Goal: Task Accomplishment & Management: Manage account settings

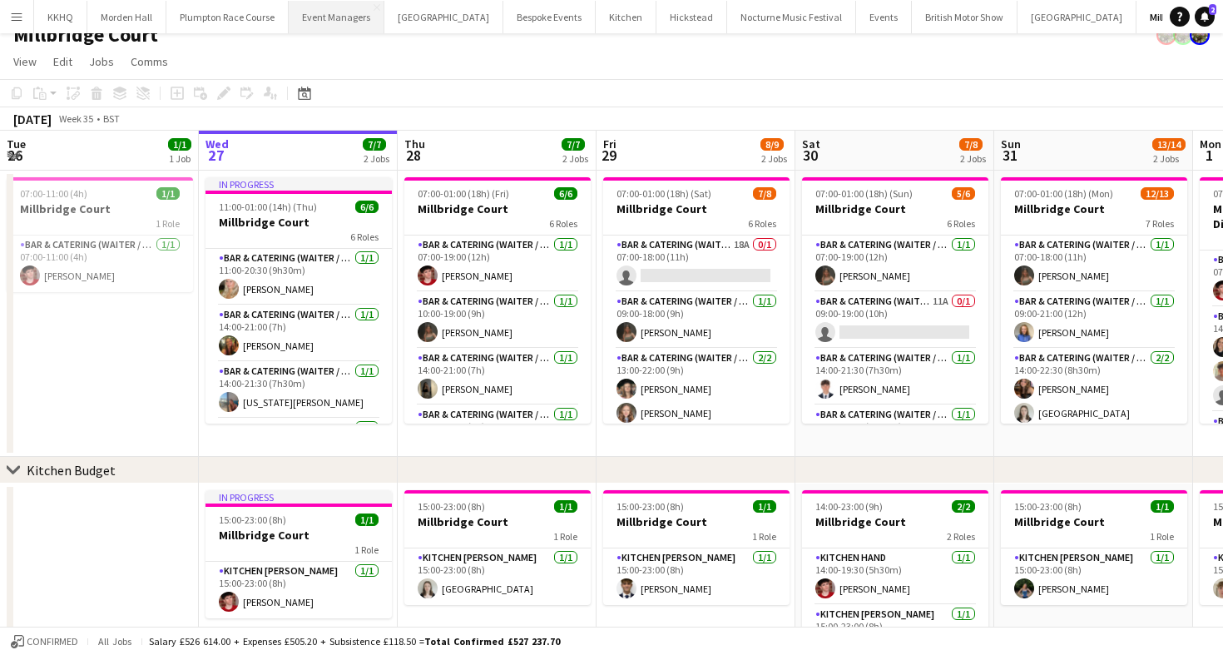
scroll to position [0, 69]
click at [1166, 17] on button "LIMEKILN Close" at bounding box center [1199, 17] width 67 height 32
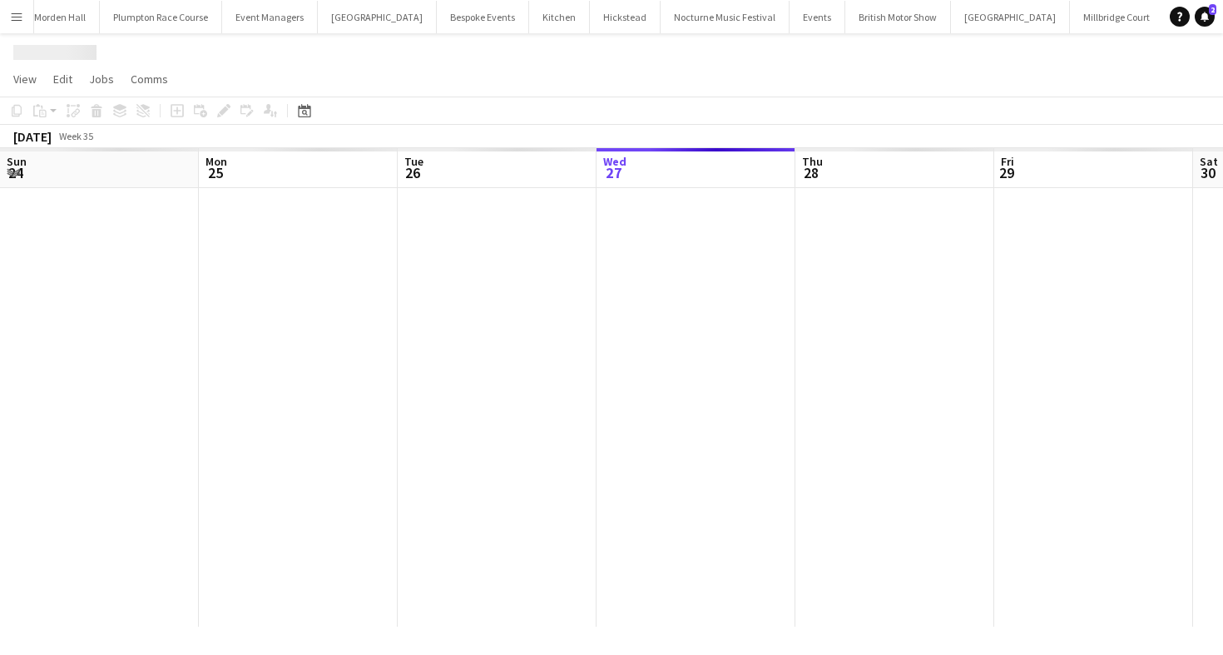
scroll to position [0, 398]
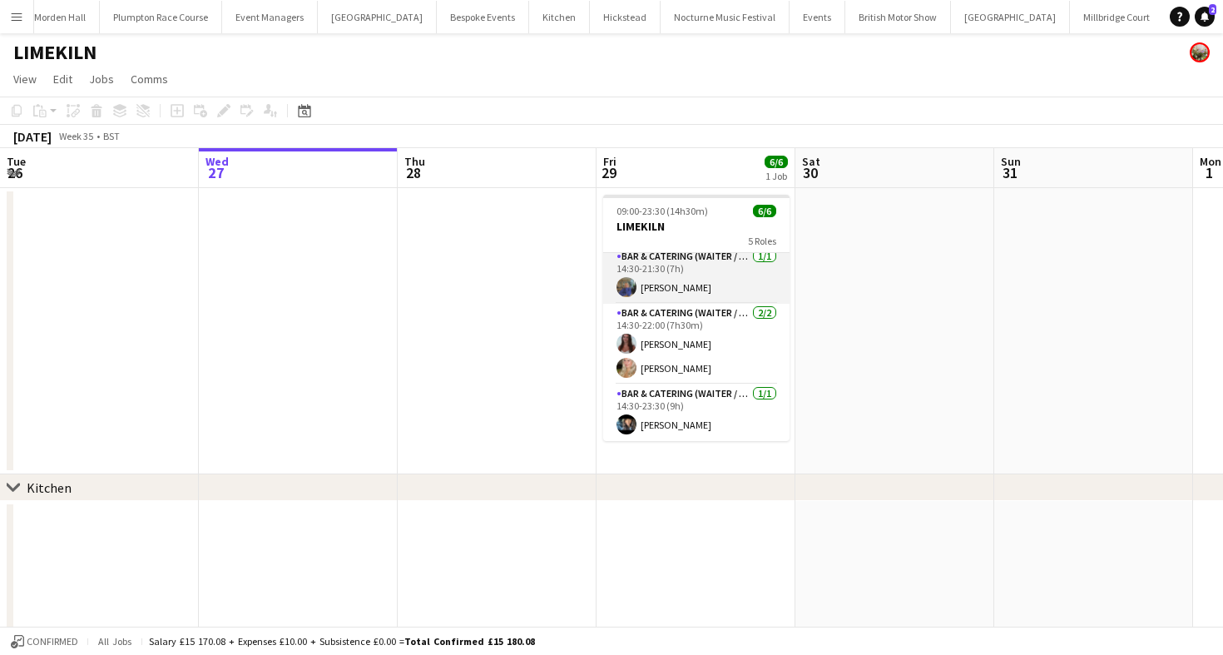
click at [702, 290] on app-card-role "Bar & Catering (Waiter / waitress) [DATE] 14:30-21:30 (7h) [PERSON_NAME]" at bounding box center [696, 275] width 186 height 57
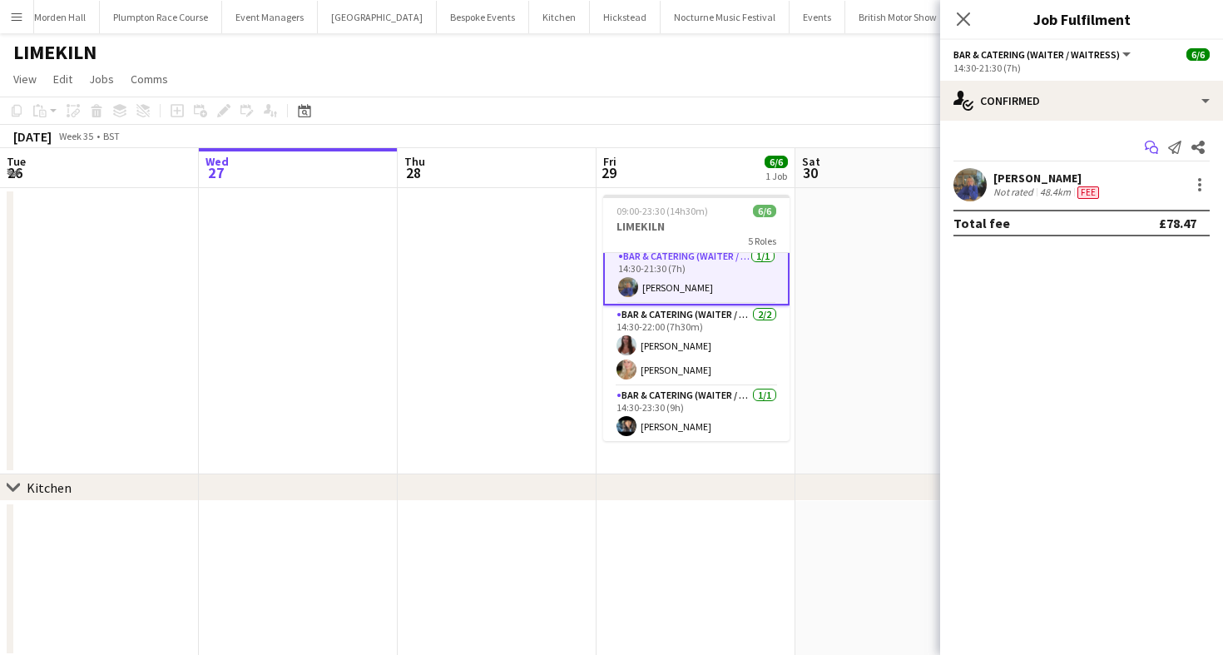
click at [1151, 143] on icon "Start chat" at bounding box center [1151, 147] width 13 height 13
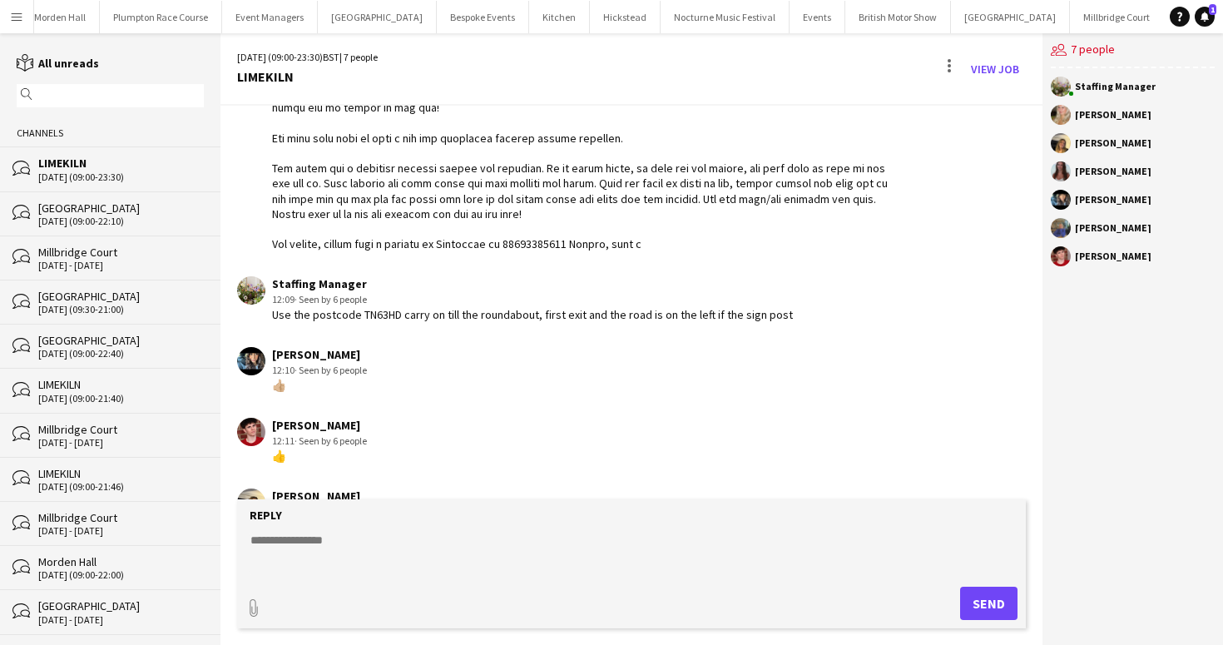
scroll to position [328, 0]
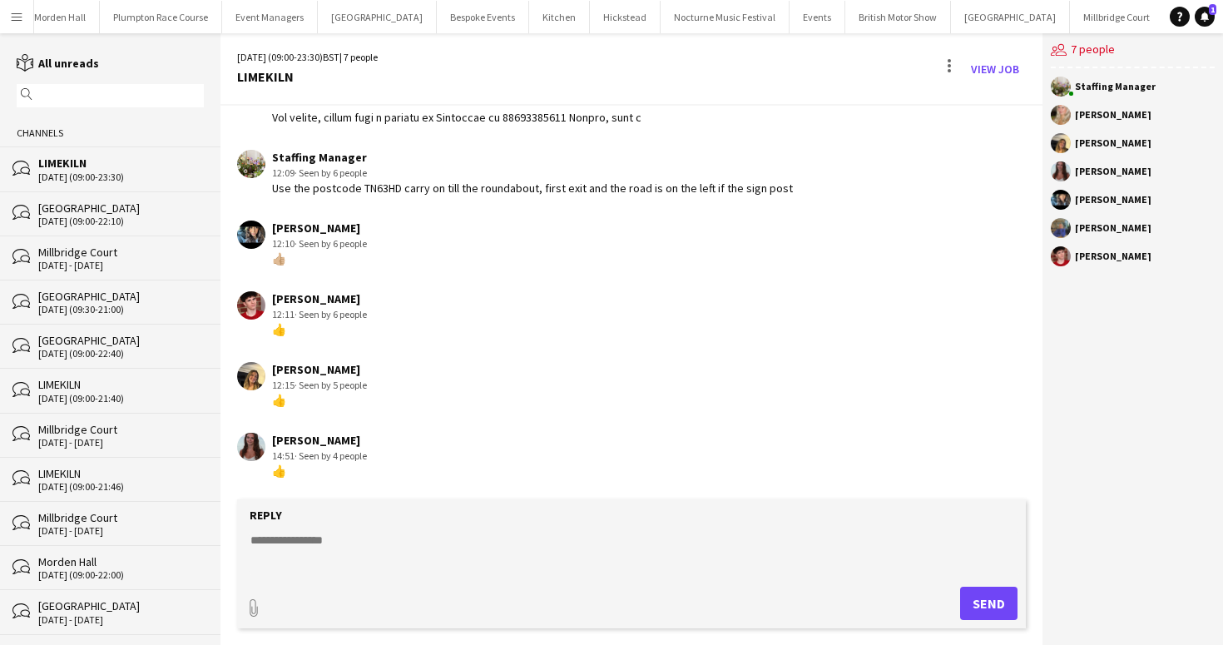
drag, startPoint x: 1072, startPoint y: 113, endPoint x: 1130, endPoint y: 113, distance: 57.4
click at [1130, 113] on div "Olivia Davies" at bounding box center [1133, 115] width 164 height 20
drag, startPoint x: 1076, startPoint y: 231, endPoint x: 1141, endPoint y: 232, distance: 64.9
click at [1141, 232] on div "[PERSON_NAME]" at bounding box center [1133, 228] width 164 height 20
drag, startPoint x: 1075, startPoint y: 200, endPoint x: 1147, endPoint y: 200, distance: 72.4
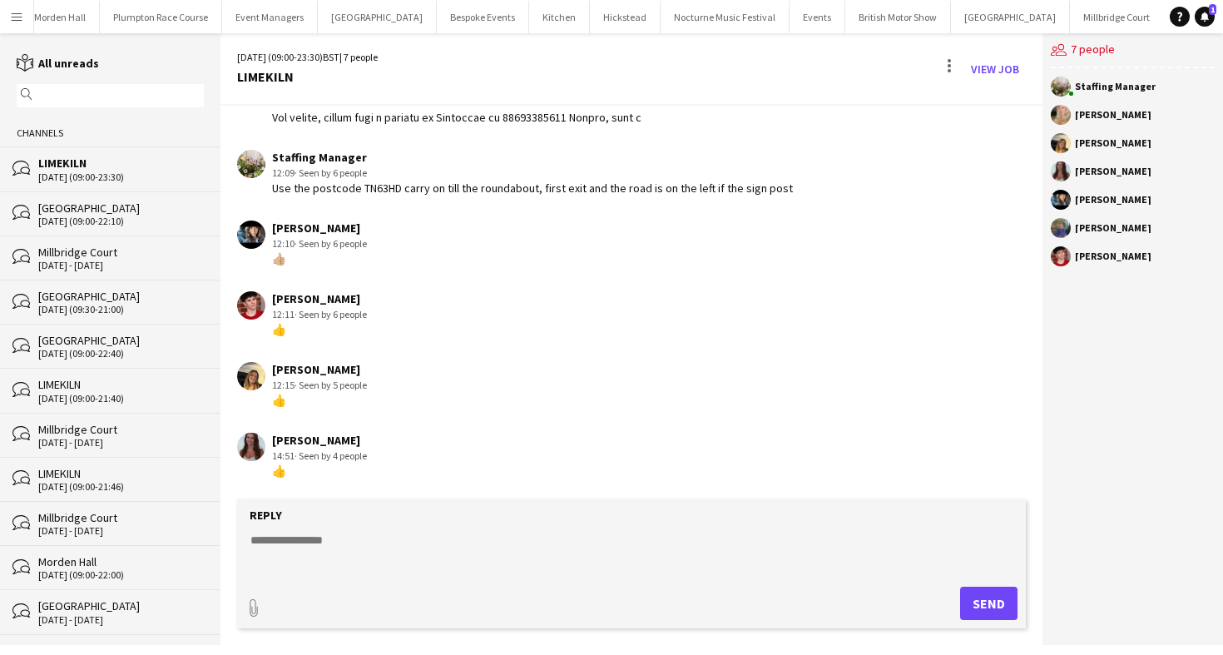
click at [1147, 200] on div "[PERSON_NAME]" at bounding box center [1133, 200] width 164 height 20
drag, startPoint x: 1072, startPoint y: 231, endPoint x: 1208, endPoint y: 231, distance: 136.4
click at [1200, 231] on div "[PERSON_NAME]" at bounding box center [1133, 228] width 164 height 20
click at [1159, 355] on div "users2 7 people Staffing Manager Olivia Davies Lana Golesworthy Beatrice Norris…" at bounding box center [1132, 338] width 181 height 611
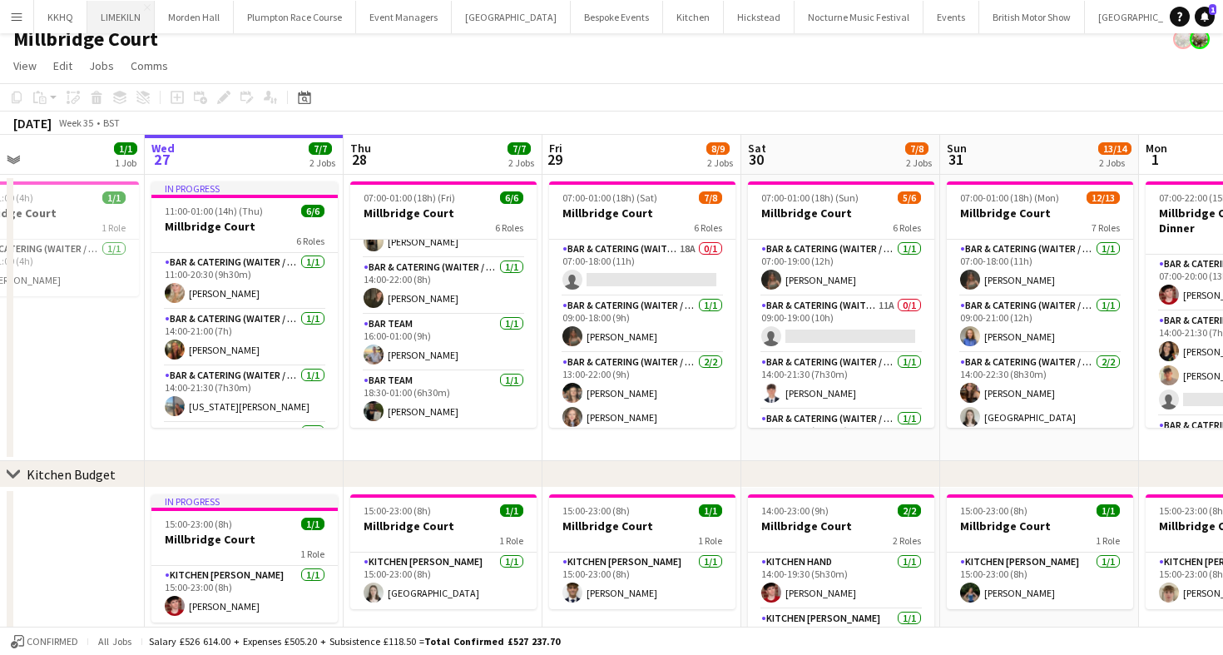
click at [101, 17] on button "LIMEKILN Close" at bounding box center [120, 17] width 67 height 32
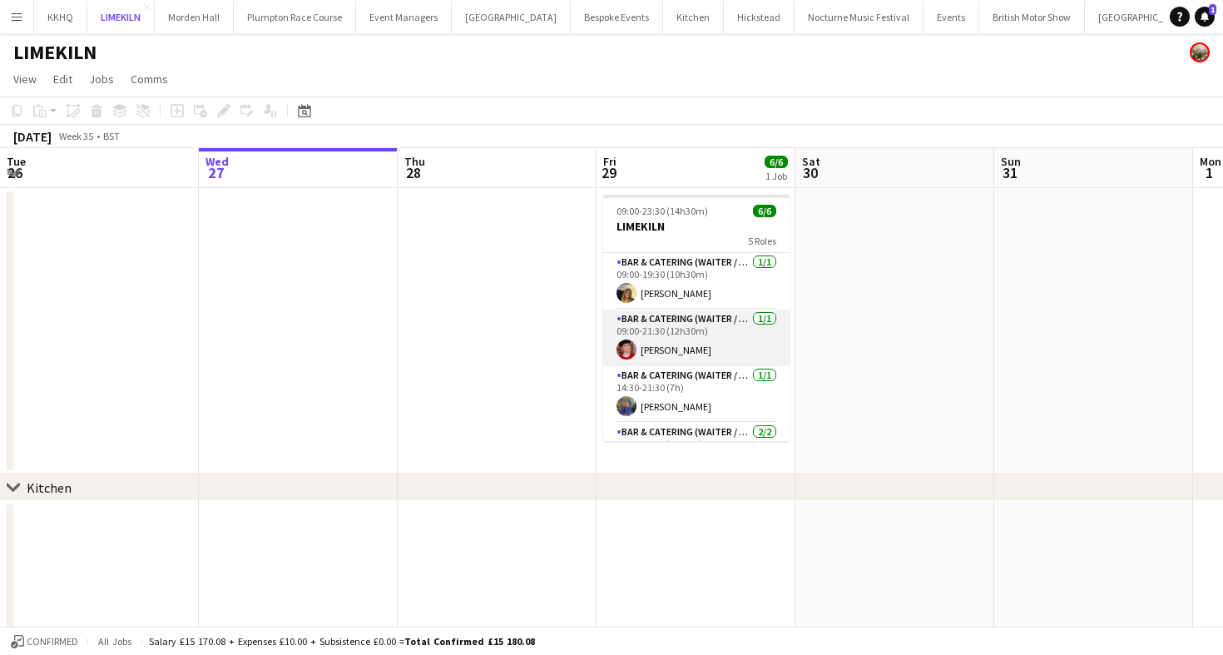
scroll to position [119, 0]
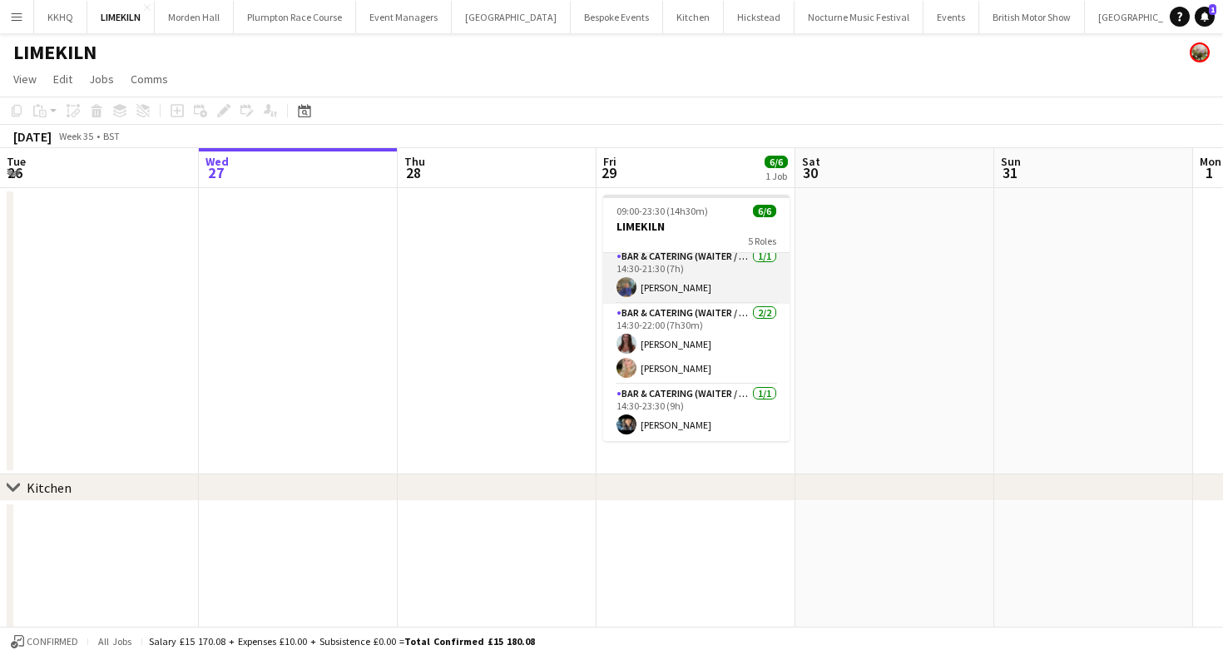
click at [650, 294] on app-card-role "Bar & Catering (Waiter / waitress) [DATE] 14:30-21:30 (7h) [PERSON_NAME]" at bounding box center [696, 275] width 186 height 57
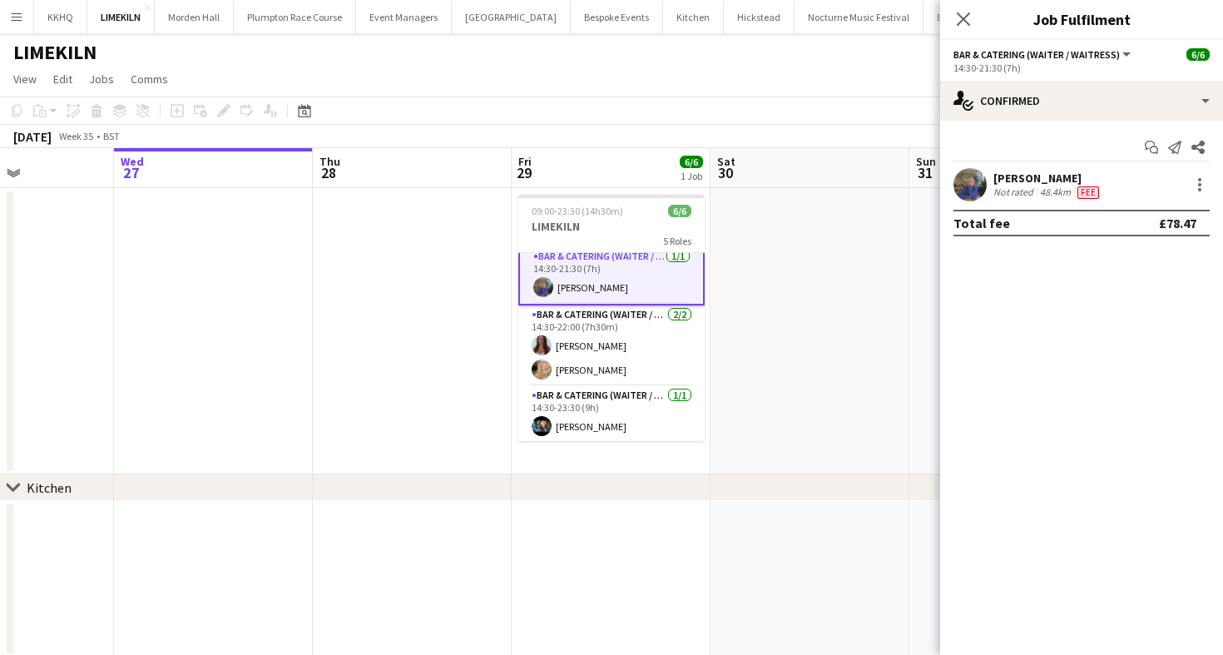
scroll to position [0, 564]
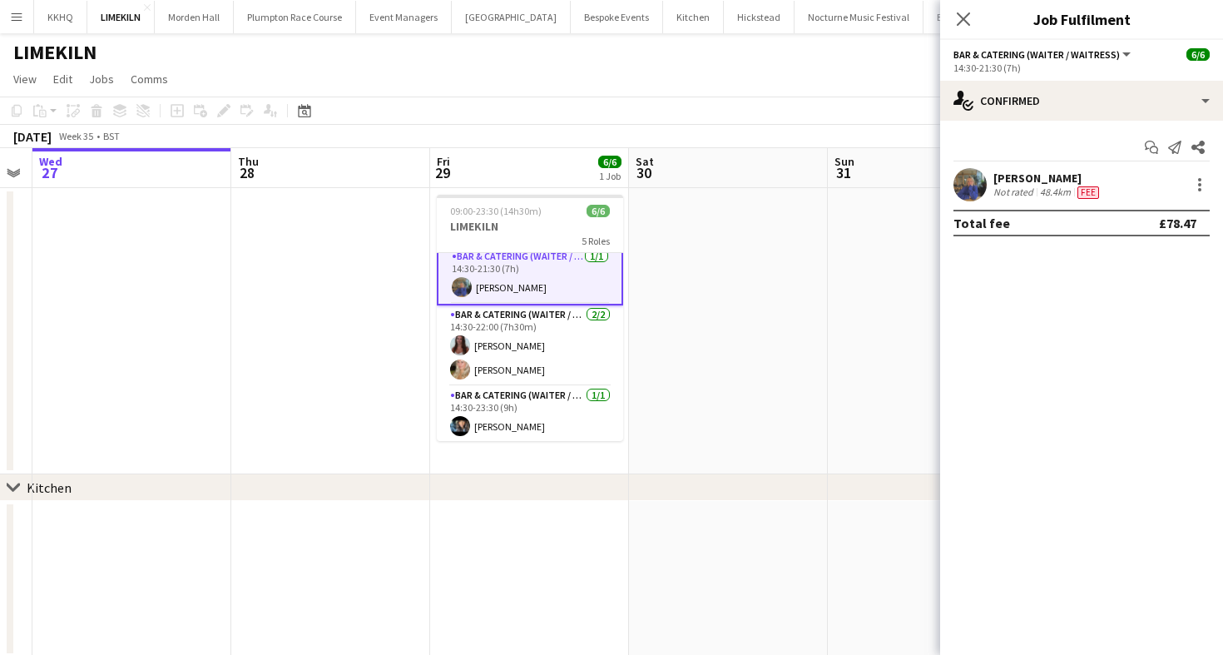
click at [1035, 168] on div "[PERSON_NAME] Not rated 48.4km Fee" at bounding box center [1081, 184] width 283 height 33
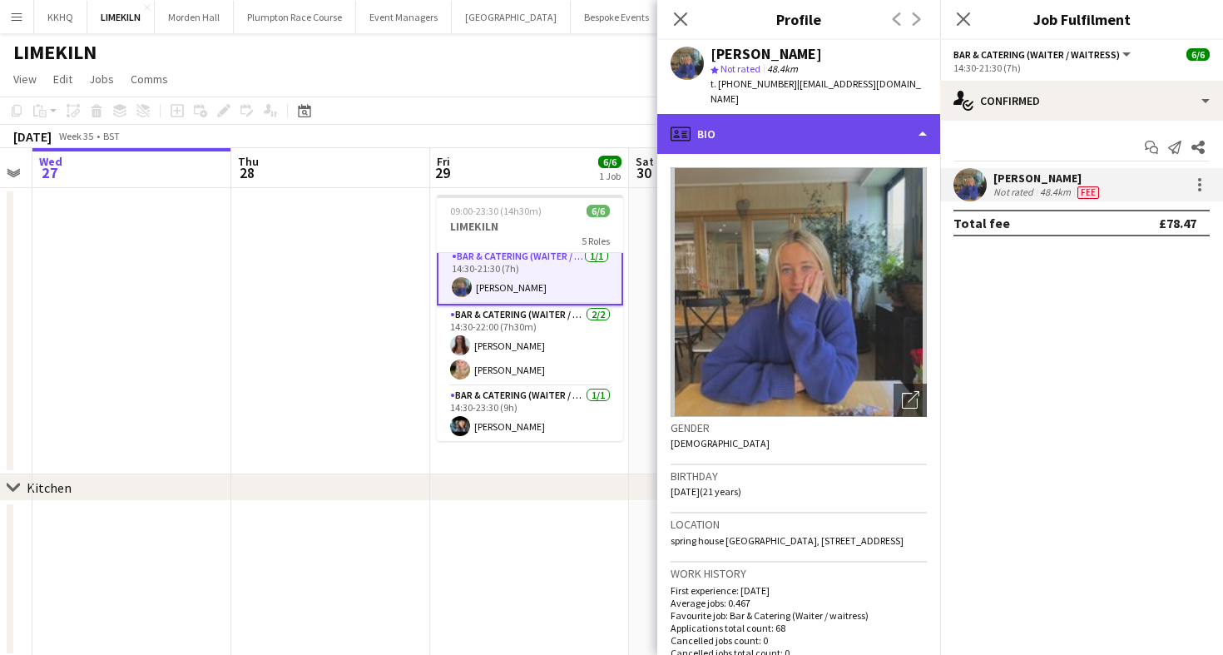
click at [845, 129] on div "profile Bio" at bounding box center [798, 134] width 283 height 40
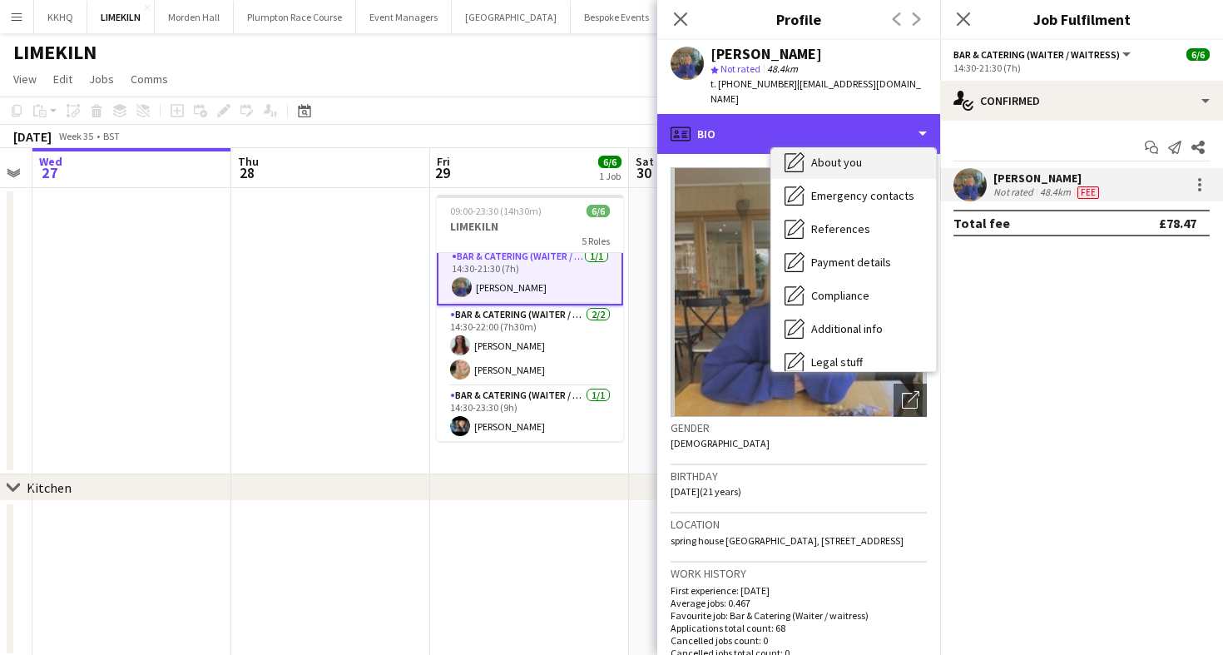
scroll to position [190, 0]
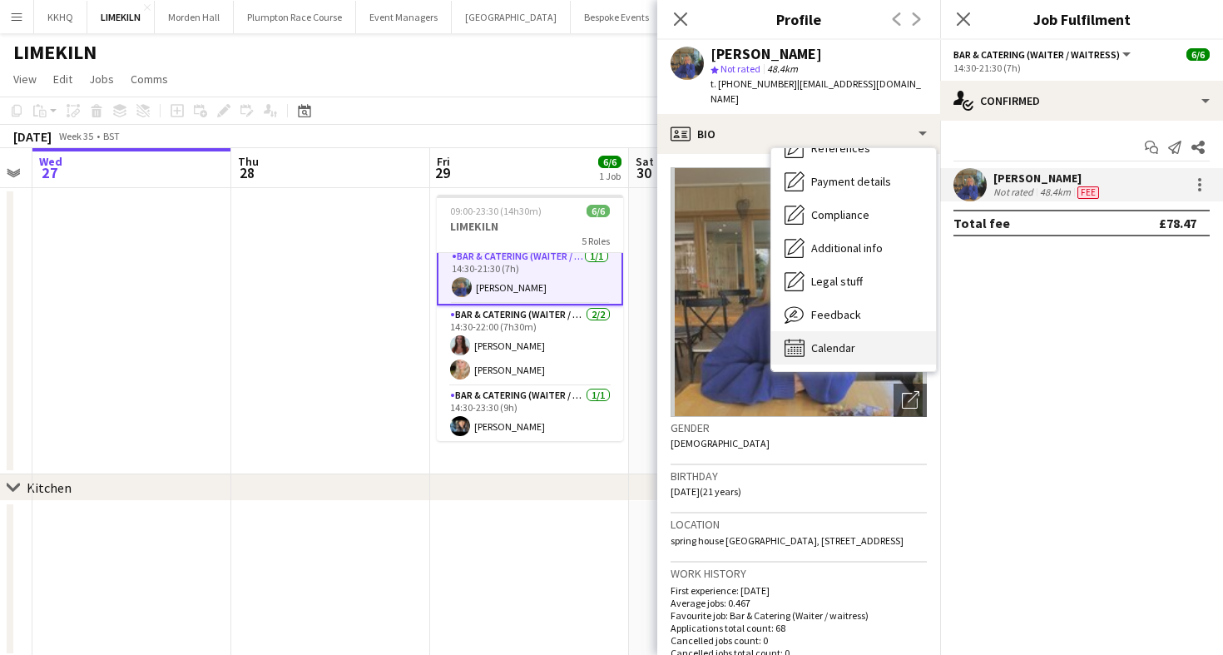
click at [815, 340] on span "Calendar" at bounding box center [833, 347] width 44 height 15
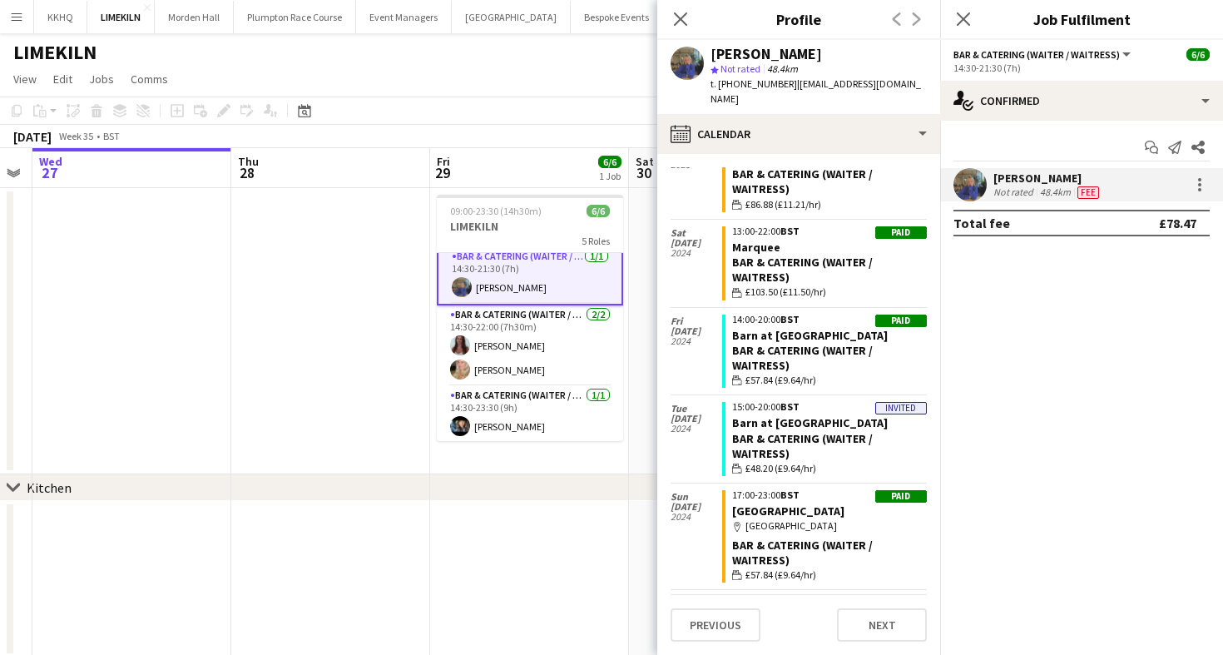
scroll to position [4005, 0]
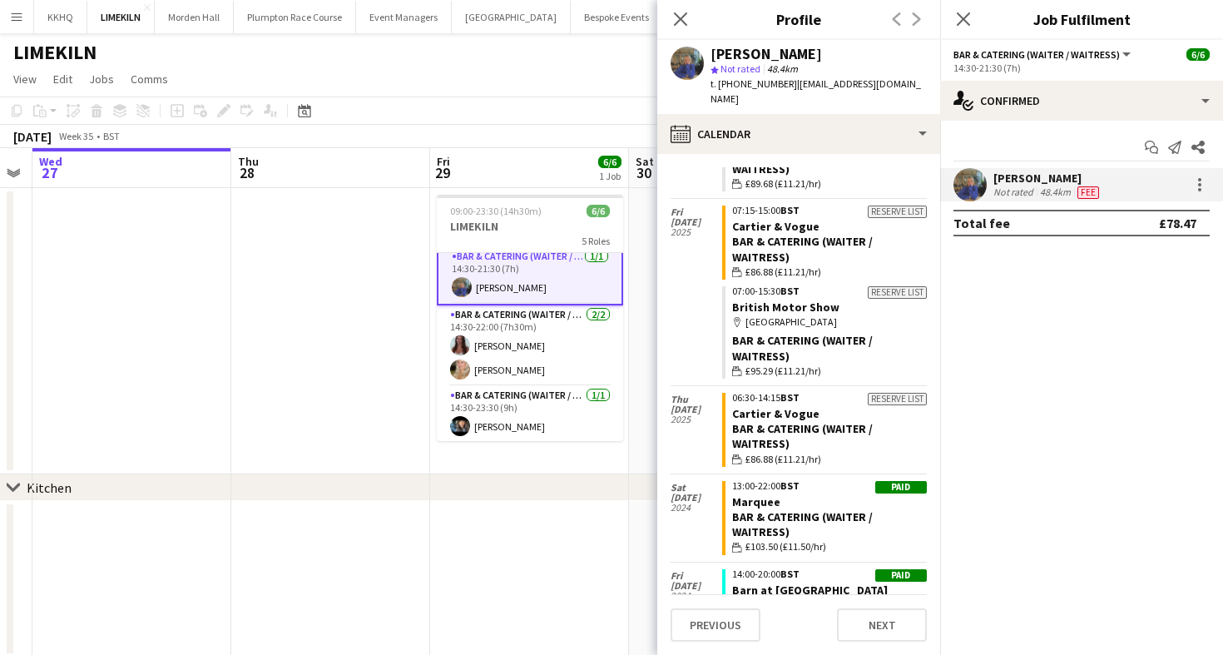
click at [530, 121] on app-toolbar "Copy Paste Paste Command V Paste with crew Command Shift V Paste linked Job [GE…" at bounding box center [611, 111] width 1223 height 28
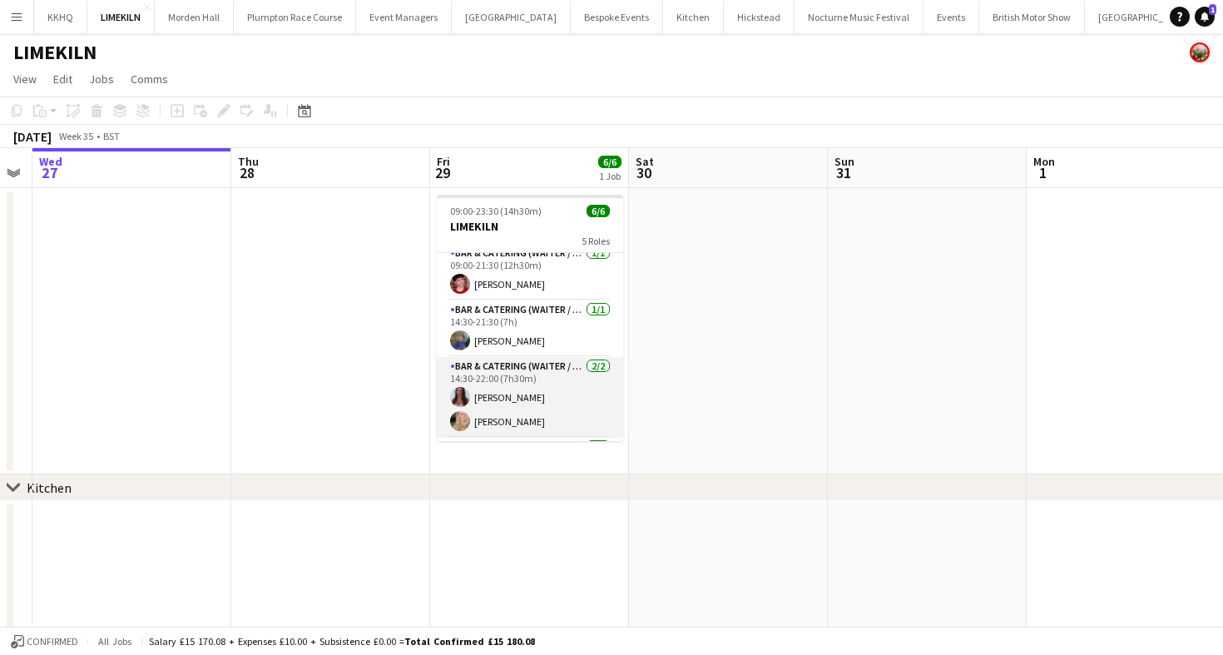
scroll to position [67, 0]
click at [524, 329] on app-card-role "Bar & Catering (Waiter / waitress) [DATE] 14:30-21:30 (7h) [PERSON_NAME]" at bounding box center [530, 327] width 186 height 57
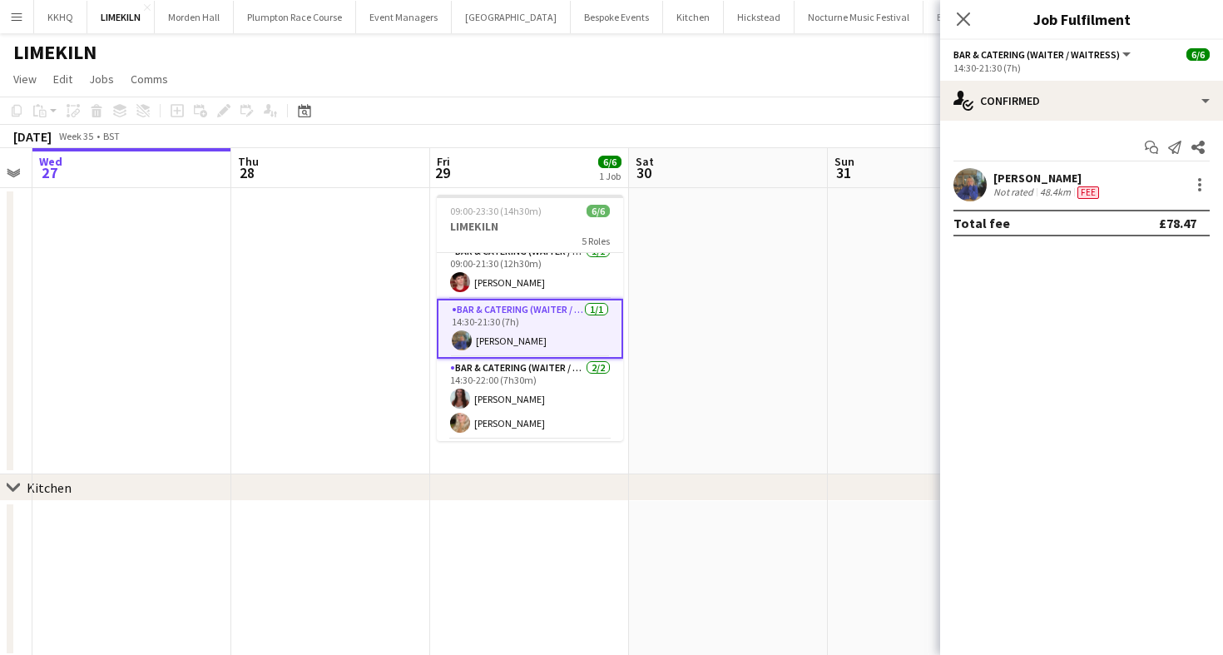
click at [983, 191] on app-user-avatar at bounding box center [969, 184] width 33 height 33
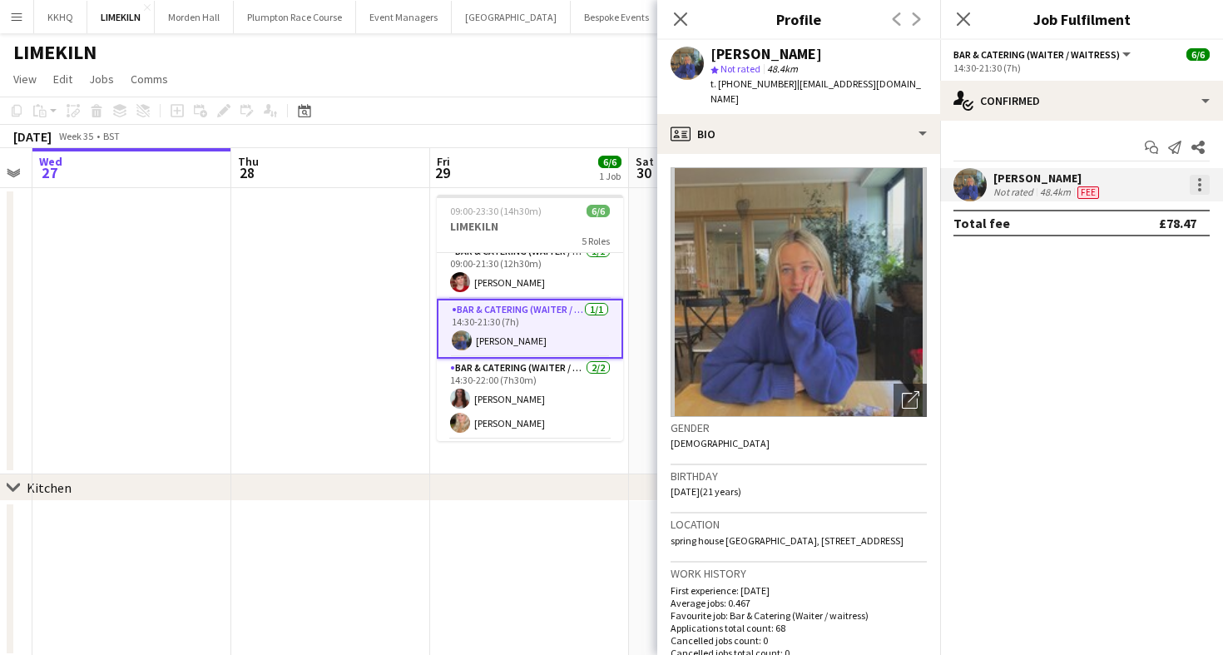
click at [1199, 188] on div at bounding box center [1199, 189] width 3 height 3
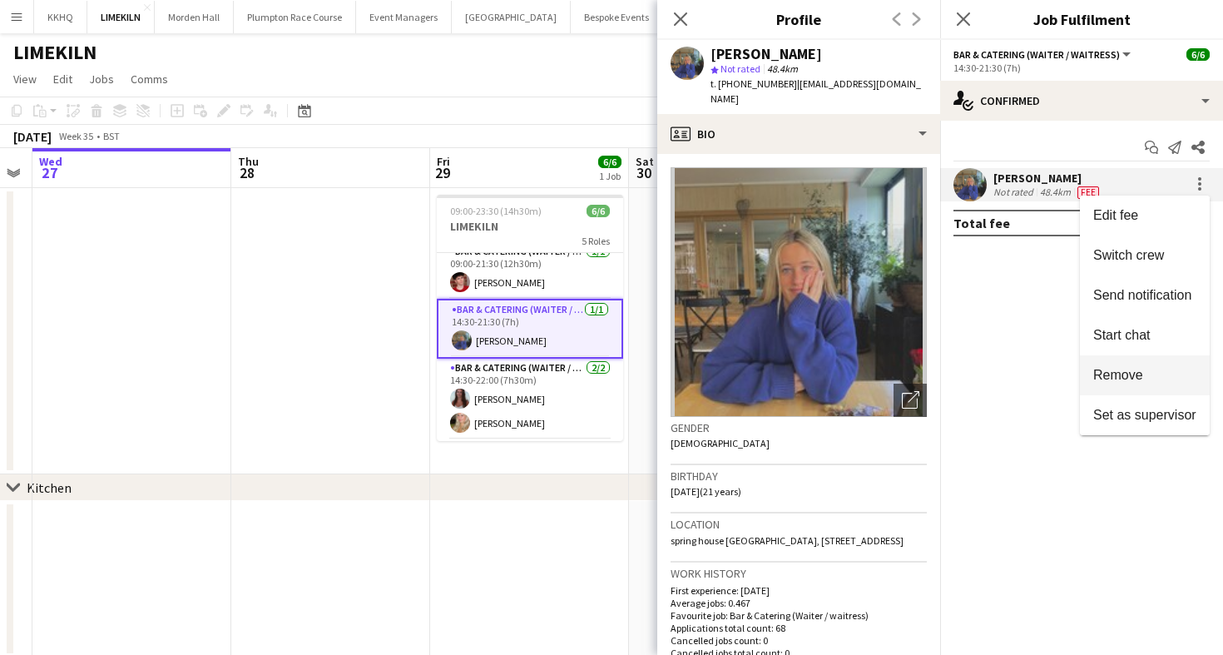
click at [1119, 379] on span "Remove" at bounding box center [1118, 375] width 50 height 14
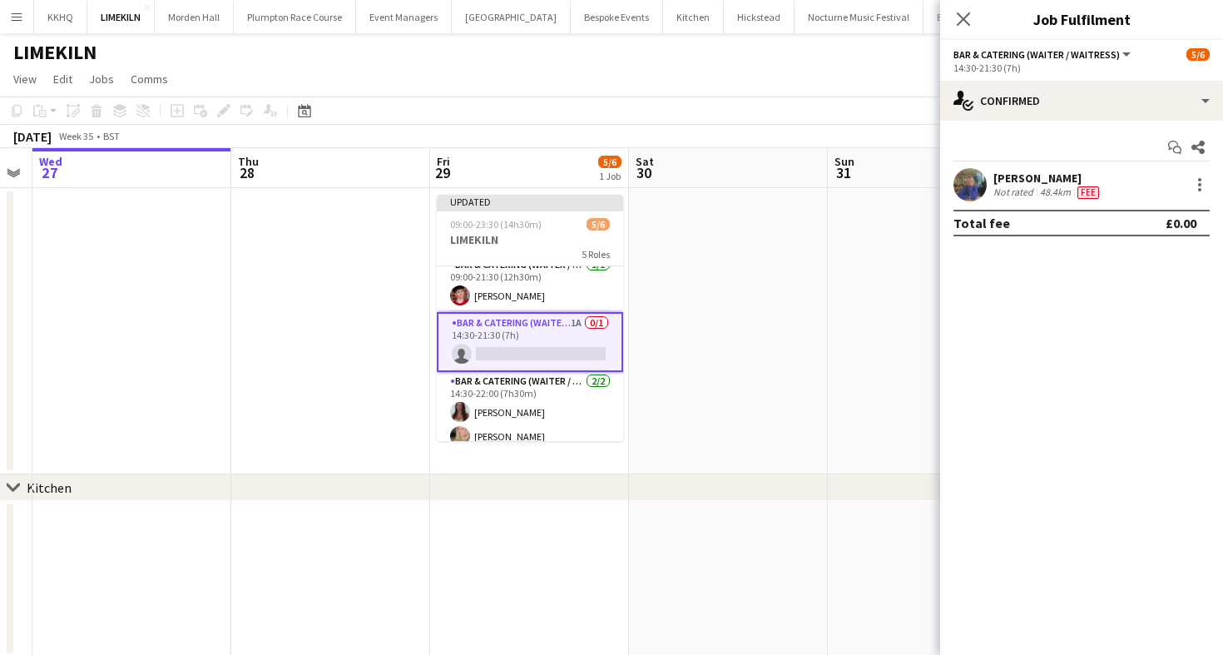
click at [587, 67] on app-page-menu "View Day view expanded Day view collapsed Month view Date picker Jump to [DATE]…" at bounding box center [611, 81] width 1223 height 32
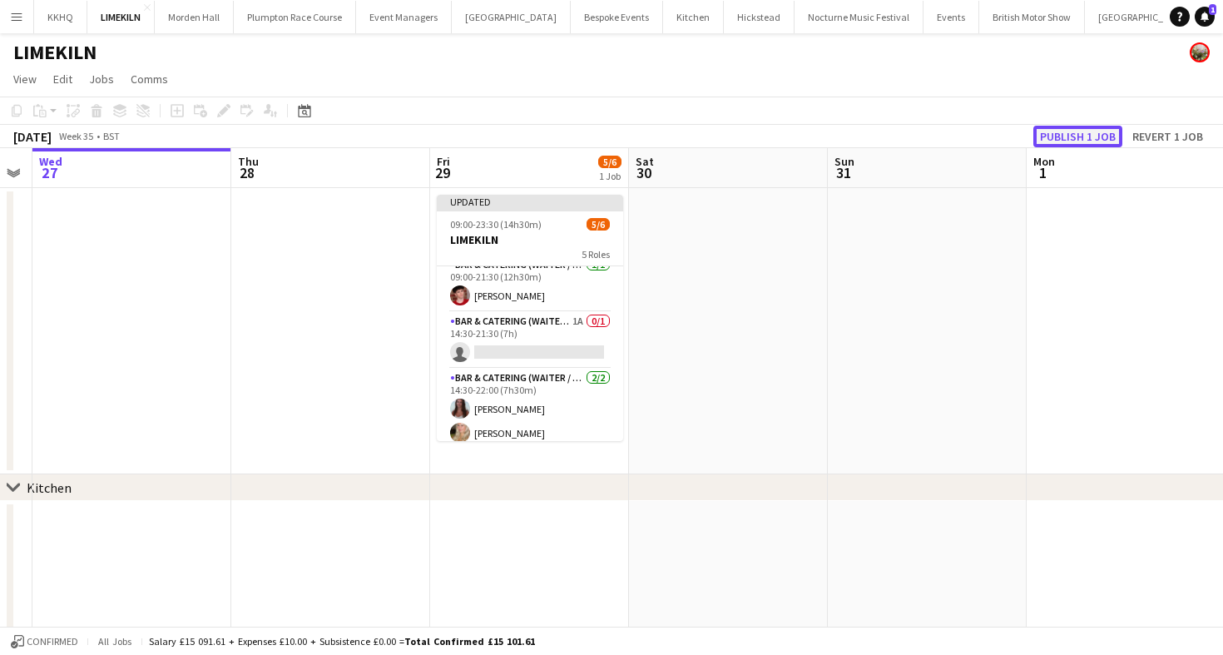
click at [1096, 127] on button "Publish 1 job" at bounding box center [1077, 137] width 89 height 22
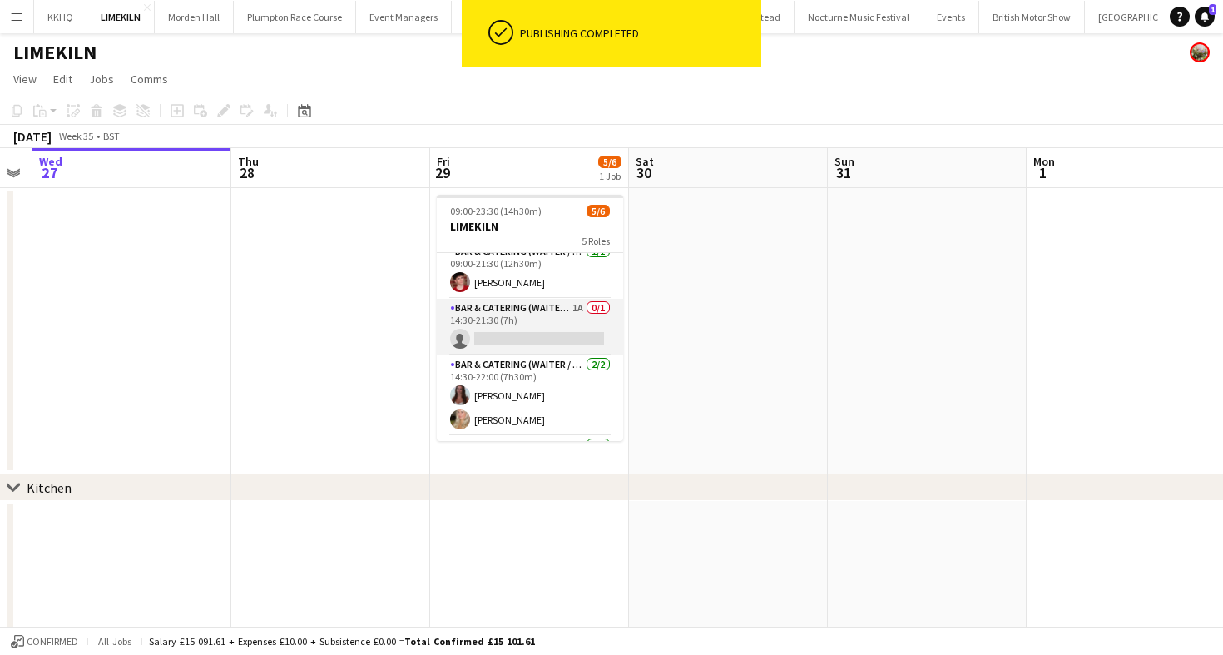
click at [500, 329] on app-card-role "Bar & Catering (Waiter / waitress) 1A 0/1 14:30-21:30 (7h) single-neutral-actio…" at bounding box center [530, 327] width 186 height 57
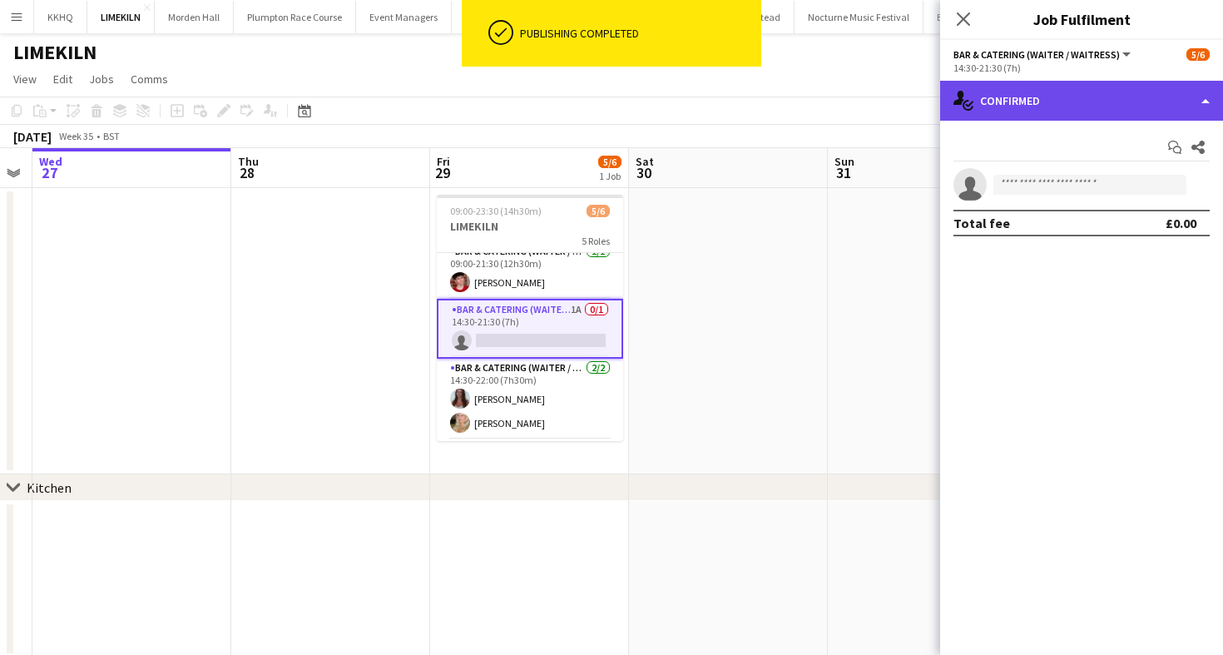
click at [1039, 110] on div "single-neutral-actions-check-2 Confirmed" at bounding box center [1081, 101] width 283 height 40
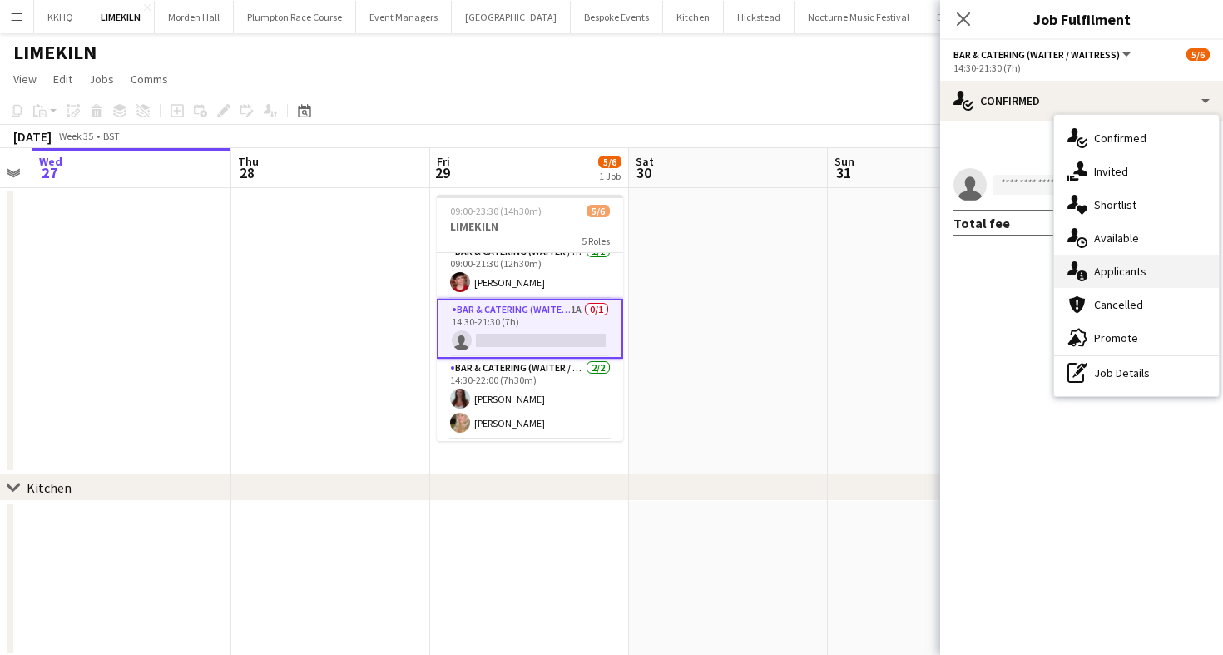
click at [1116, 285] on div "single-neutral-actions-information Applicants" at bounding box center [1136, 271] width 165 height 33
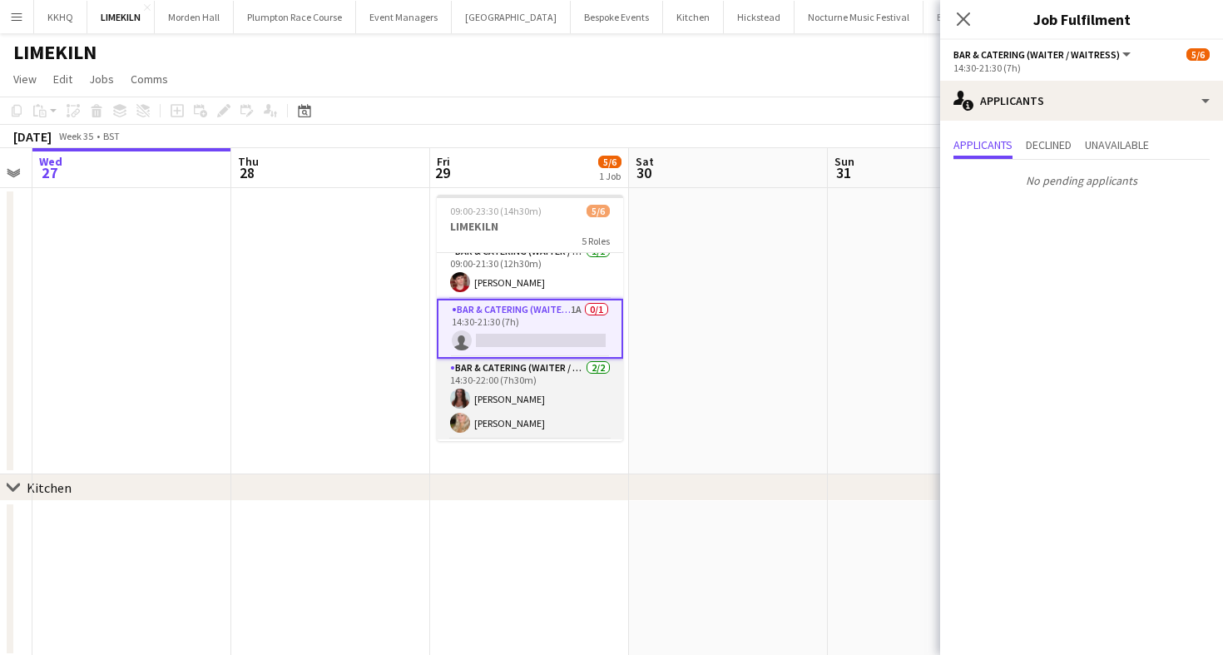
click at [536, 401] on app-card-role "Bar & Catering (Waiter / waitress) [DATE] 14:30-22:00 (7h30m) [PERSON_NAME] [PE…" at bounding box center [530, 399] width 186 height 81
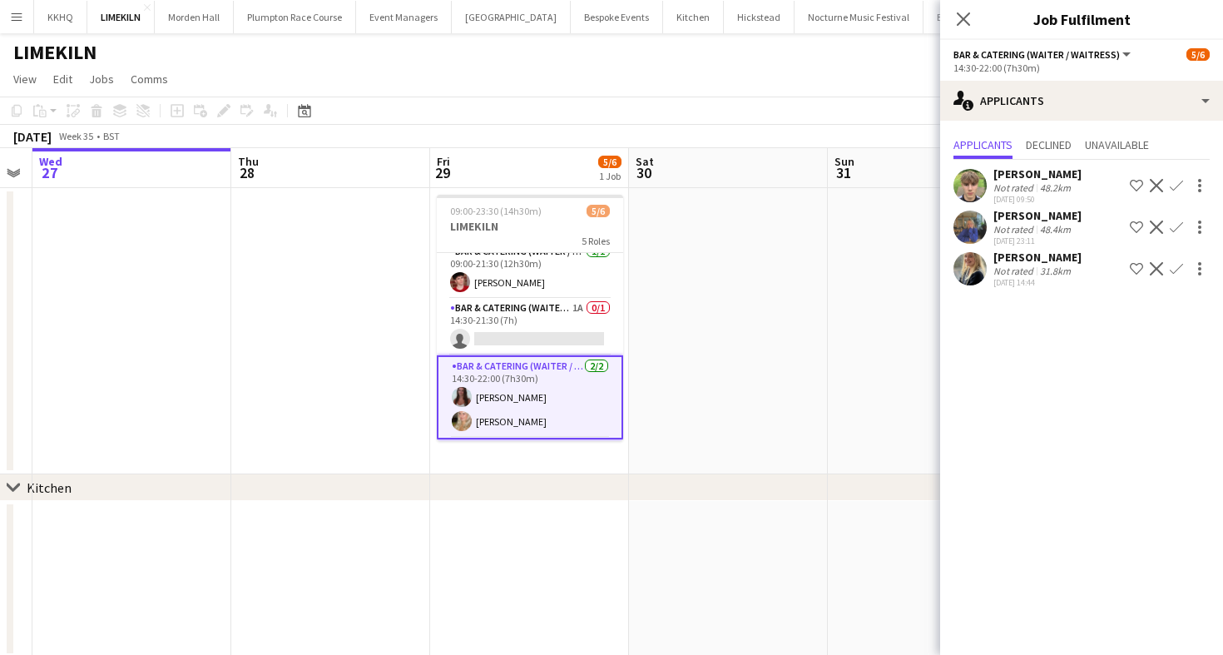
click at [1155, 230] on app-icon "Decline" at bounding box center [1156, 226] width 13 height 13
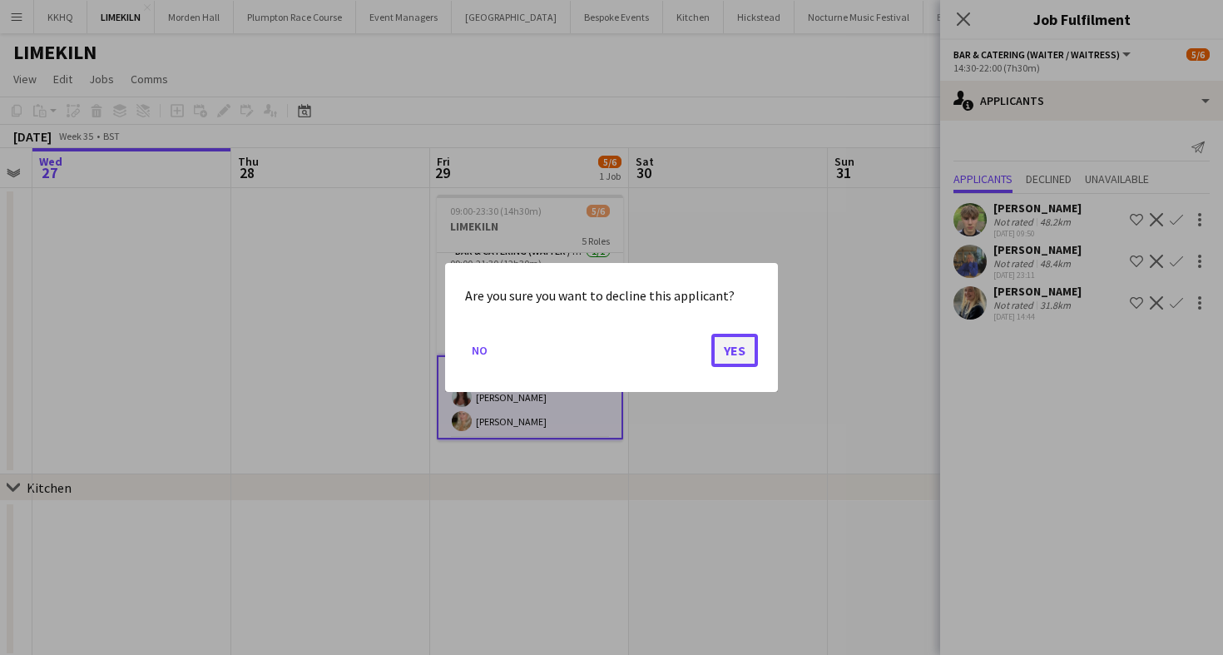
click at [736, 360] on button "Yes" at bounding box center [734, 350] width 47 height 33
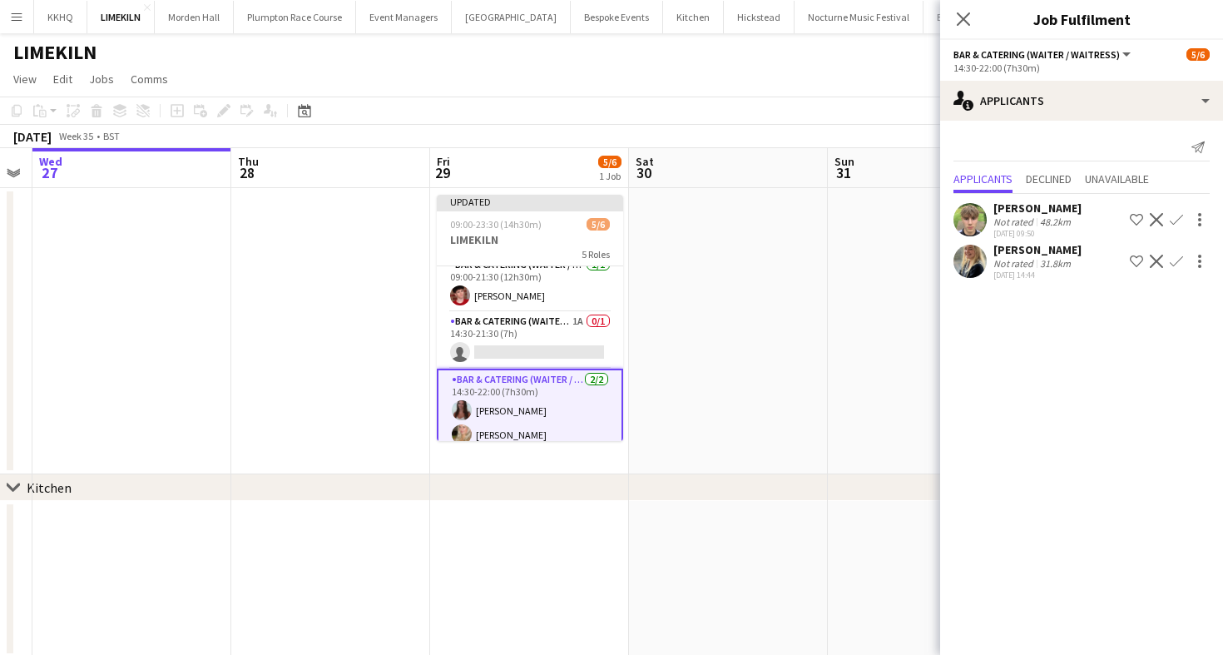
click at [1027, 258] on div "Not rated" at bounding box center [1014, 263] width 43 height 12
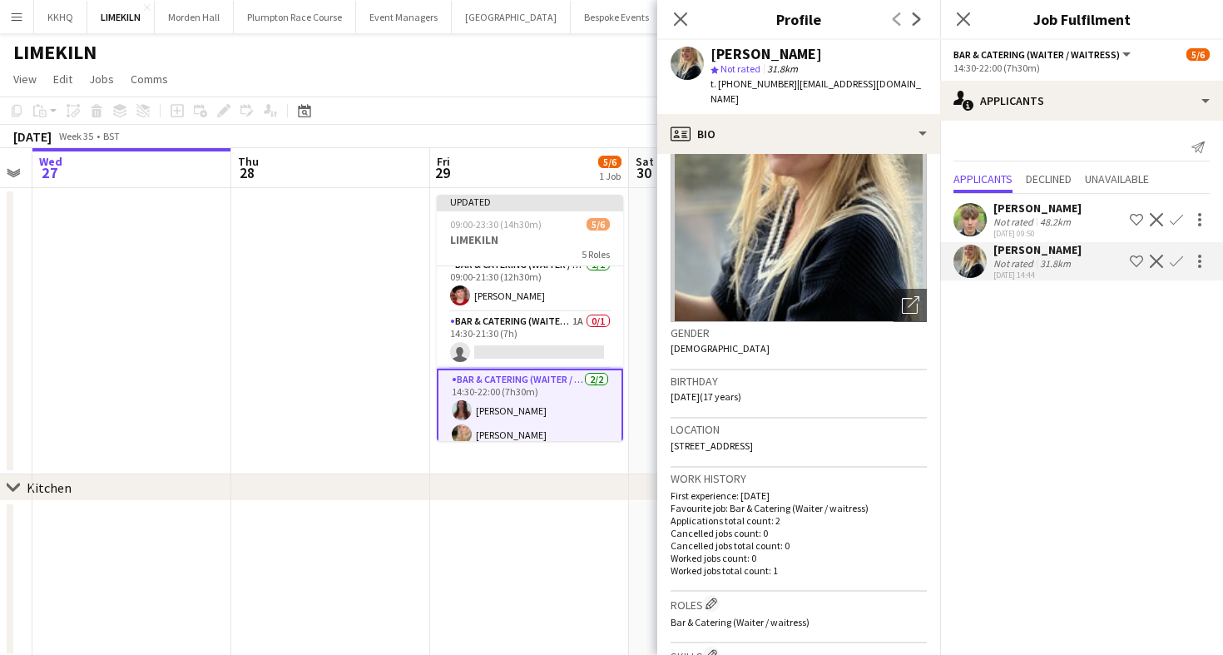
scroll to position [0, 0]
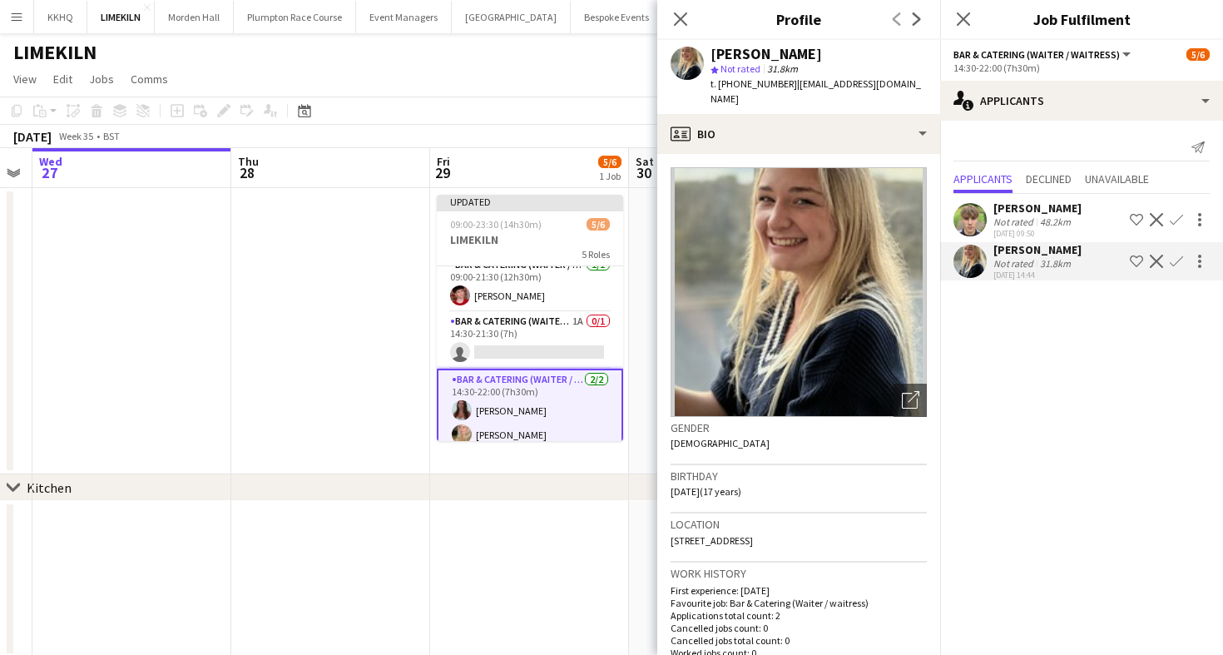
click at [750, 154] on app-crew-profile-bio "Open photos pop-in Gender [DEMOGRAPHIC_DATA] Birthday [DEMOGRAPHIC_DATA] (17 ye…" at bounding box center [798, 404] width 283 height 501
drag, startPoint x: 796, startPoint y: 524, endPoint x: 828, endPoint y: 524, distance: 31.6
click at [828, 524] on div "Location [STREET_ADDRESS]" at bounding box center [799, 537] width 256 height 48
drag, startPoint x: 790, startPoint y: 523, endPoint x: 834, endPoint y: 523, distance: 43.3
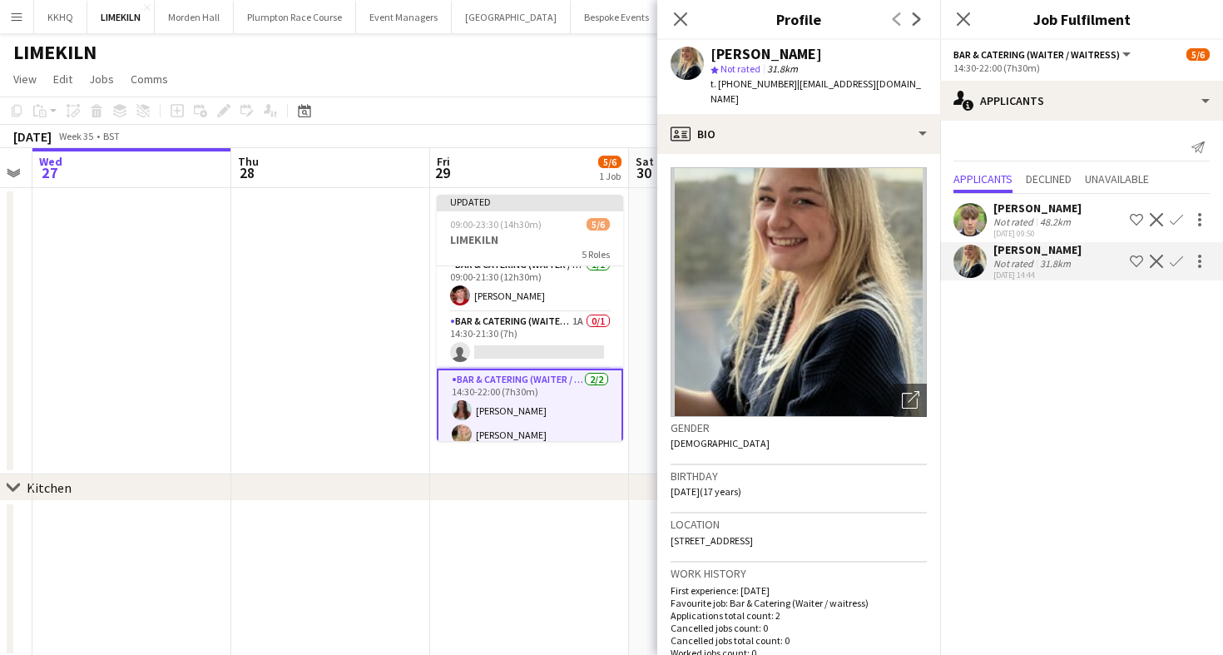
click at [833, 523] on div "Location [STREET_ADDRESS]" at bounding box center [799, 537] width 256 height 48
copy span "CR6 9HY"
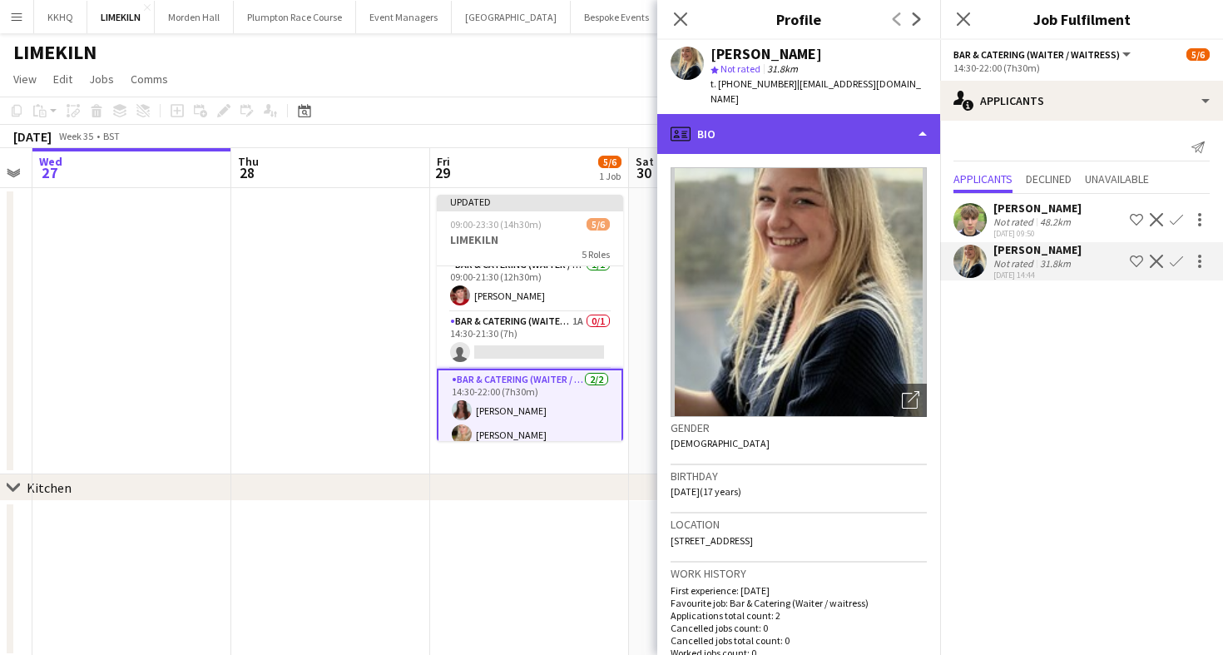
click at [809, 136] on div "profile Bio" at bounding box center [798, 134] width 283 height 40
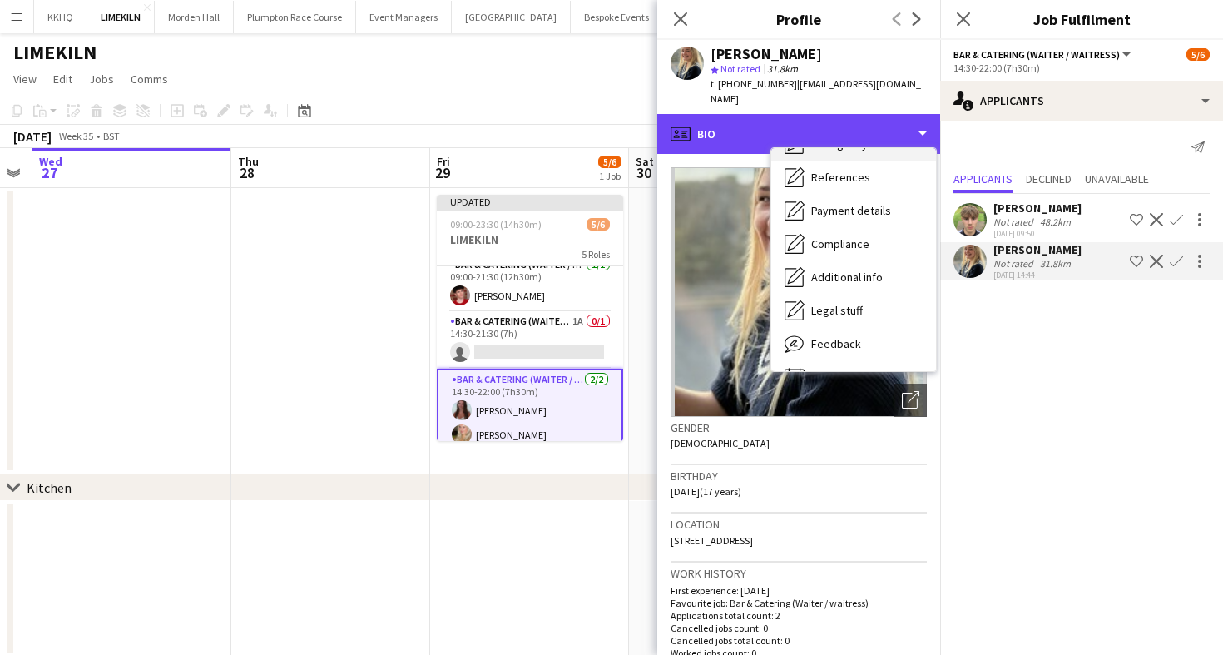
scroll to position [190, 0]
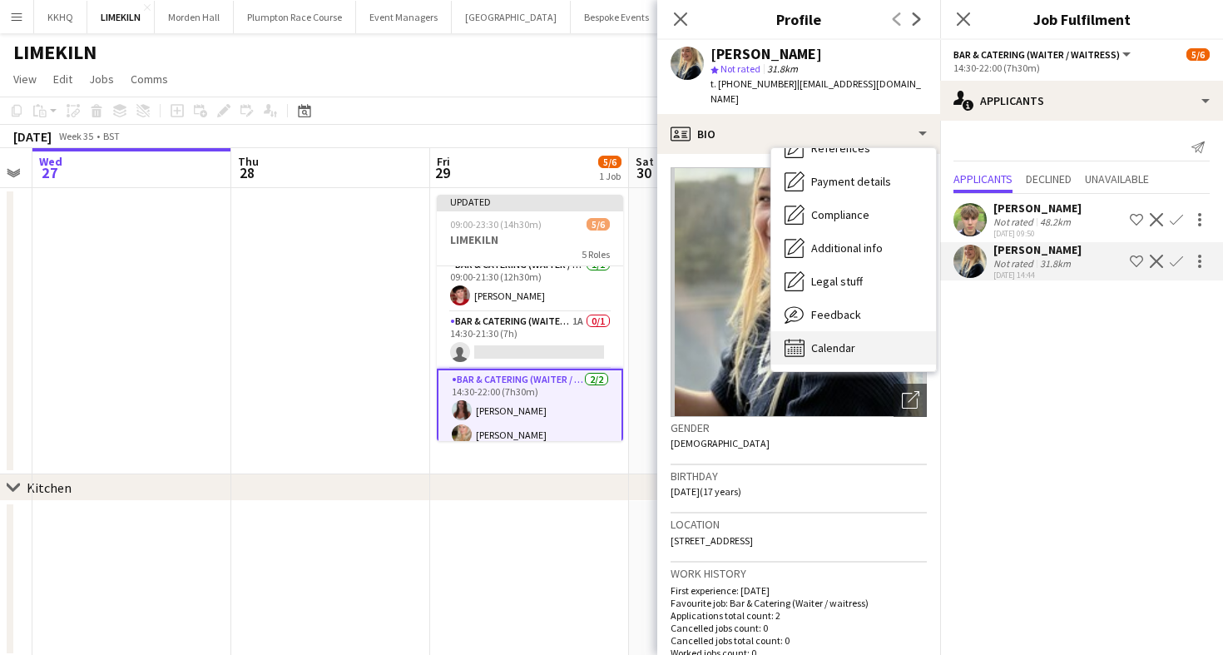
click at [834, 340] on span "Calendar" at bounding box center [833, 347] width 44 height 15
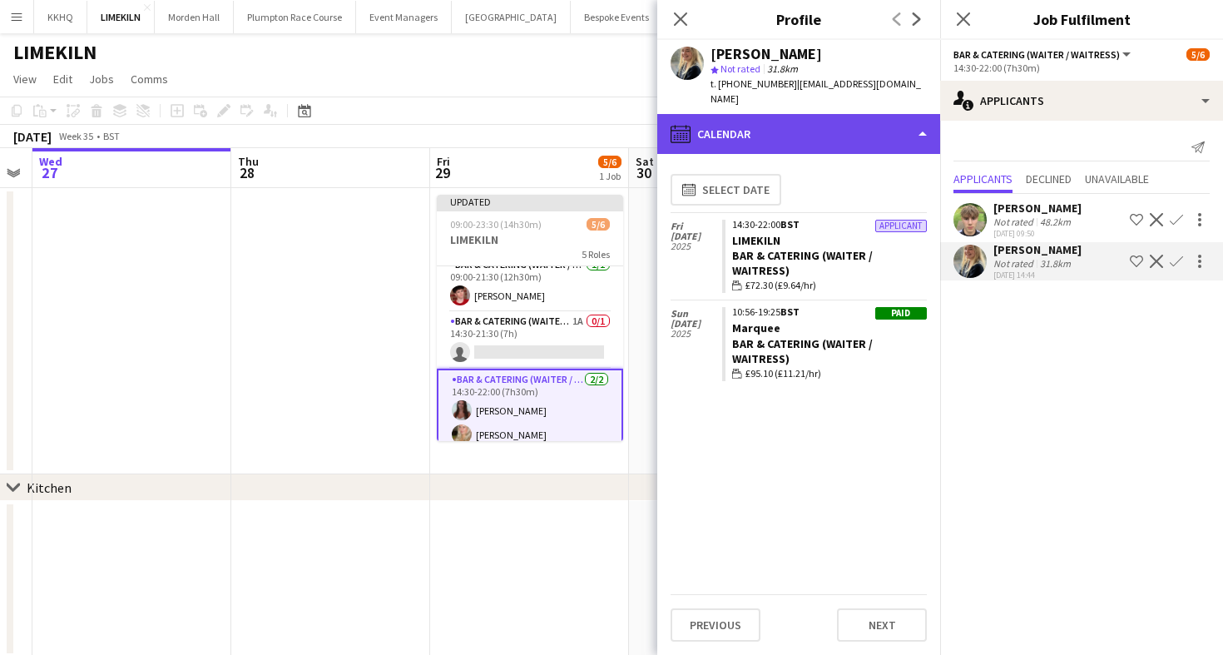
click at [813, 127] on div "calendar-full Calendar" at bounding box center [798, 134] width 283 height 40
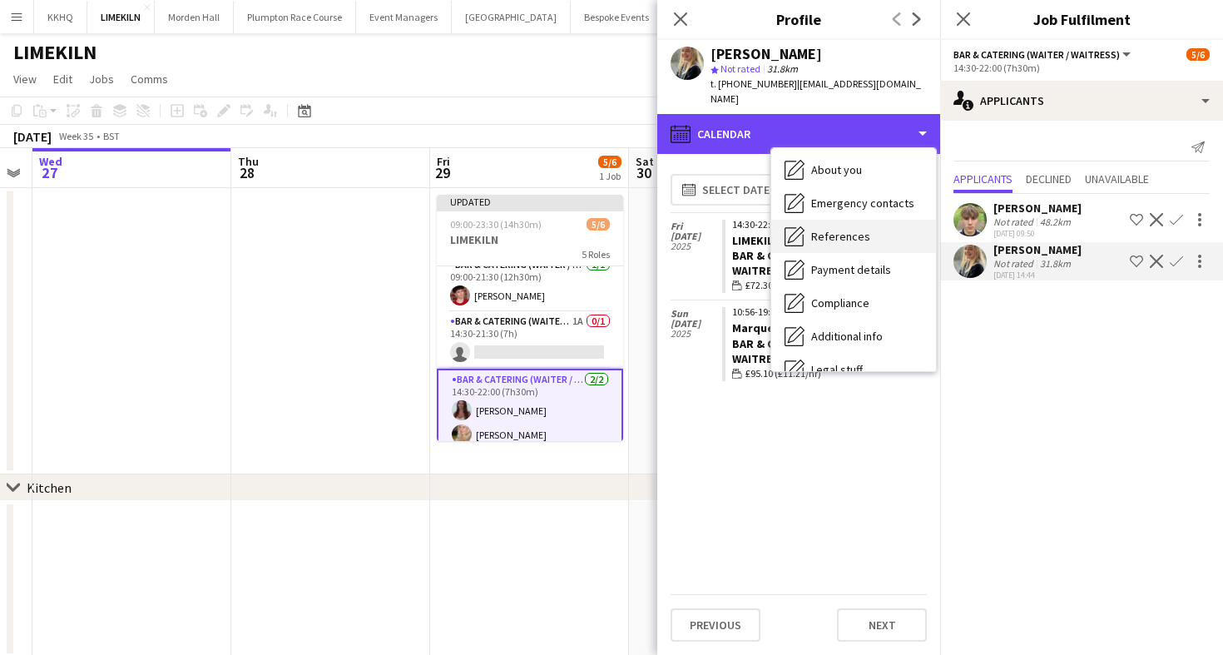
scroll to position [0, 0]
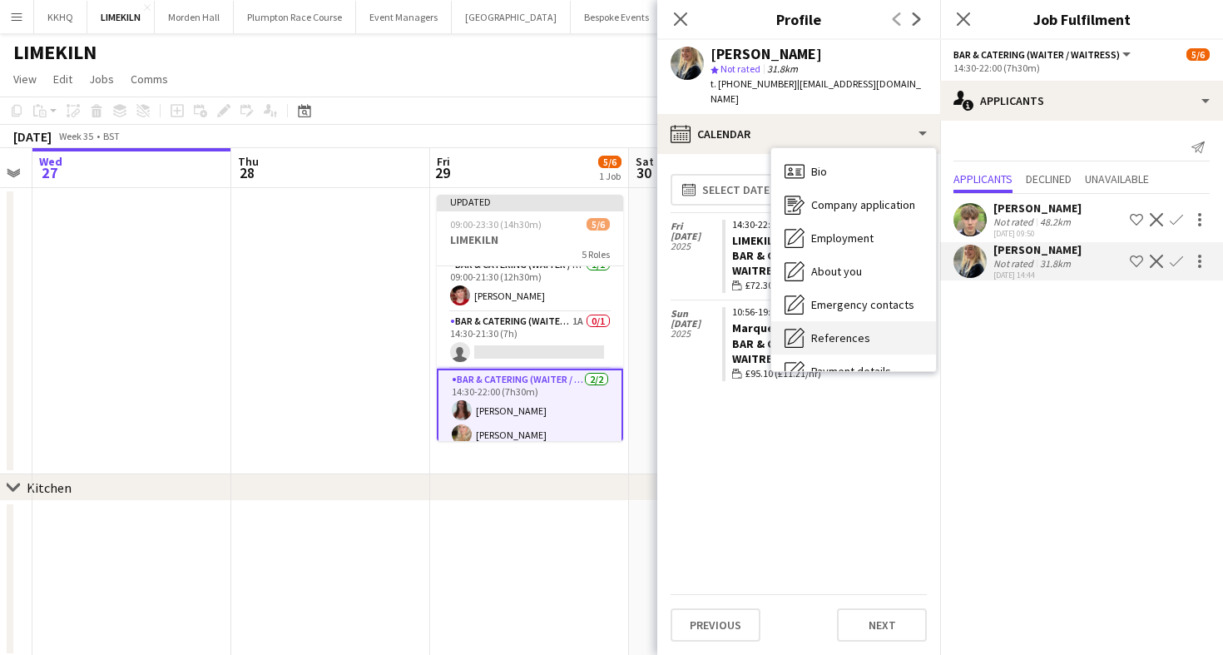
click at [850, 148] on div "Bio Bio Company application Company application Employment Employment About you…" at bounding box center [853, 259] width 165 height 223
click at [850, 155] on div "Bio Bio" at bounding box center [853, 171] width 165 height 33
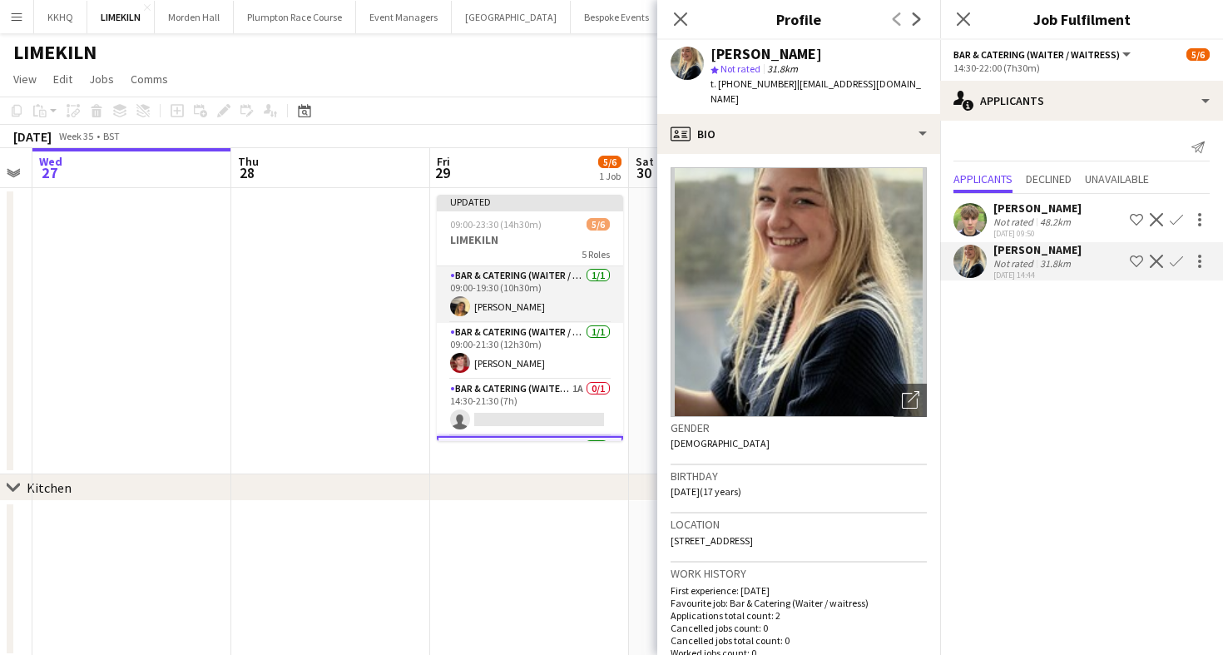
click at [536, 301] on app-card-role "Bar & Catering (Waiter / waitress) [DATE] 09:00-19:30 (10h30m) [PERSON_NAME]" at bounding box center [530, 294] width 186 height 57
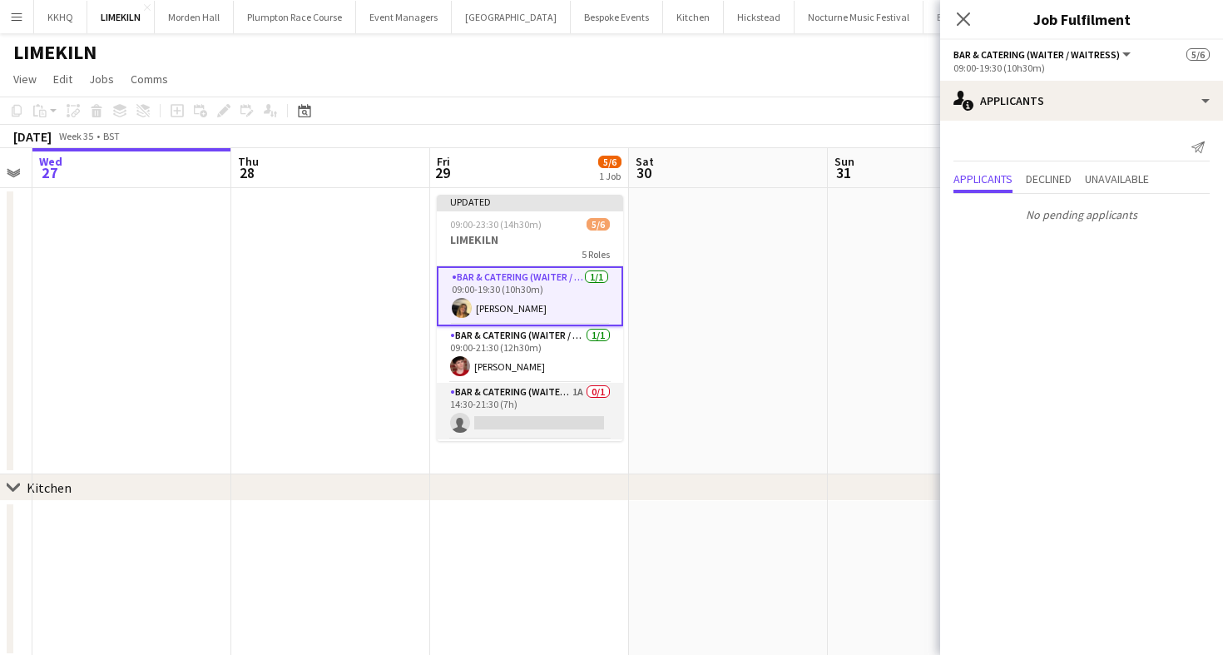
click at [537, 398] on app-card-role "Bar & Catering (Waiter / waitress) 1A 0/1 14:30-21:30 (7h) single-neutral-actio…" at bounding box center [530, 411] width 186 height 57
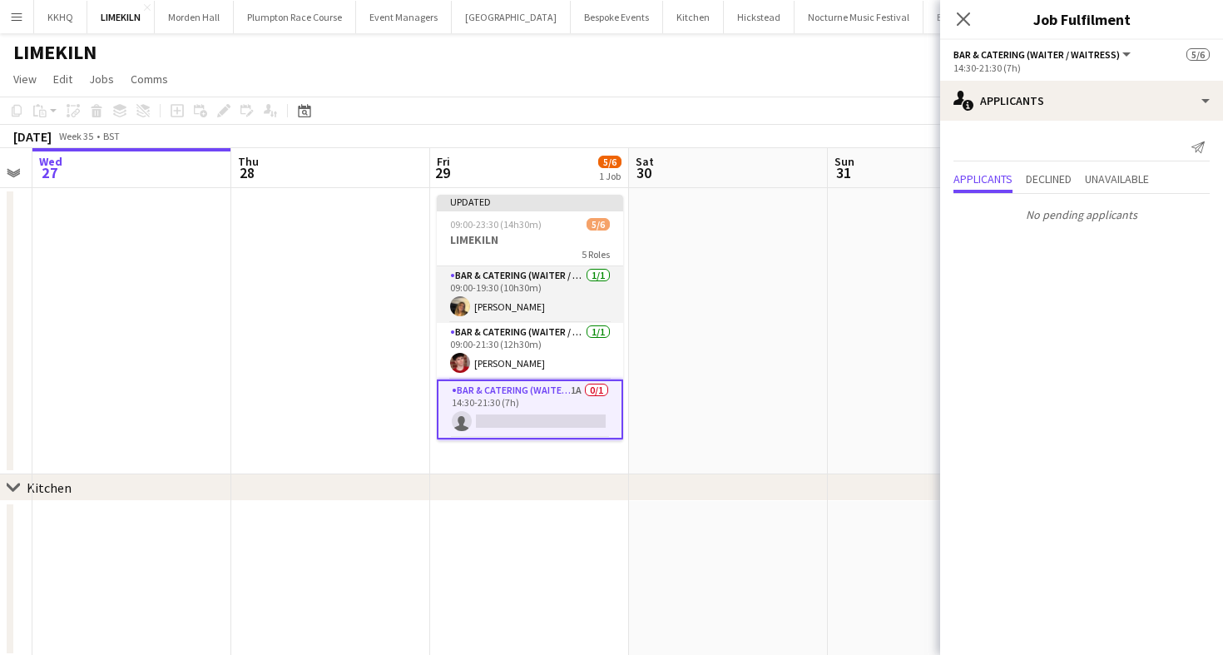
click at [526, 291] on app-card-role "Bar & Catering (Waiter / waitress) [DATE] 09:00-19:30 (10h30m) [PERSON_NAME]" at bounding box center [530, 294] width 186 height 57
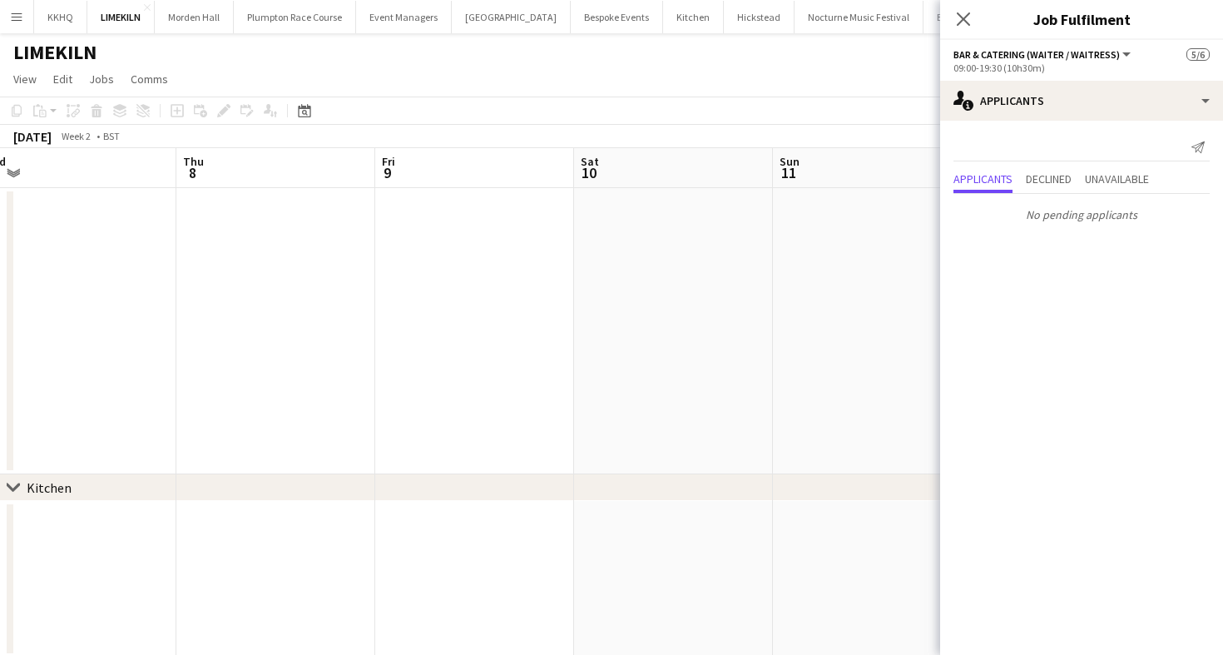
scroll to position [0, 379]
click at [37, 68] on link "View" at bounding box center [25, 79] width 37 height 22
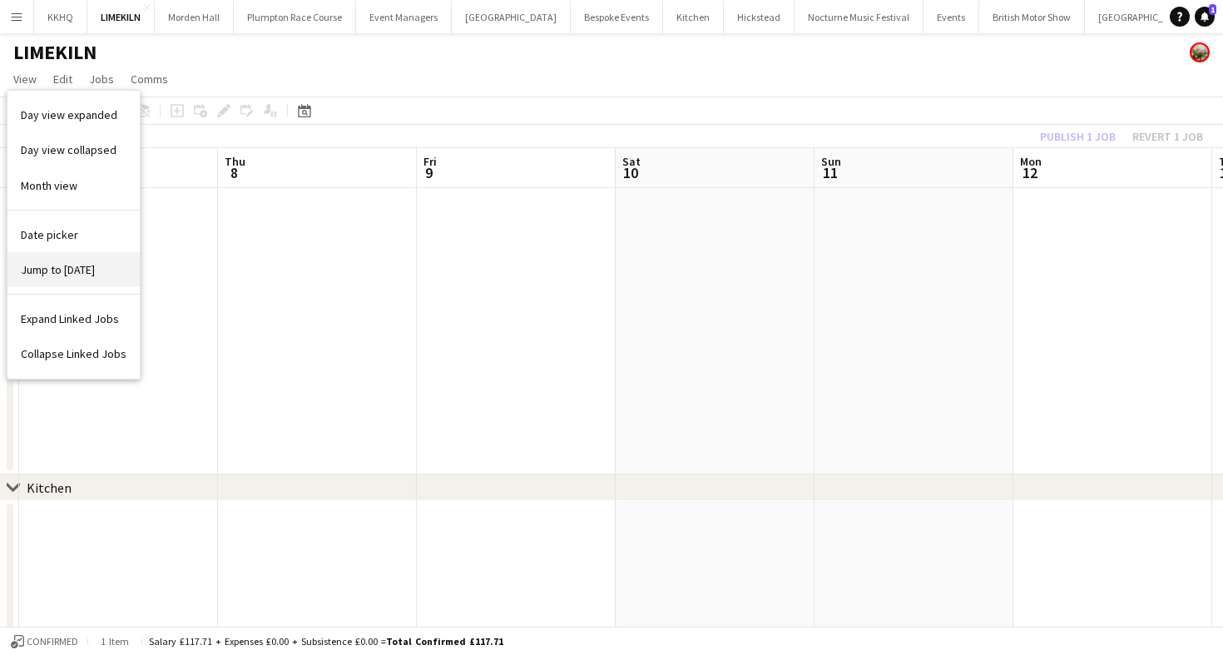
click at [84, 276] on span "Jump to [DATE]" at bounding box center [58, 269] width 74 height 15
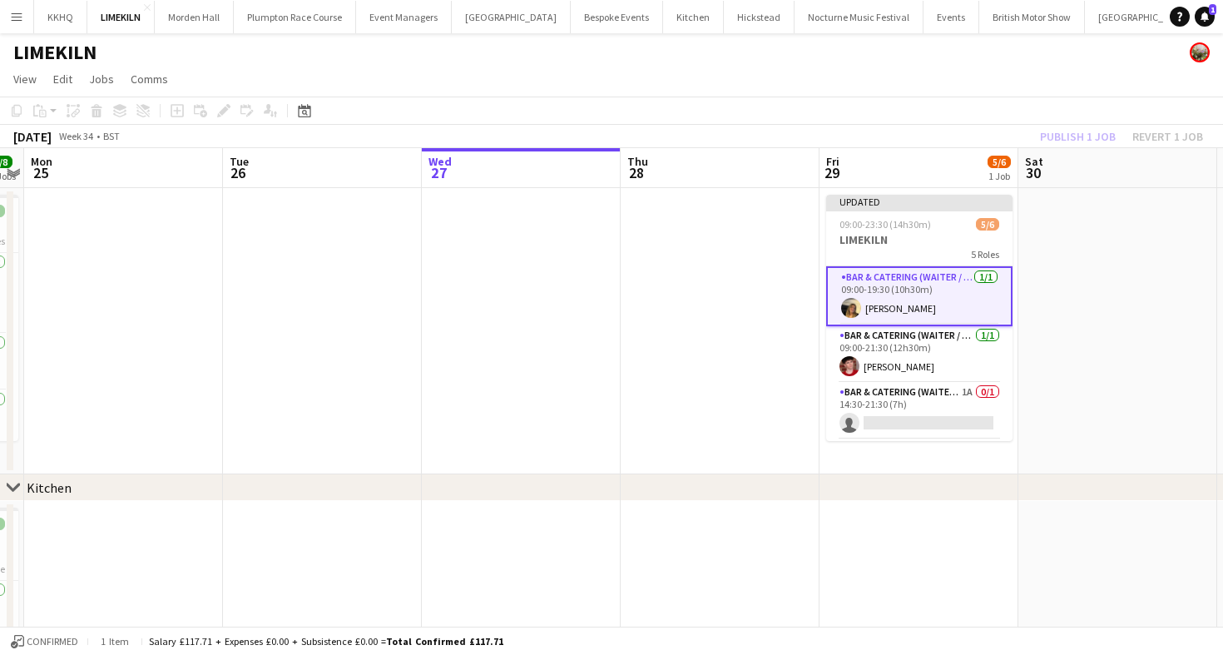
scroll to position [0, 616]
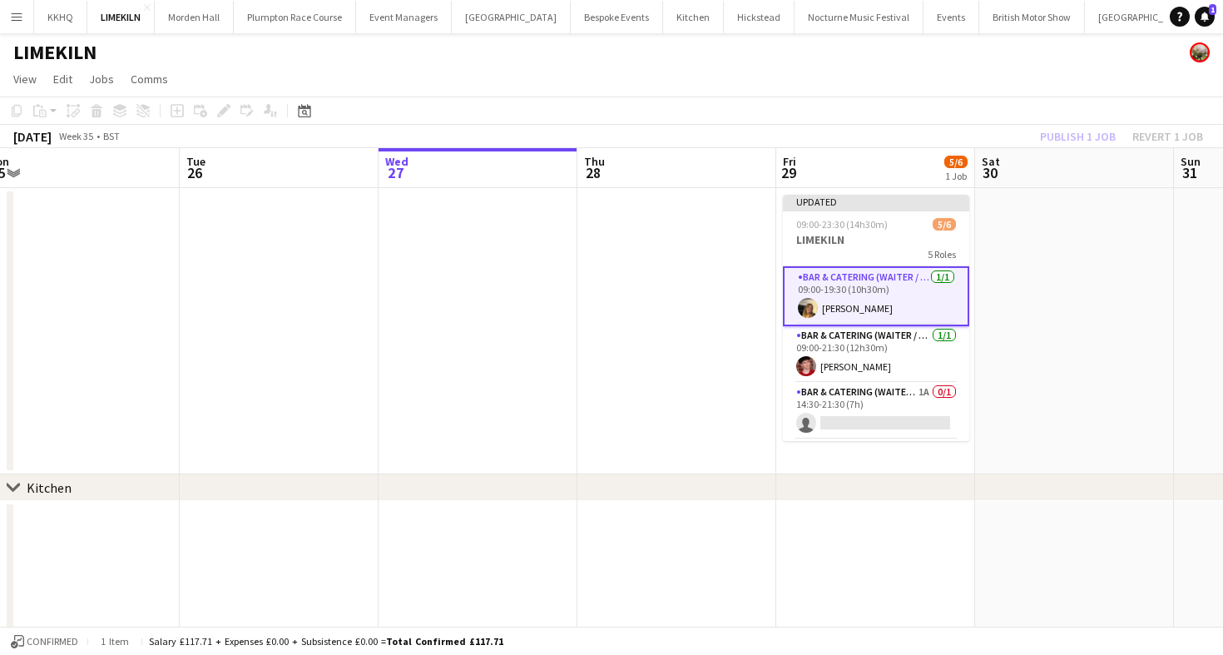
click at [680, 146] on div "[DATE] Week 35 • BST Publish 1 job Revert 1 job" at bounding box center [611, 136] width 1223 height 23
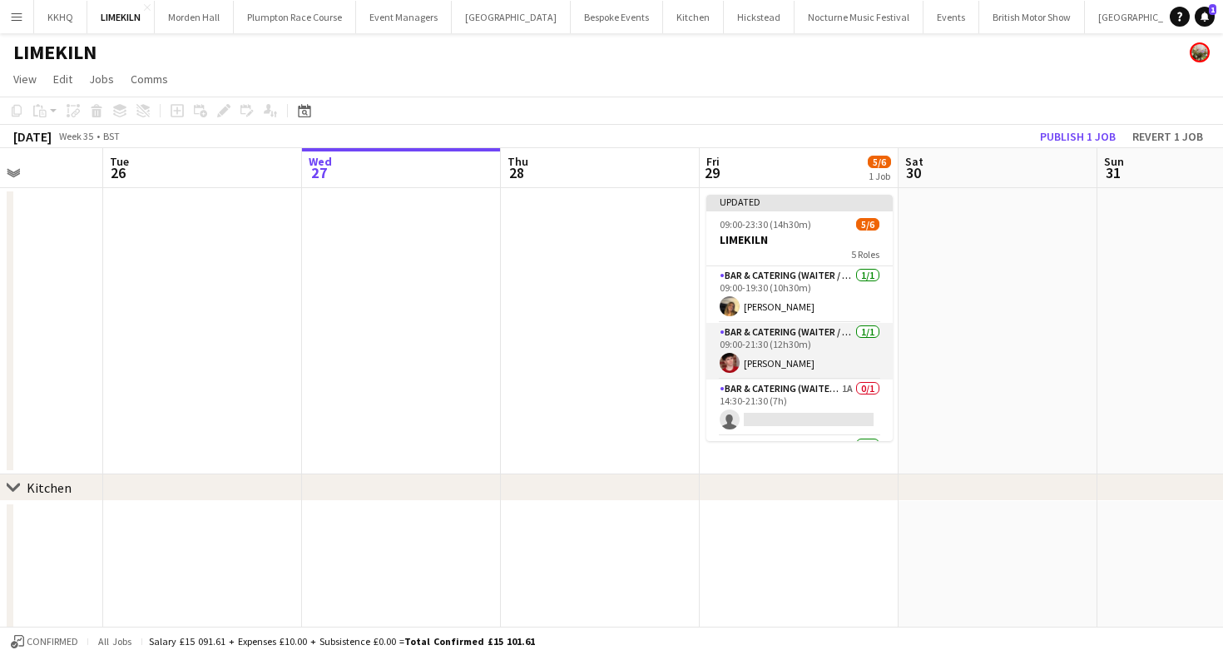
scroll to position [0, 700]
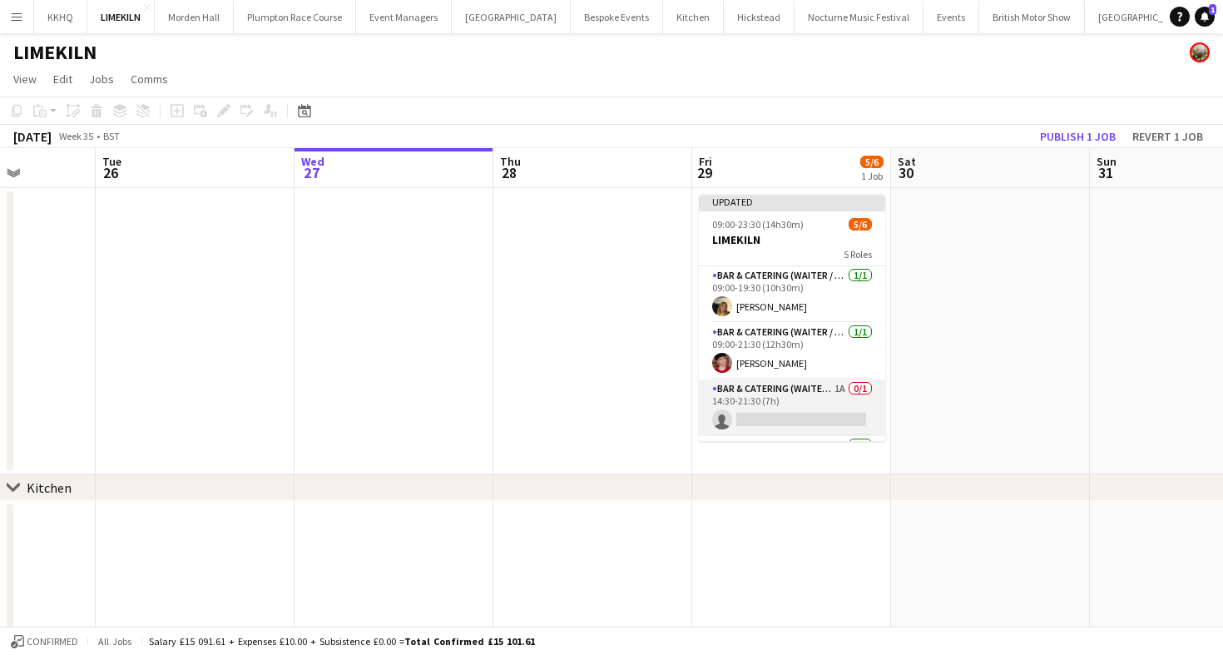
click at [779, 403] on app-card-role "Bar & Catering (Waiter / waitress) 1A 0/1 14:30-21:30 (7h) single-neutral-actio…" at bounding box center [792, 407] width 186 height 57
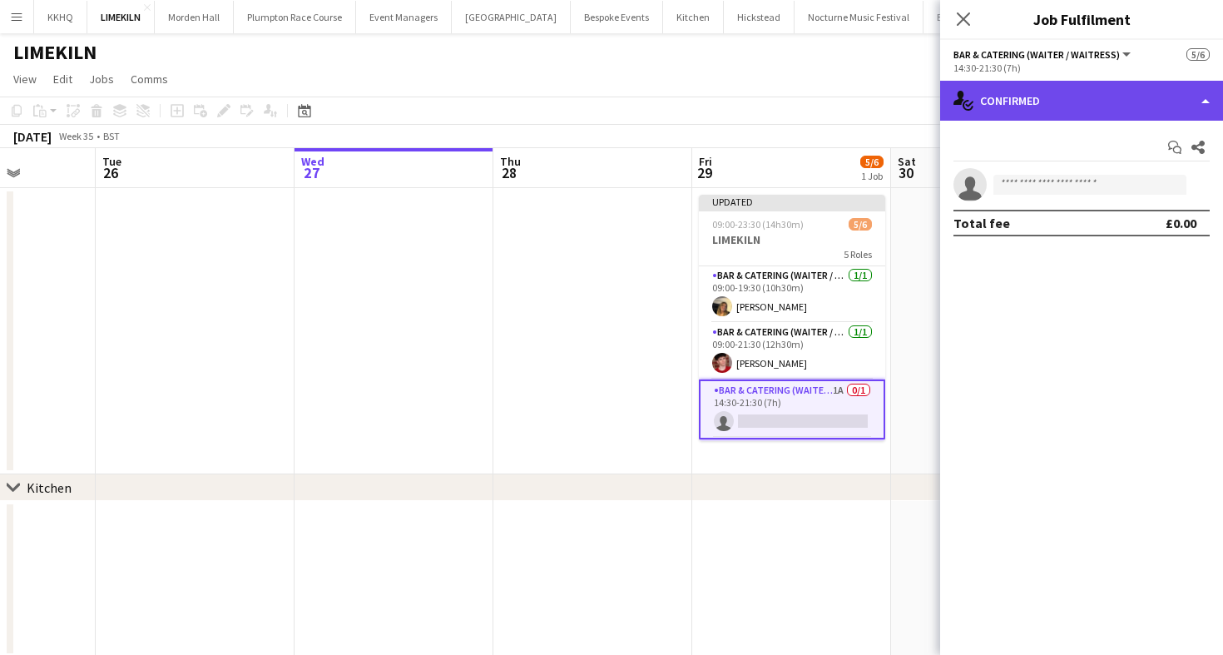
click at [1029, 104] on div "single-neutral-actions-check-2 Confirmed" at bounding box center [1081, 101] width 283 height 40
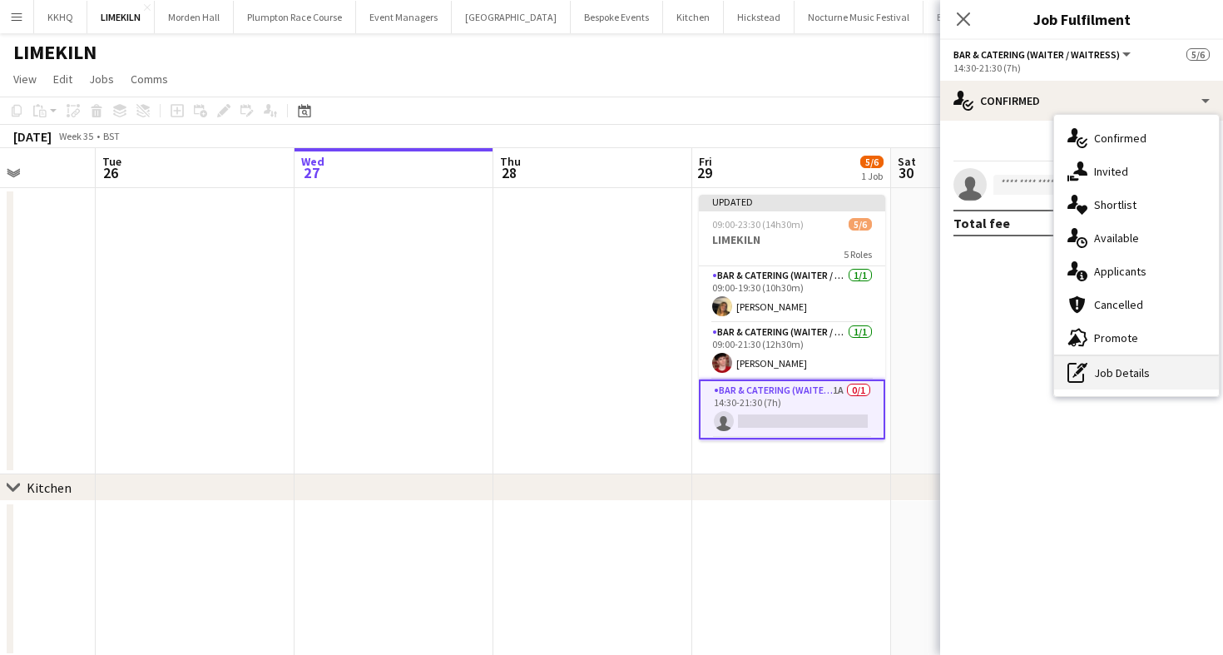
click at [1092, 375] on div "pen-write Job Details" at bounding box center [1136, 372] width 165 height 33
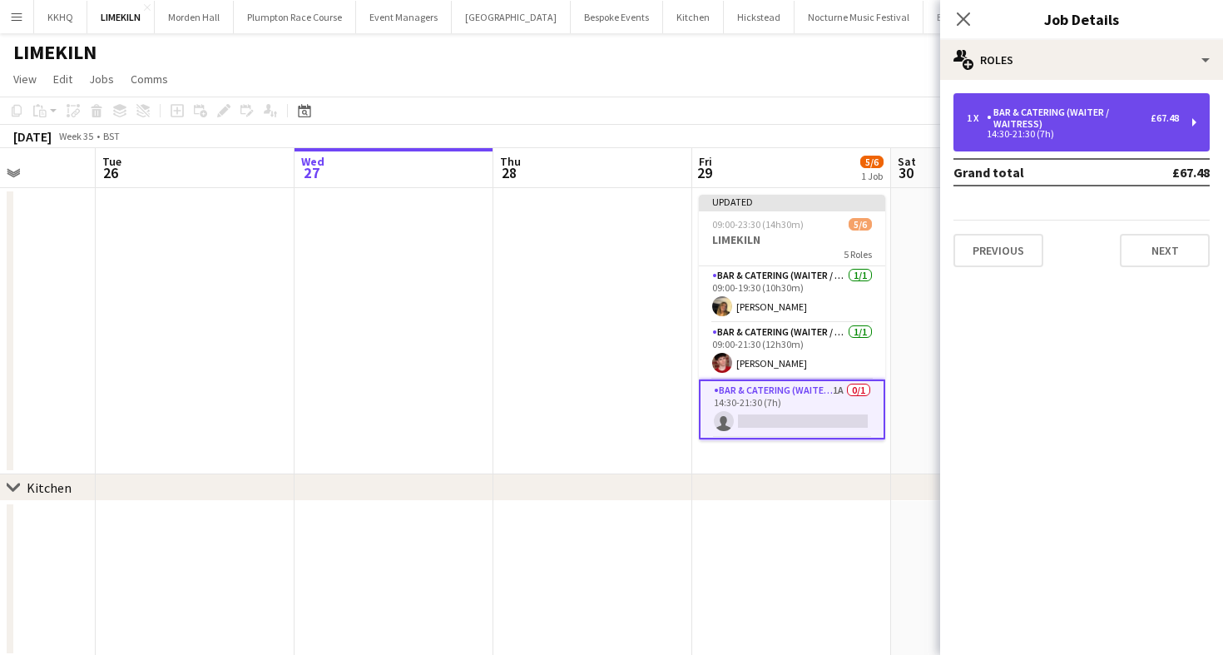
click at [1072, 150] on div "1 x Bar & Catering (Waiter / waitress) £67.48 14:30-21:30 (7h)" at bounding box center [1081, 122] width 256 height 58
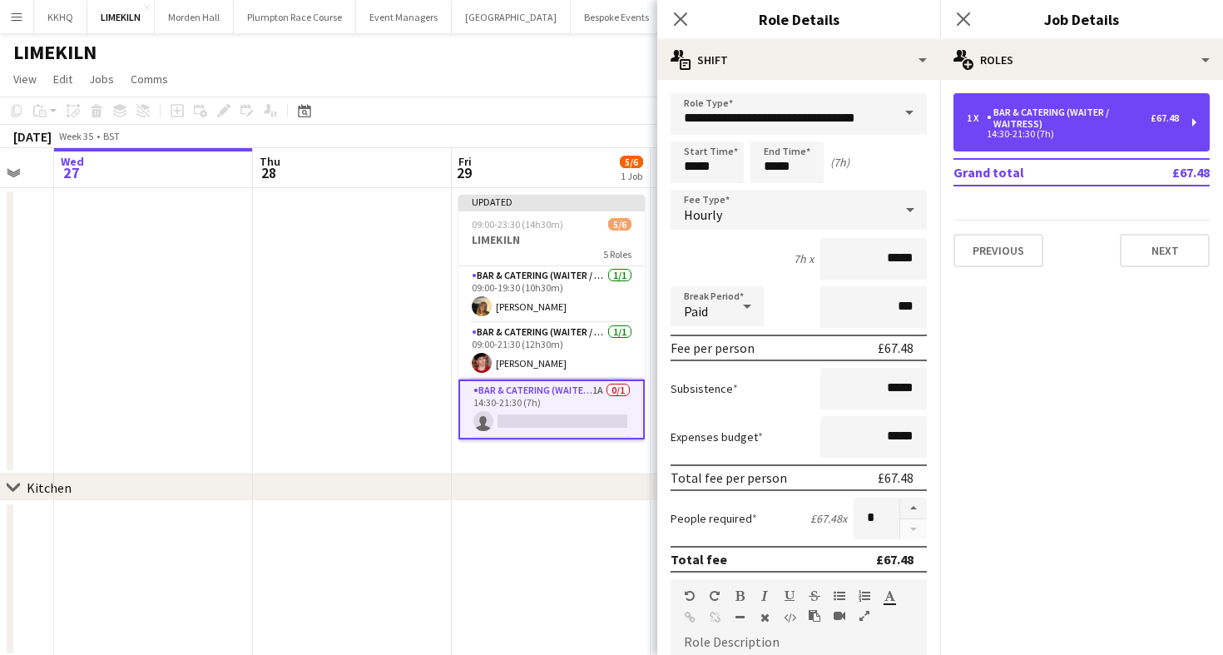
scroll to position [0, 603]
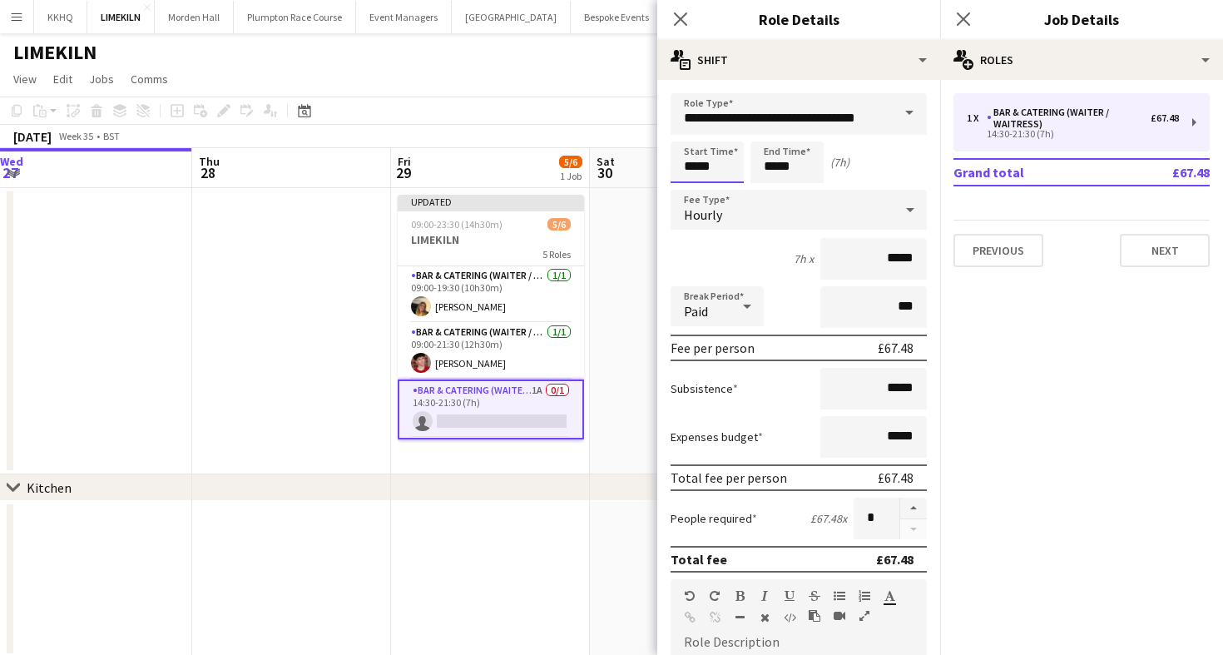
click at [707, 165] on input "*****" at bounding box center [707, 162] width 73 height 42
click at [689, 189] on div at bounding box center [690, 191] width 33 height 17
click at [690, 183] on div at bounding box center [690, 191] width 33 height 17
click at [690, 186] on div at bounding box center [690, 191] width 33 height 17
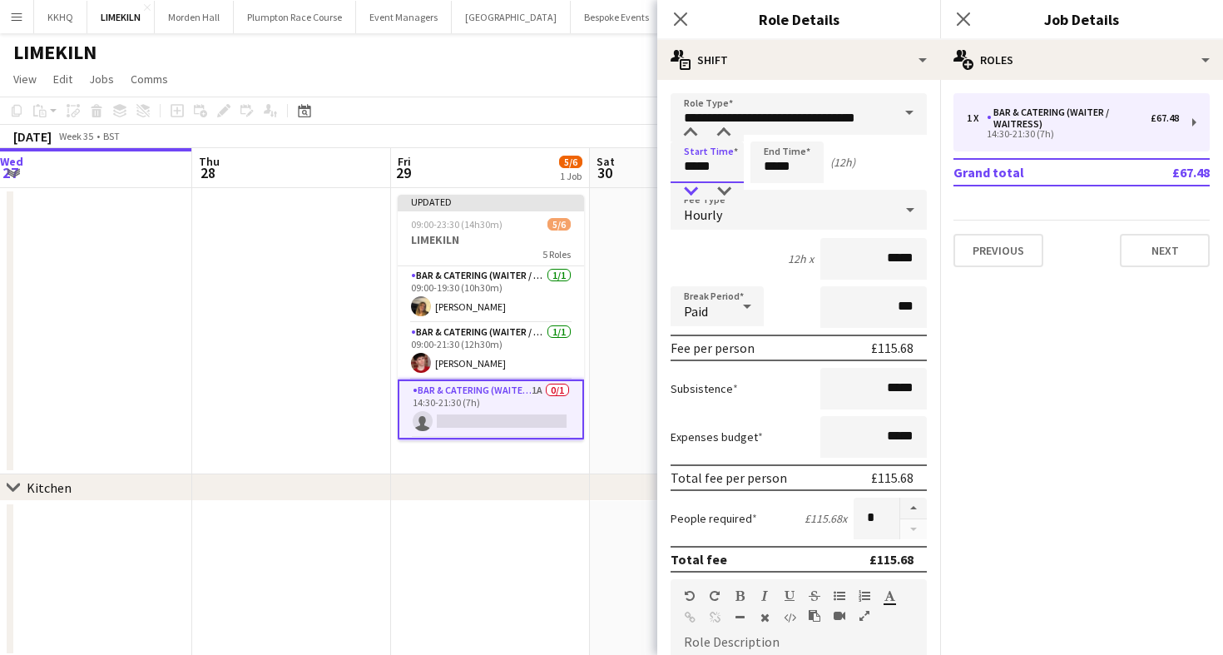
click at [690, 192] on div at bounding box center [690, 191] width 33 height 17
click at [722, 179] on input "*****" at bounding box center [707, 162] width 73 height 42
click at [722, 187] on div at bounding box center [723, 191] width 33 height 17
type input "*****"
click at [722, 187] on div at bounding box center [723, 191] width 33 height 17
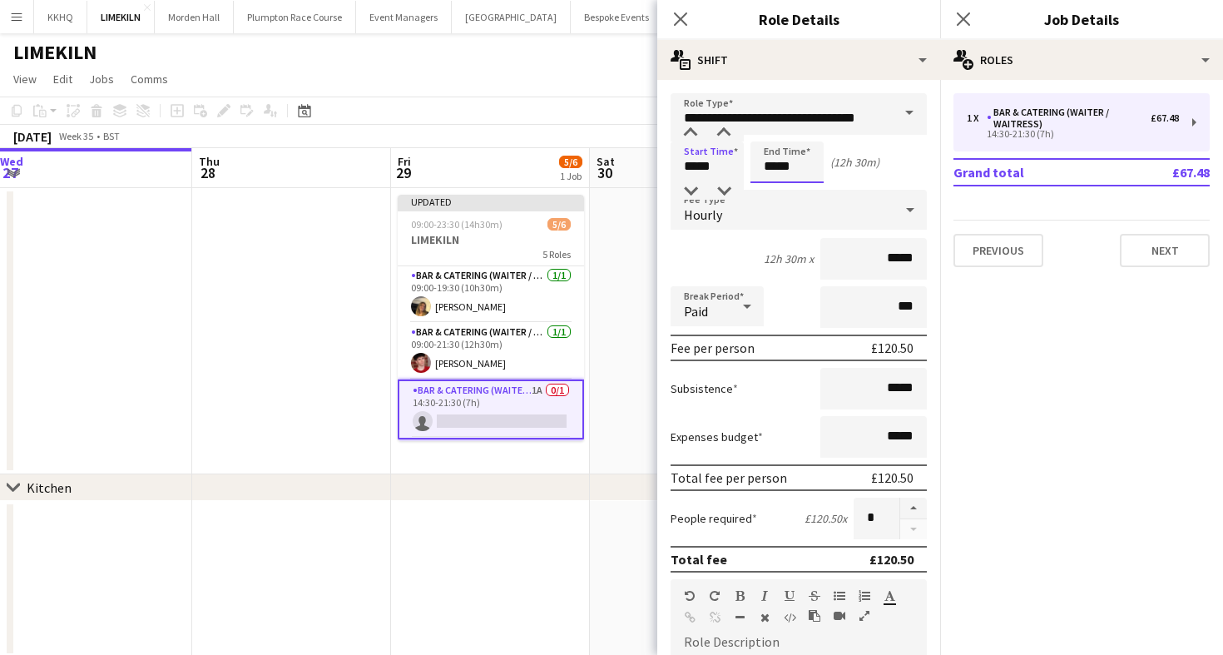
click at [785, 171] on input "*****" at bounding box center [786, 162] width 73 height 42
click at [771, 186] on div at bounding box center [770, 191] width 33 height 17
type input "*****"
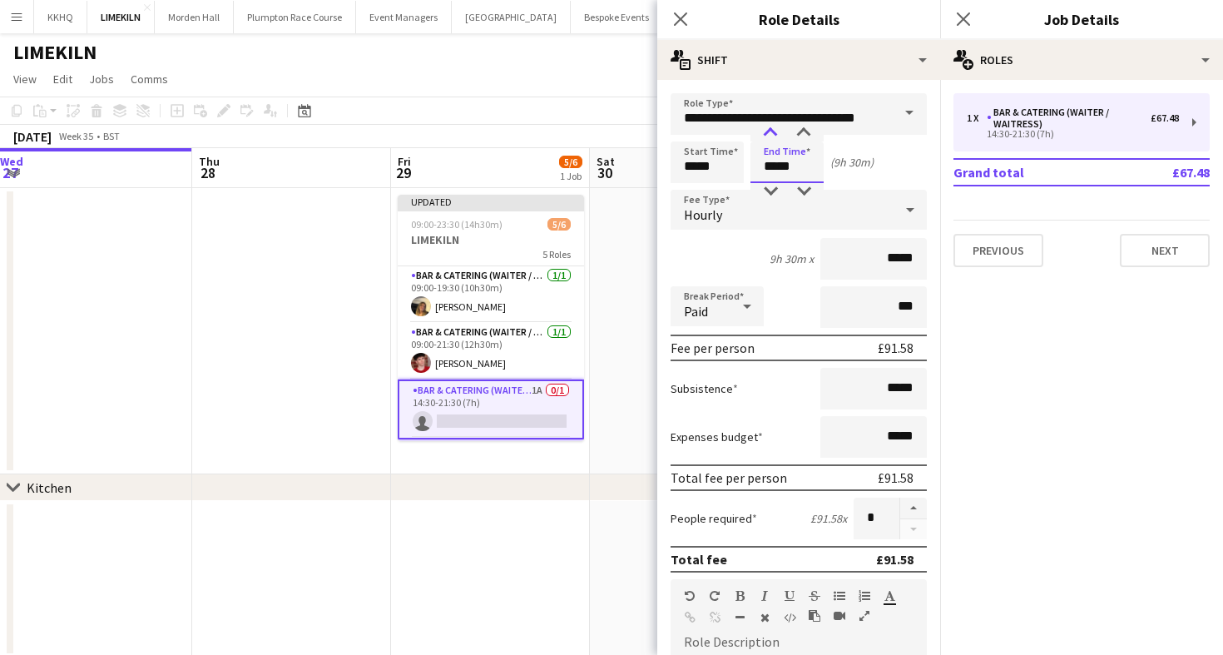
click at [773, 131] on div at bounding box center [770, 133] width 33 height 17
click at [494, 304] on app-card-role "Bar & Catering (Waiter / waitress) [DATE] 09:00-19:30 (10h30m) [PERSON_NAME]" at bounding box center [491, 294] width 186 height 57
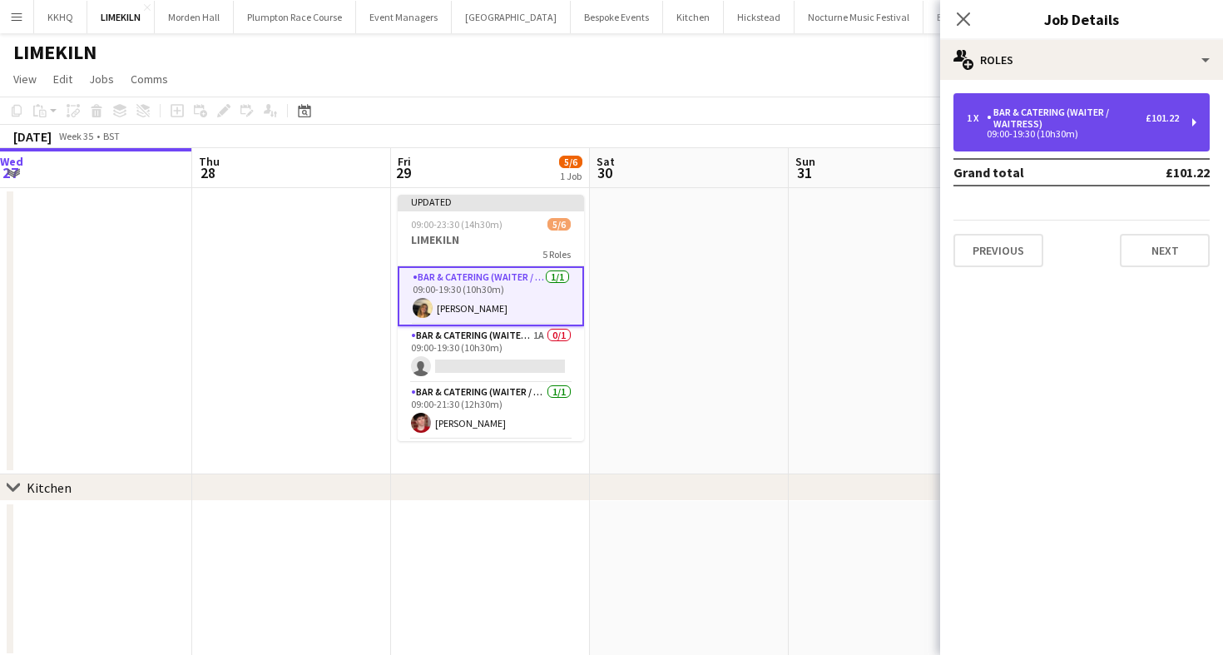
click at [1030, 113] on div "Bar & Catering (Waiter / waitress)" at bounding box center [1066, 117] width 159 height 23
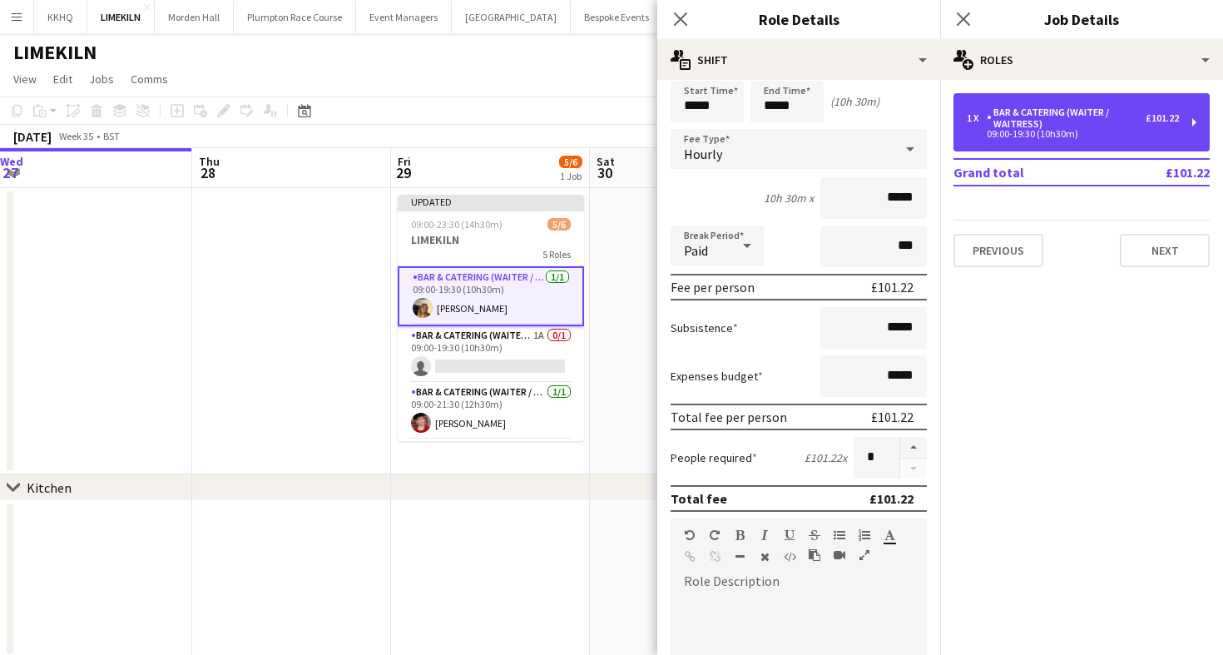
scroll to position [67, 0]
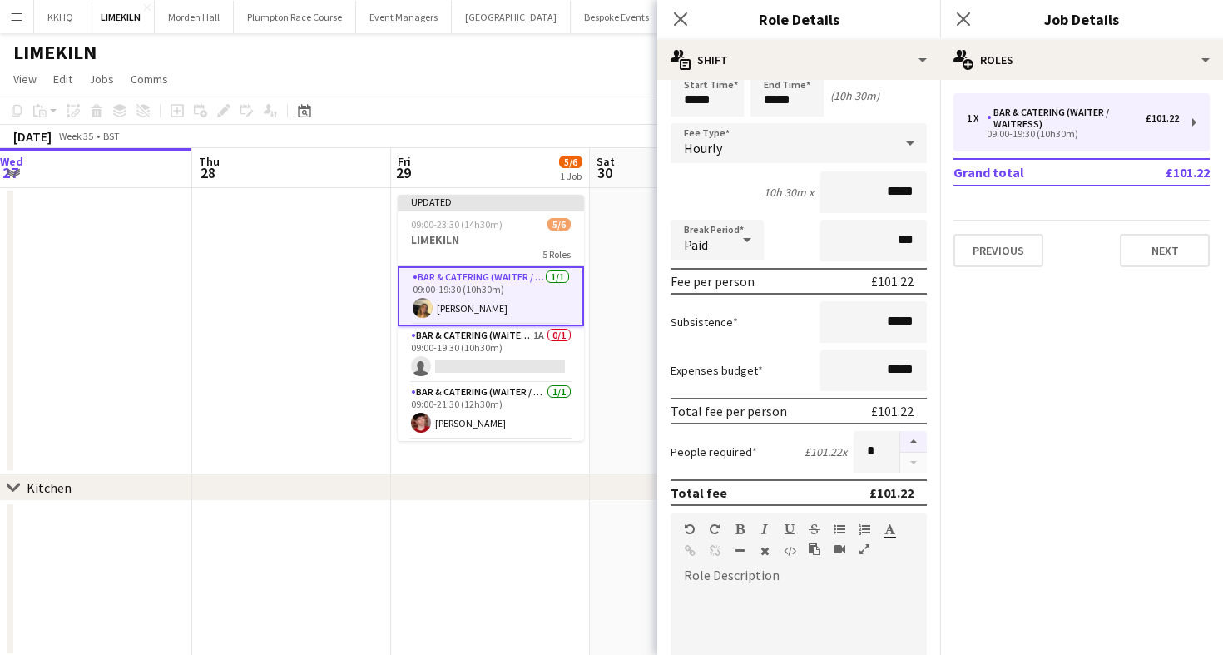
click at [920, 444] on button "button" at bounding box center [913, 442] width 27 height 22
type input "*"
click at [572, 111] on app-toolbar "Copy Paste Paste Command V Paste with crew Command Shift V Paste linked Job [GE…" at bounding box center [611, 111] width 1223 height 28
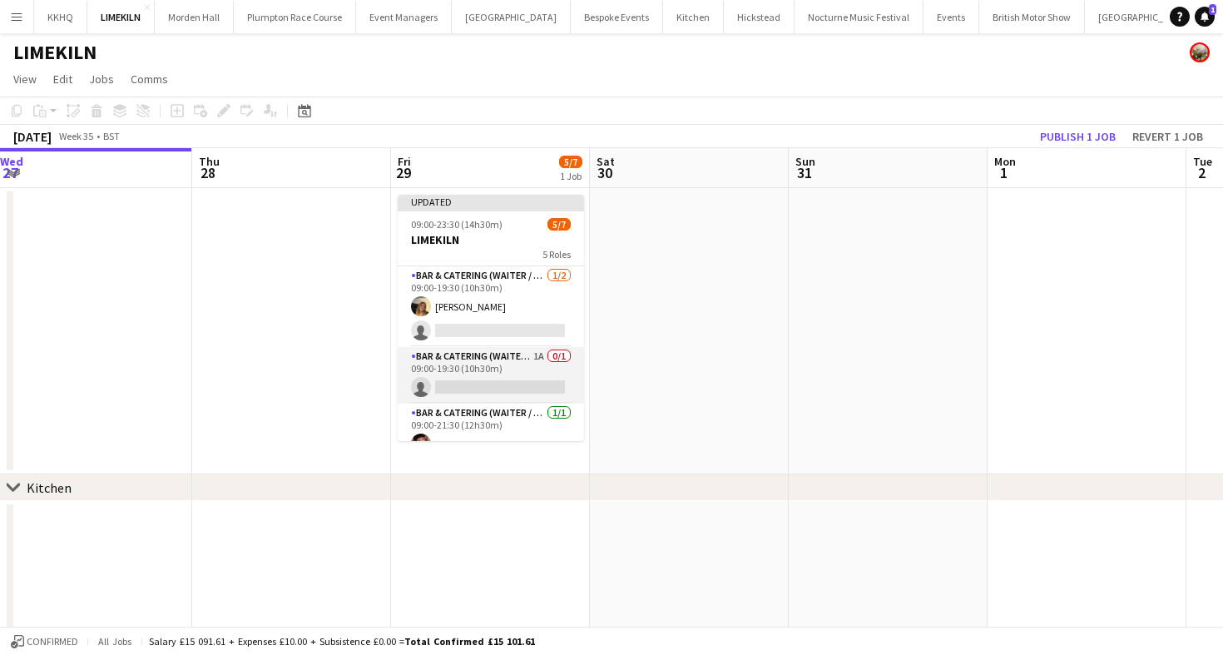
click at [518, 376] on app-card-role "Bar & Catering (Waiter / waitress) 1A 0/1 09:00-19:30 (10h30m) single-neutral-a…" at bounding box center [491, 375] width 186 height 57
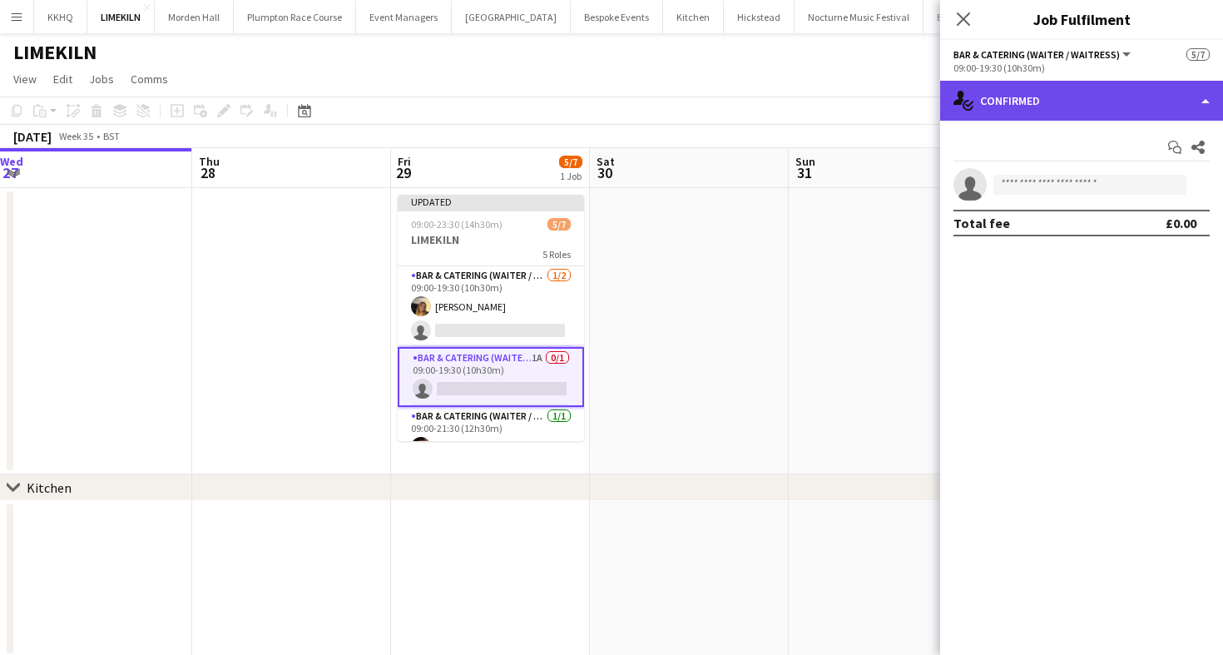
click at [968, 118] on div "single-neutral-actions-check-2 Confirmed" at bounding box center [1081, 101] width 283 height 40
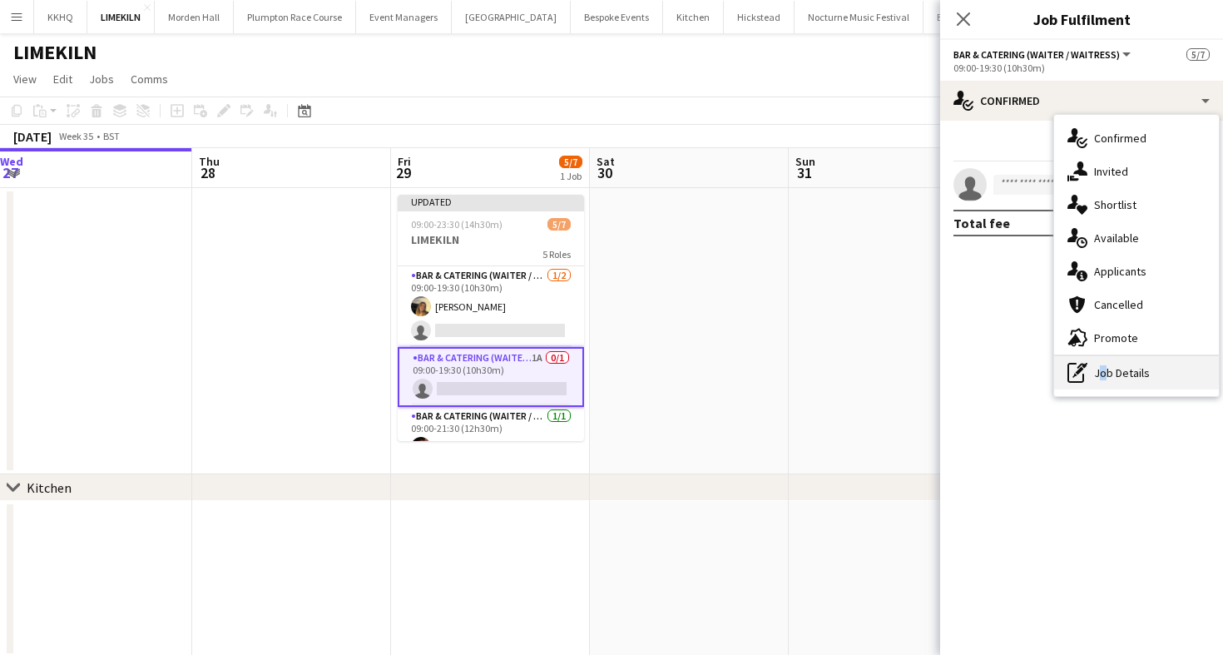
click at [1098, 379] on div "pen-write Job Details" at bounding box center [1136, 372] width 165 height 33
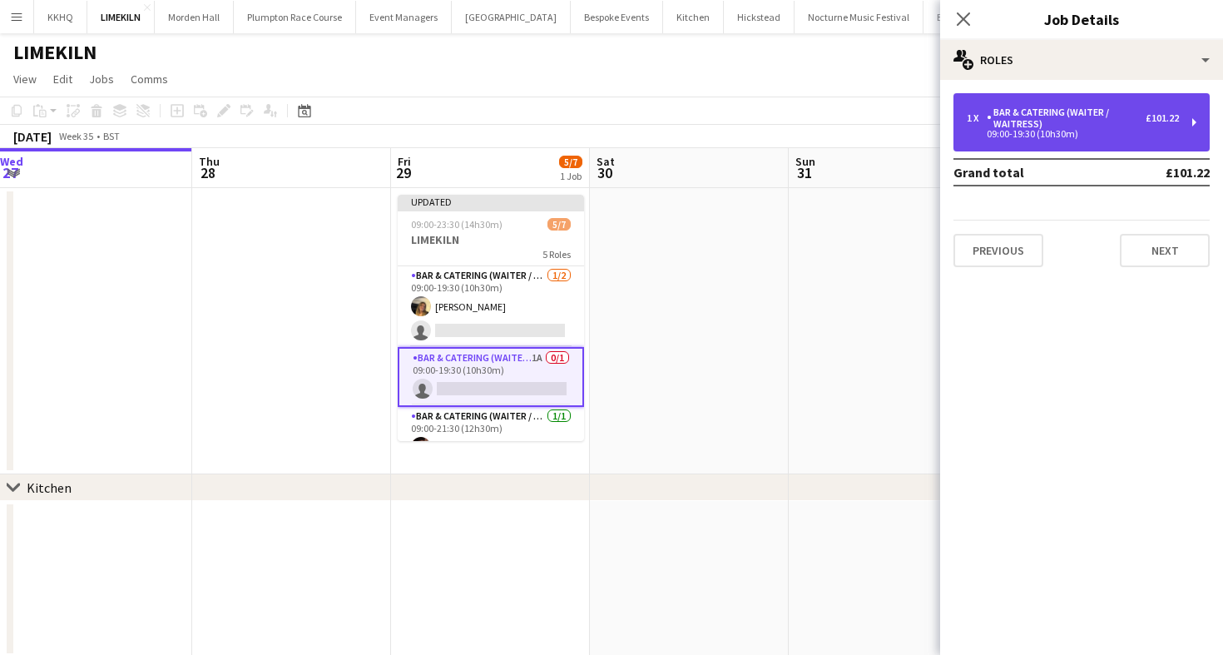
click at [1077, 100] on div "1 x Bar & Catering (Waiter / waitress) £101.22 09:00-19:30 (10h30m)" at bounding box center [1081, 122] width 256 height 58
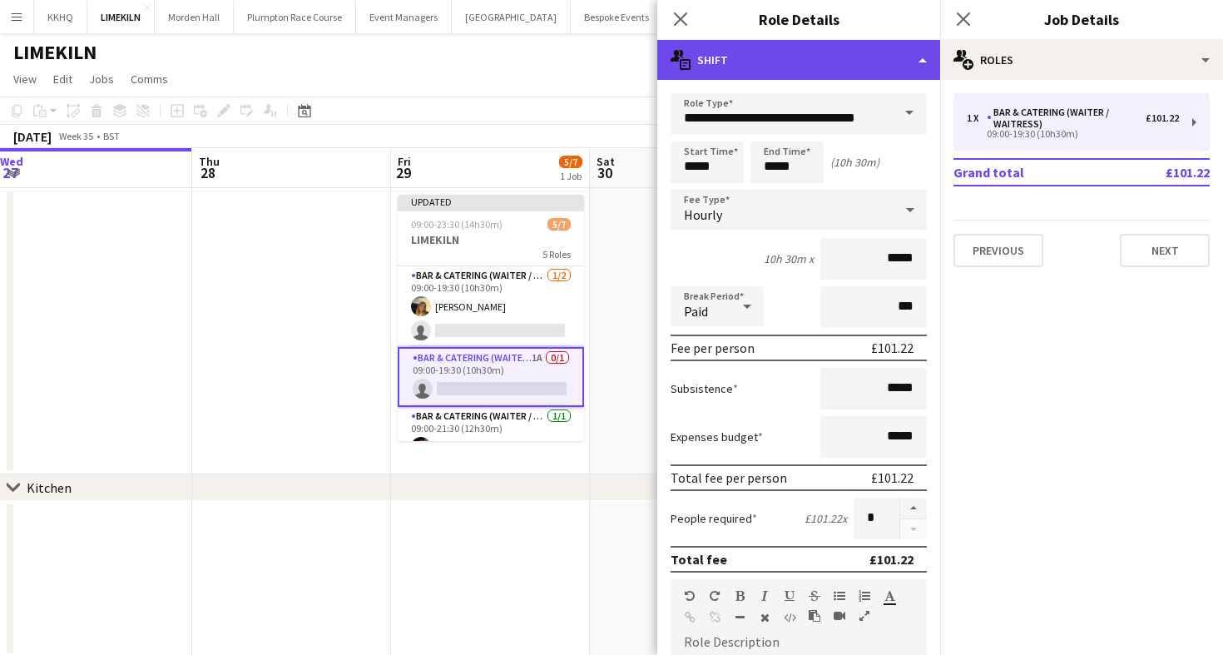
click at [799, 59] on div "multiple-actions-text Shift" at bounding box center [798, 60] width 283 height 40
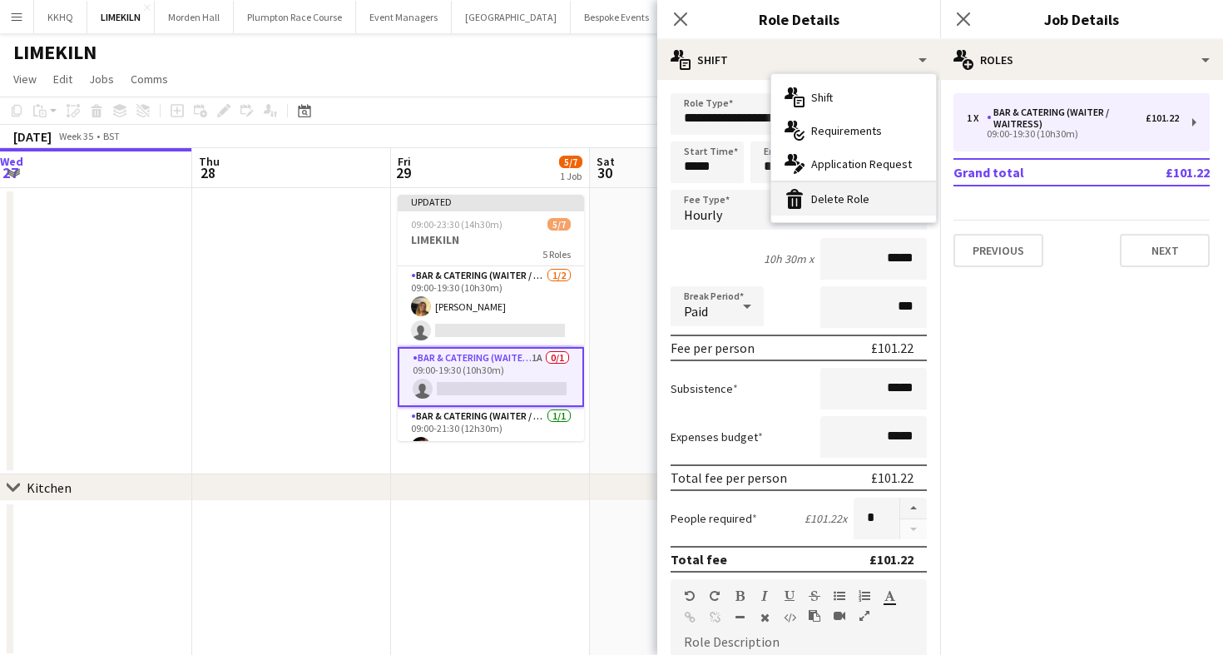
click at [839, 211] on div "bin-2 Delete Role" at bounding box center [853, 198] width 165 height 33
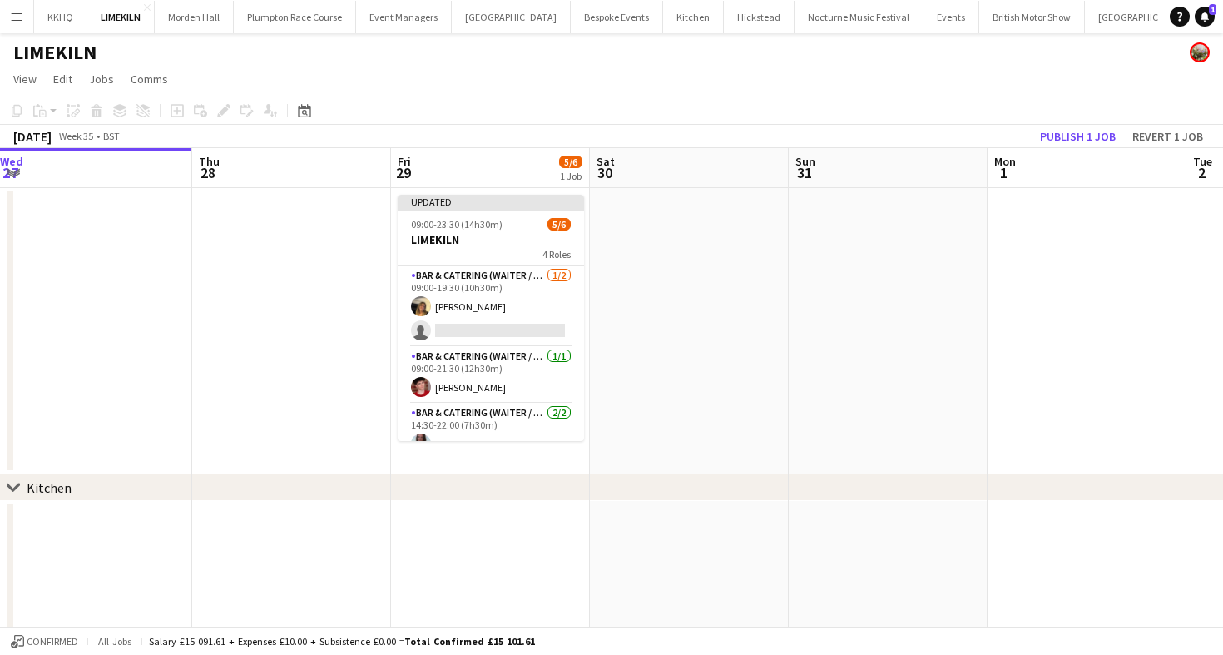
click at [646, 146] on div "[DATE] Week 35 • BST Publish 1 job Revert 1 job" at bounding box center [611, 136] width 1223 height 23
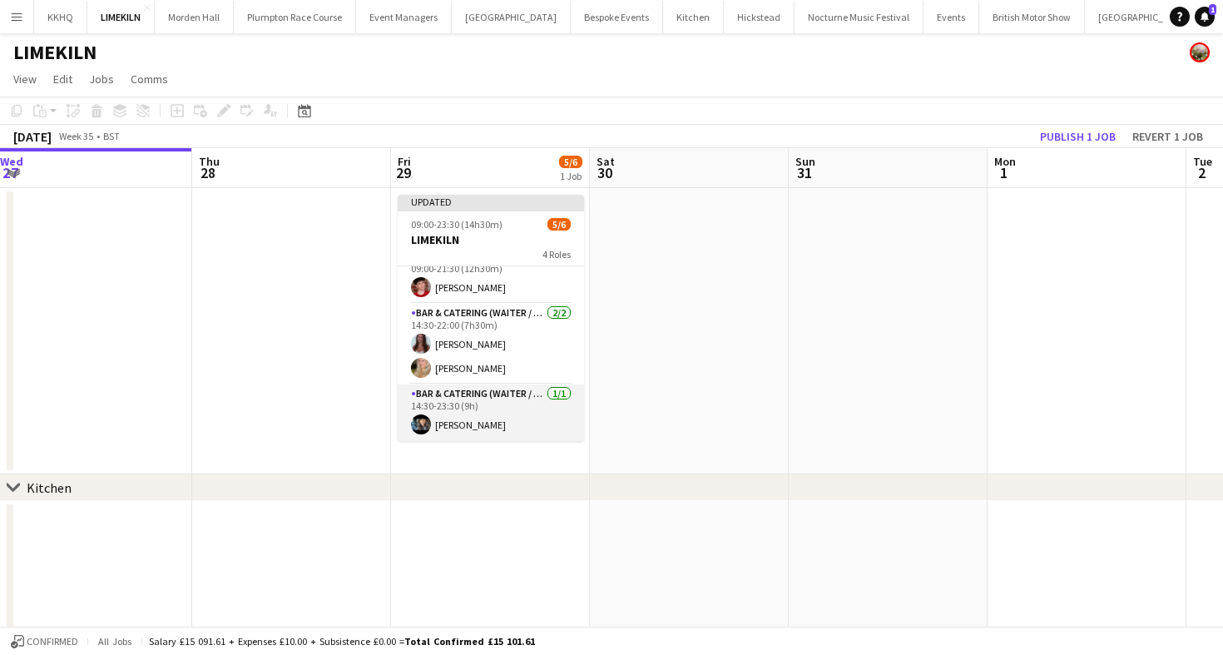
scroll to position [0, 0]
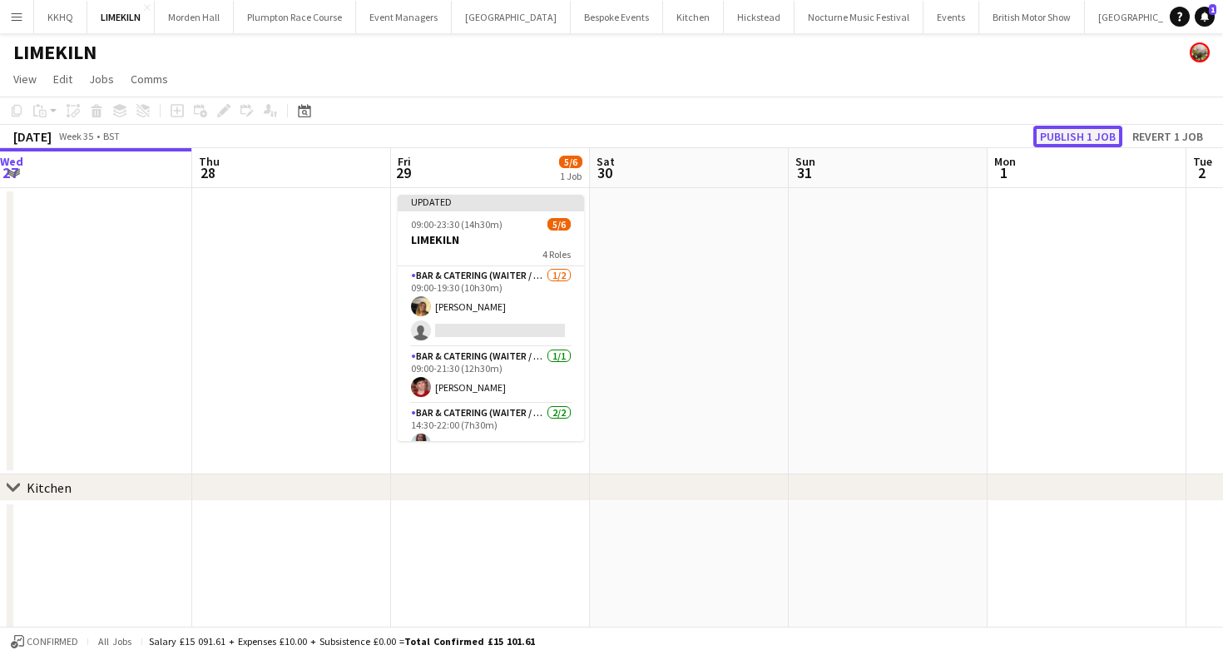
click at [1083, 130] on button "Publish 1 job" at bounding box center [1077, 137] width 89 height 22
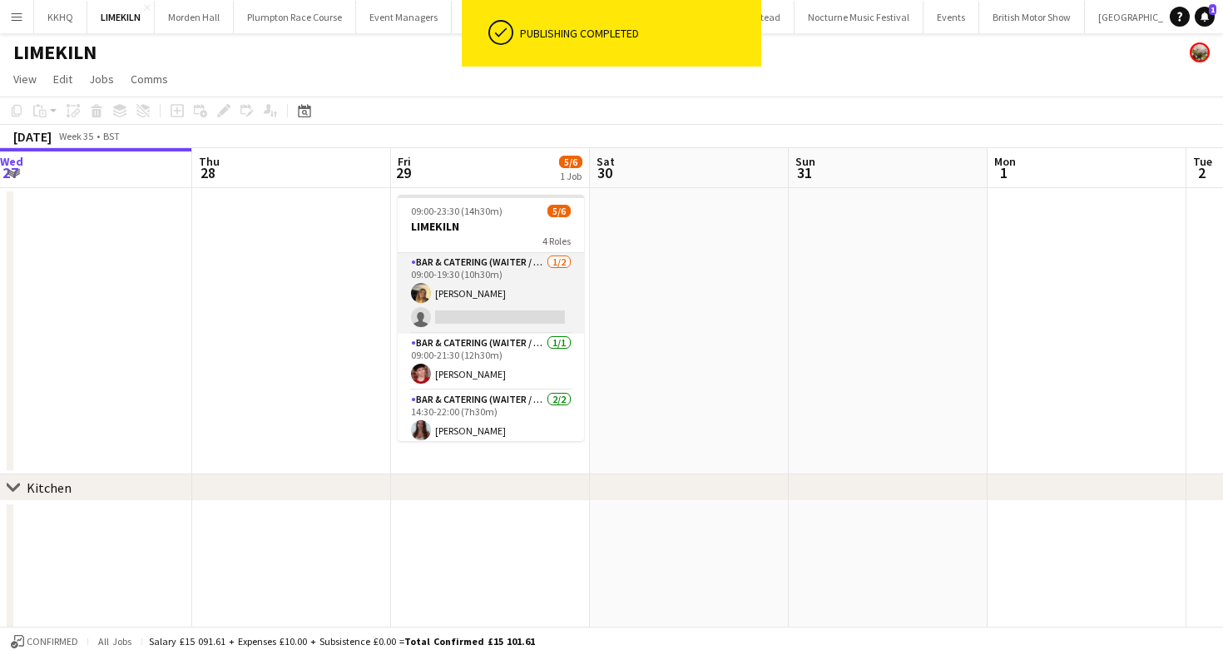
click at [491, 284] on app-card-role "Bar & Catering (Waiter / waitress) [DATE] 09:00-19:30 (10h30m) [PERSON_NAME] si…" at bounding box center [491, 293] width 186 height 81
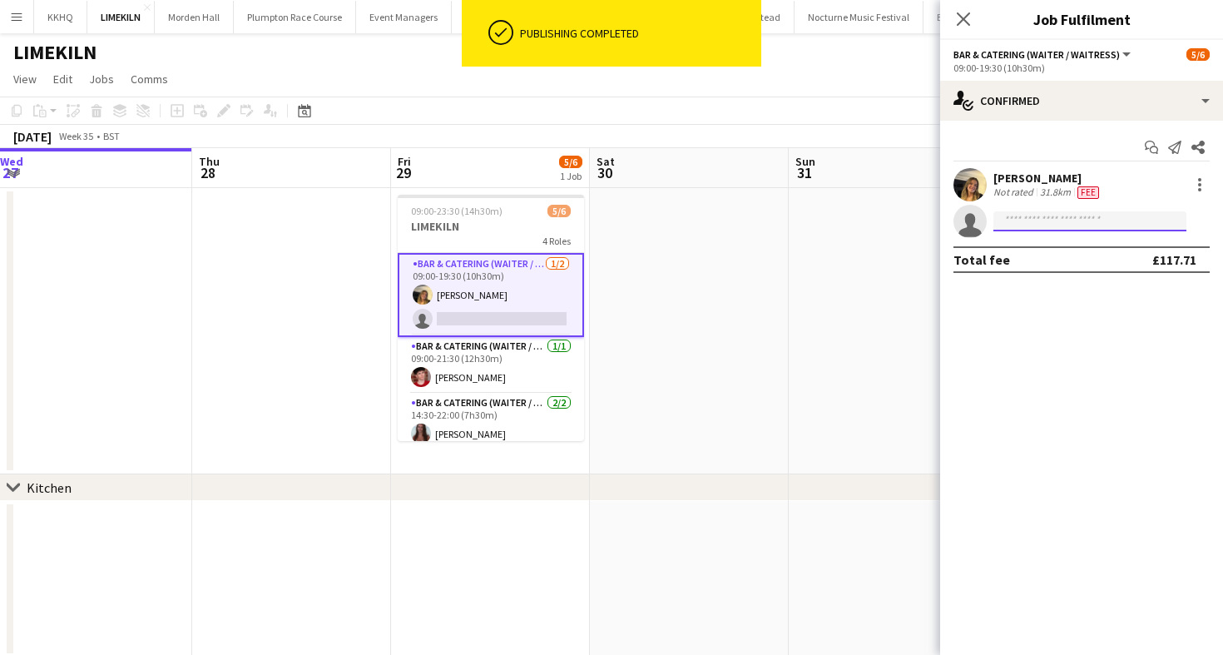
click at [1043, 230] on body "ok-circled Publishing completed Menu Boards Boards Boards All jobs Status Workf…" at bounding box center [611, 343] width 1223 height 686
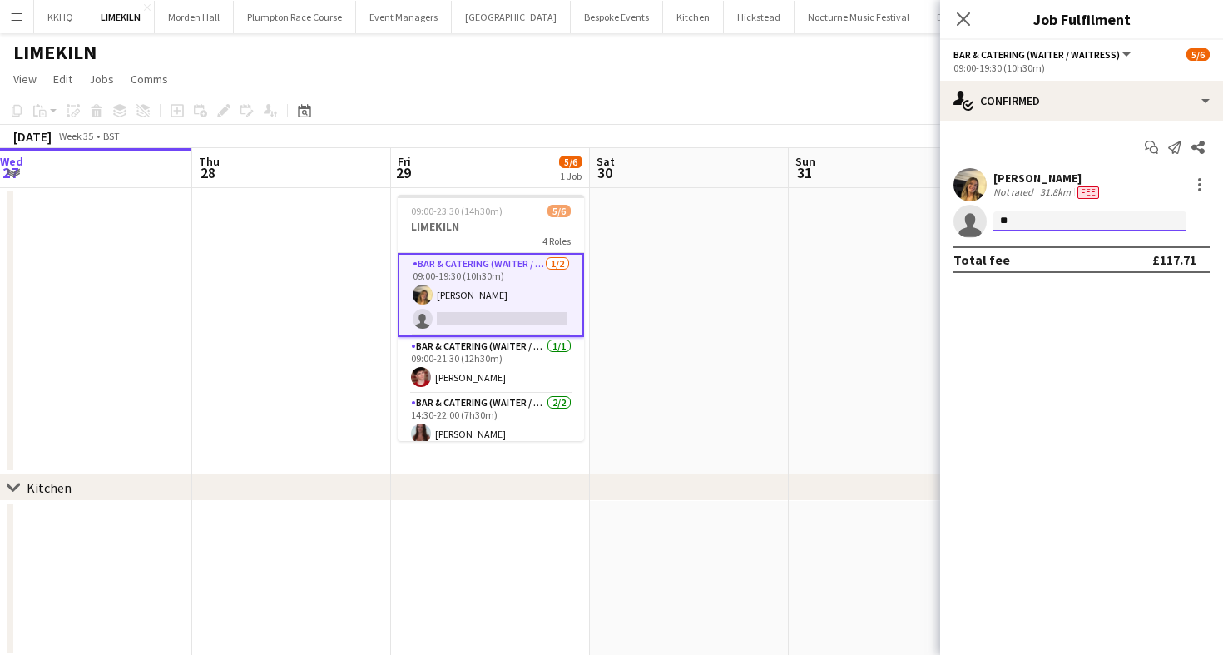
type input "*"
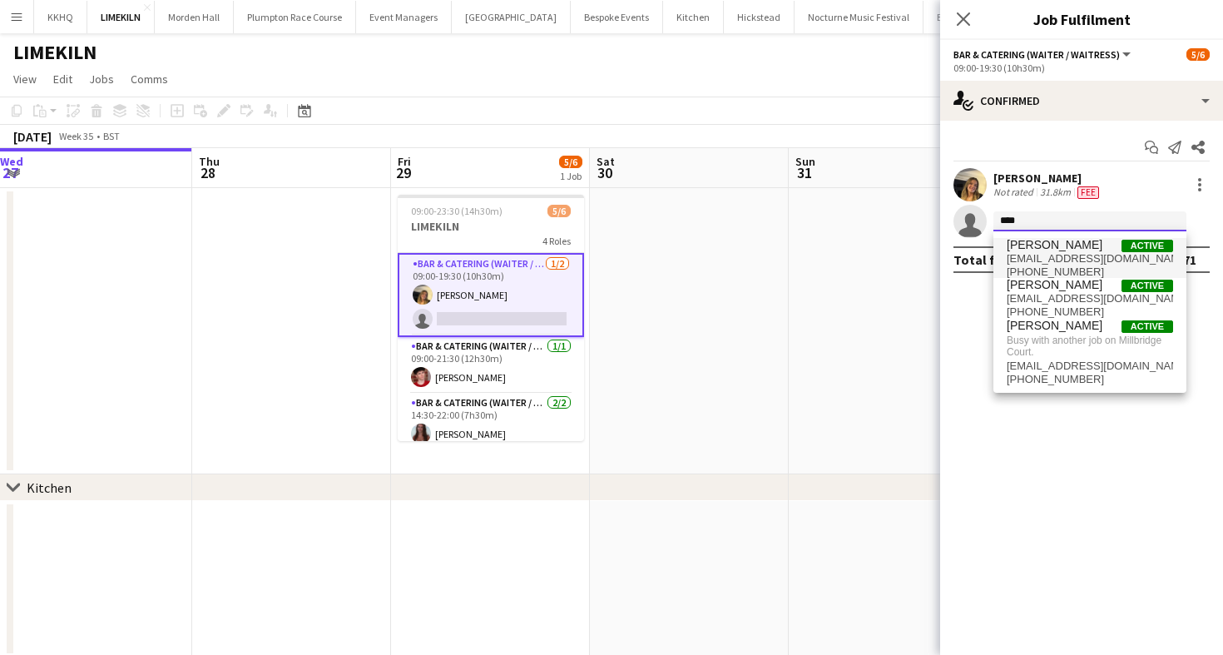
type input "****"
click at [1129, 258] on span "[EMAIL_ADDRESS][DOMAIN_NAME]" at bounding box center [1090, 258] width 166 height 13
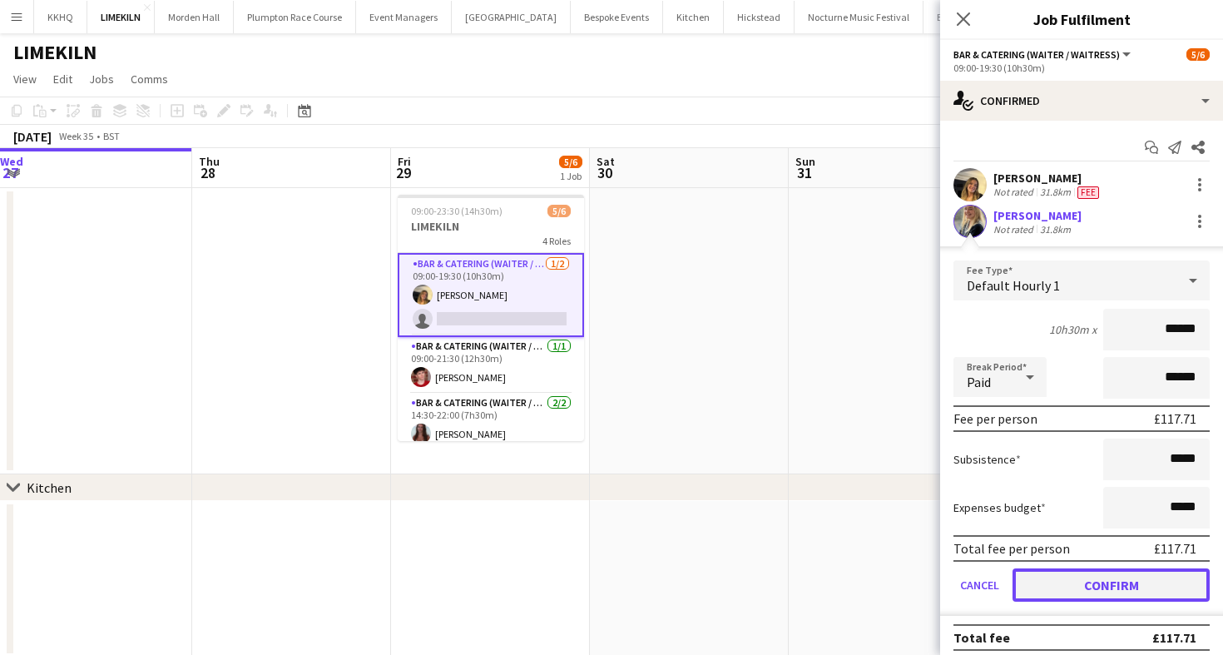
click at [1048, 585] on button "Confirm" at bounding box center [1110, 584] width 197 height 33
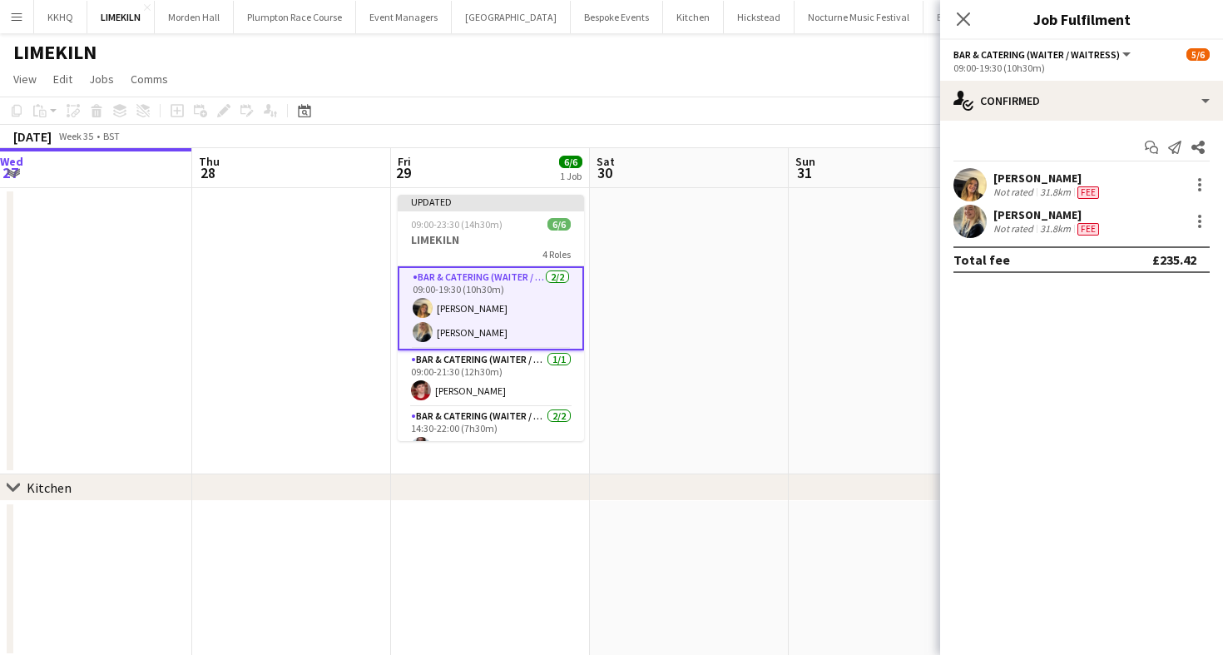
click at [1035, 210] on div "[PERSON_NAME]" at bounding box center [1047, 214] width 109 height 15
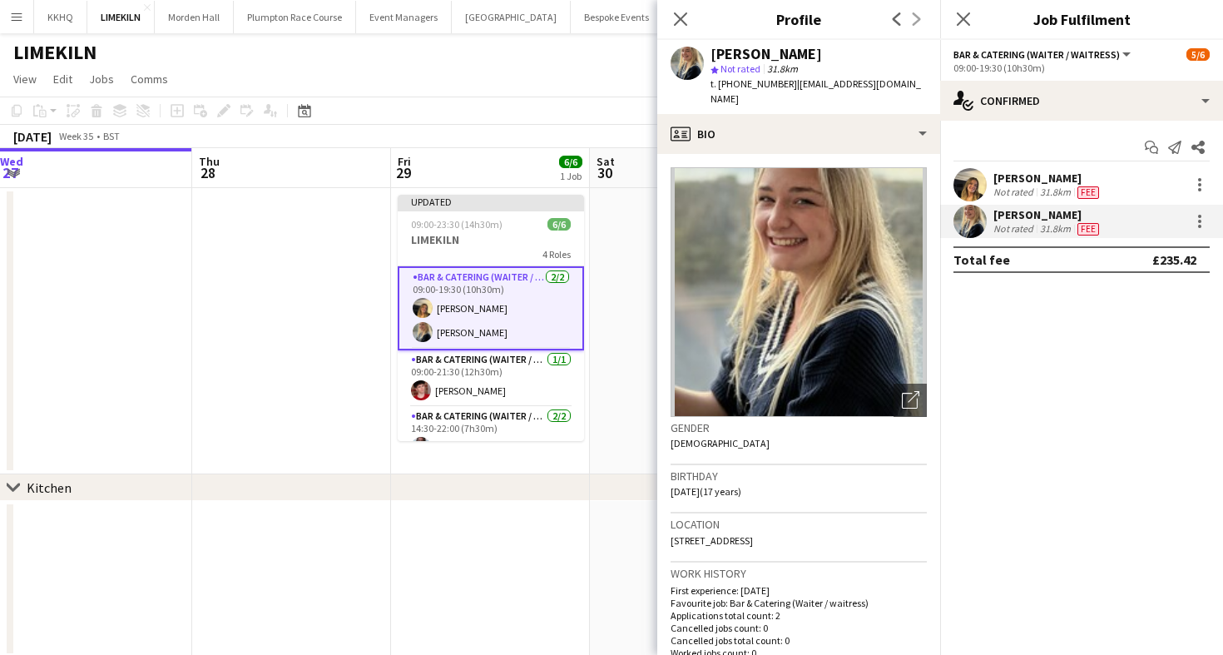
click at [1017, 181] on div "[PERSON_NAME]" at bounding box center [1047, 178] width 109 height 15
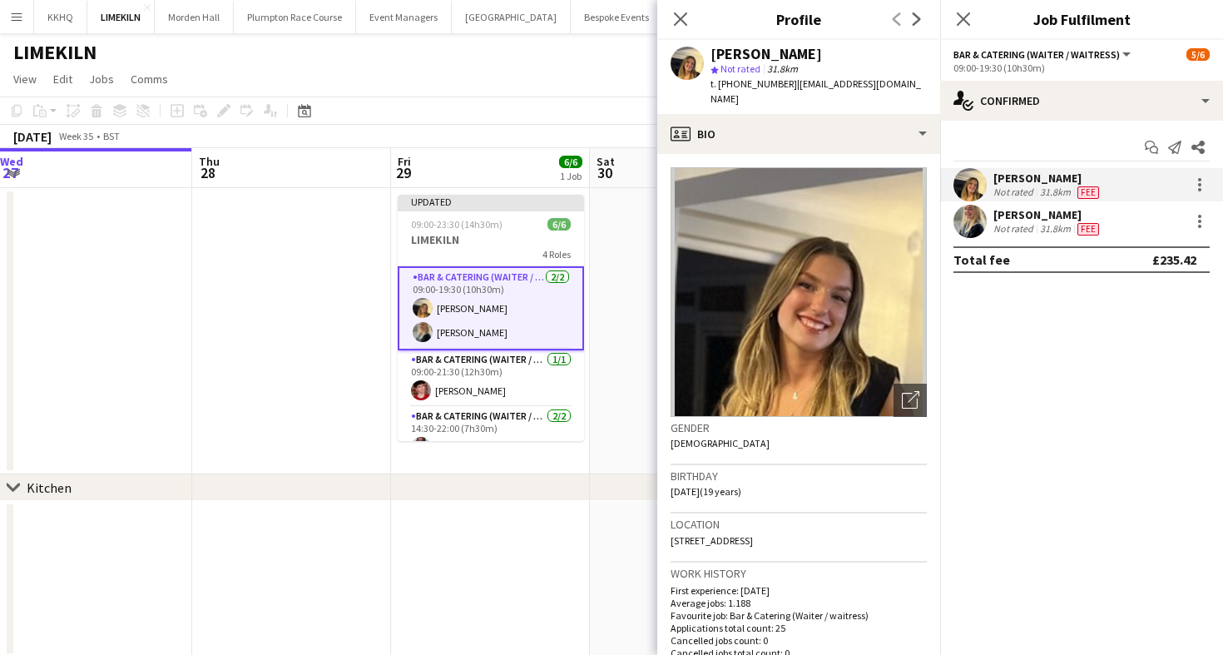
click at [1022, 212] on div "[PERSON_NAME]" at bounding box center [1047, 214] width 109 height 15
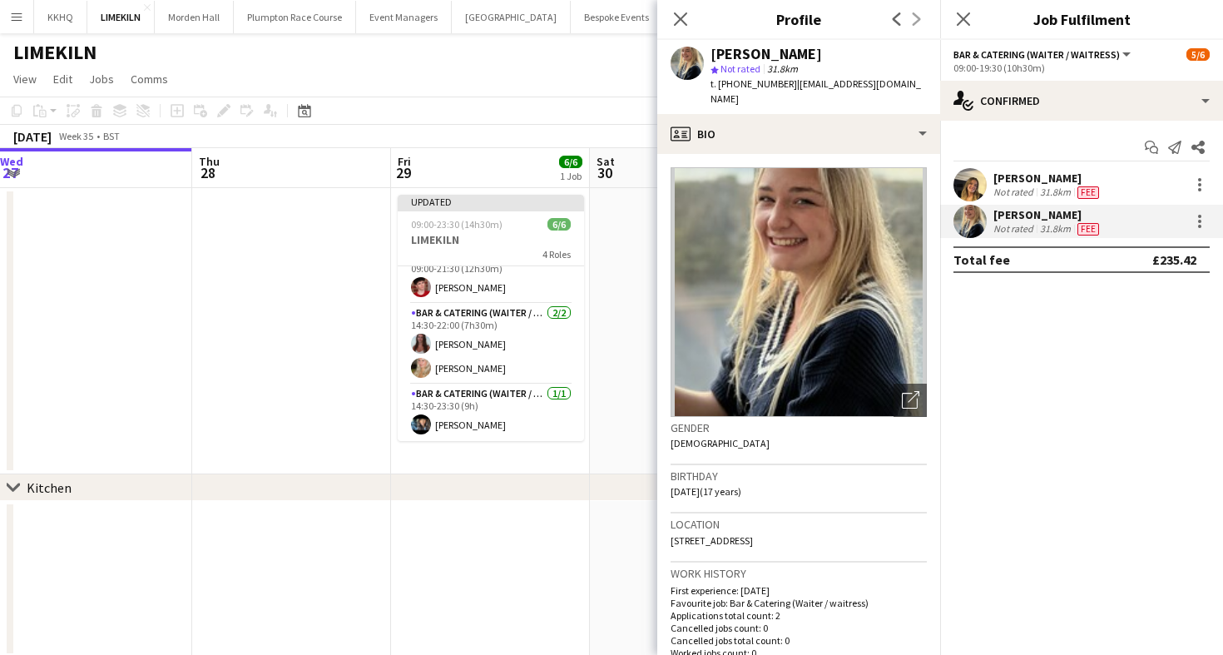
click at [577, 144] on div "[DATE] Week 35 • BST Publish 1 job Revert 1 job" at bounding box center [611, 136] width 1223 height 23
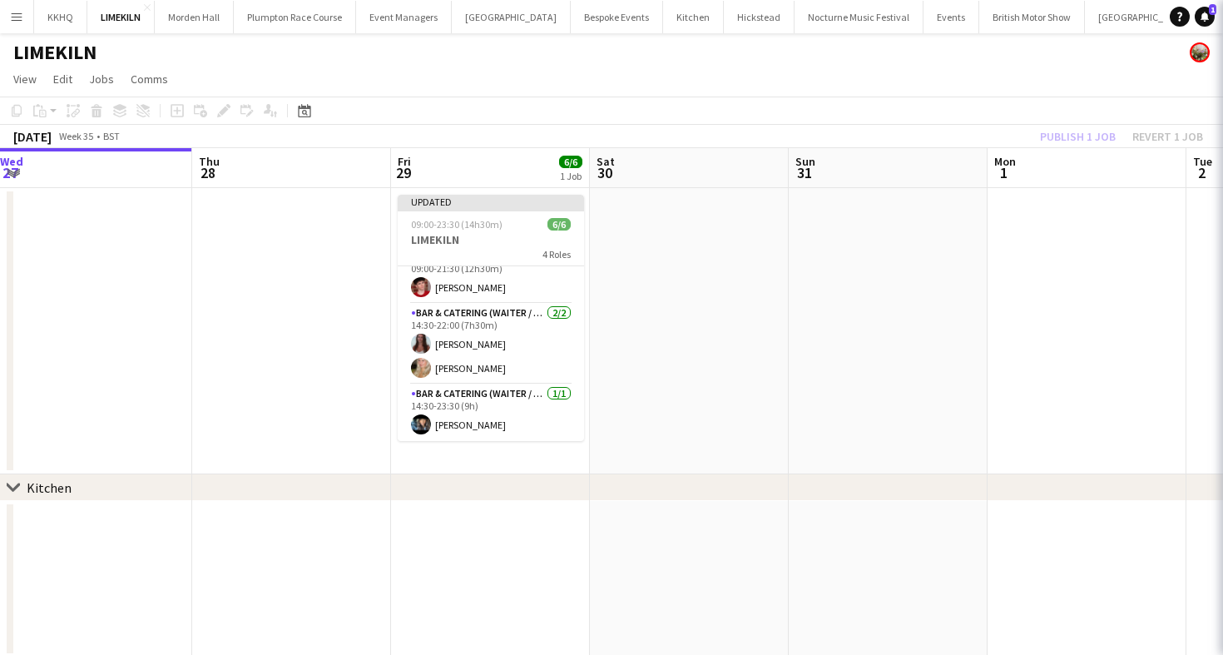
scroll to position [100, 0]
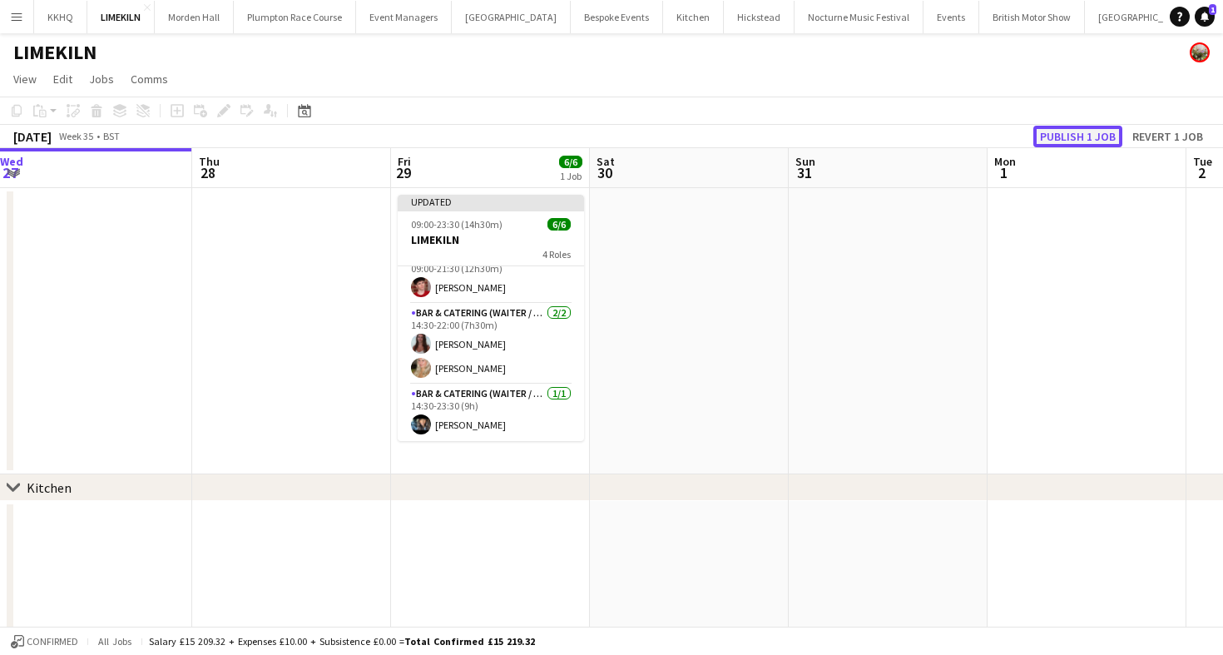
click at [1046, 140] on button "Publish 1 job" at bounding box center [1077, 137] width 89 height 22
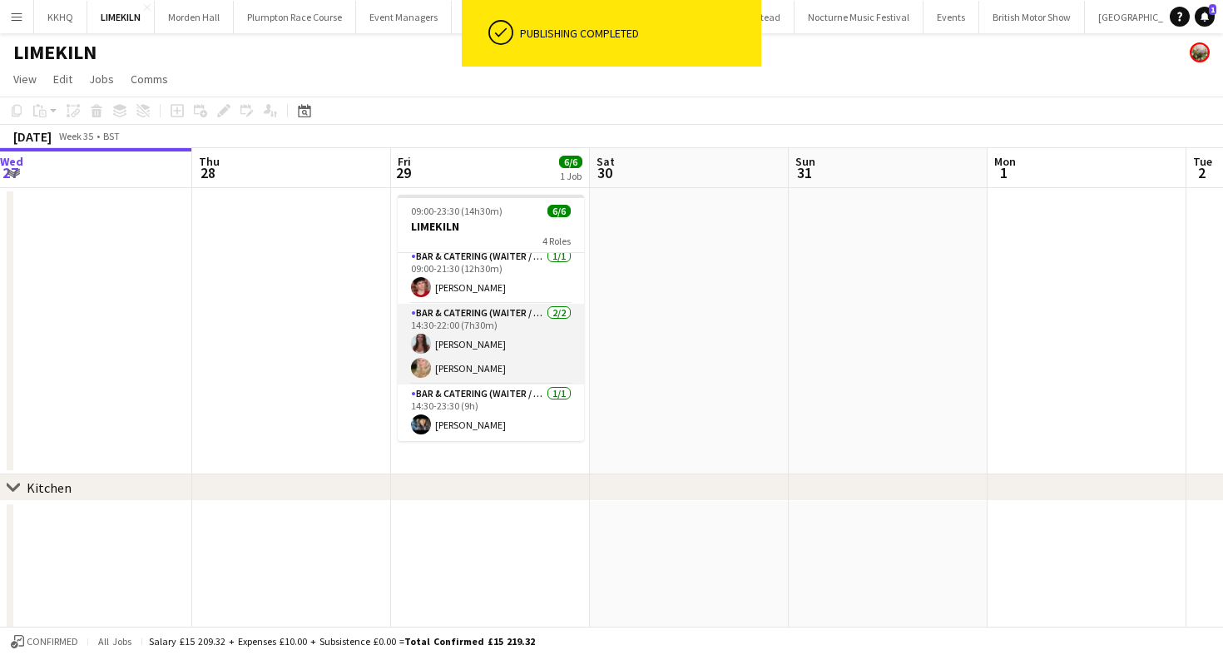
scroll to position [0, 0]
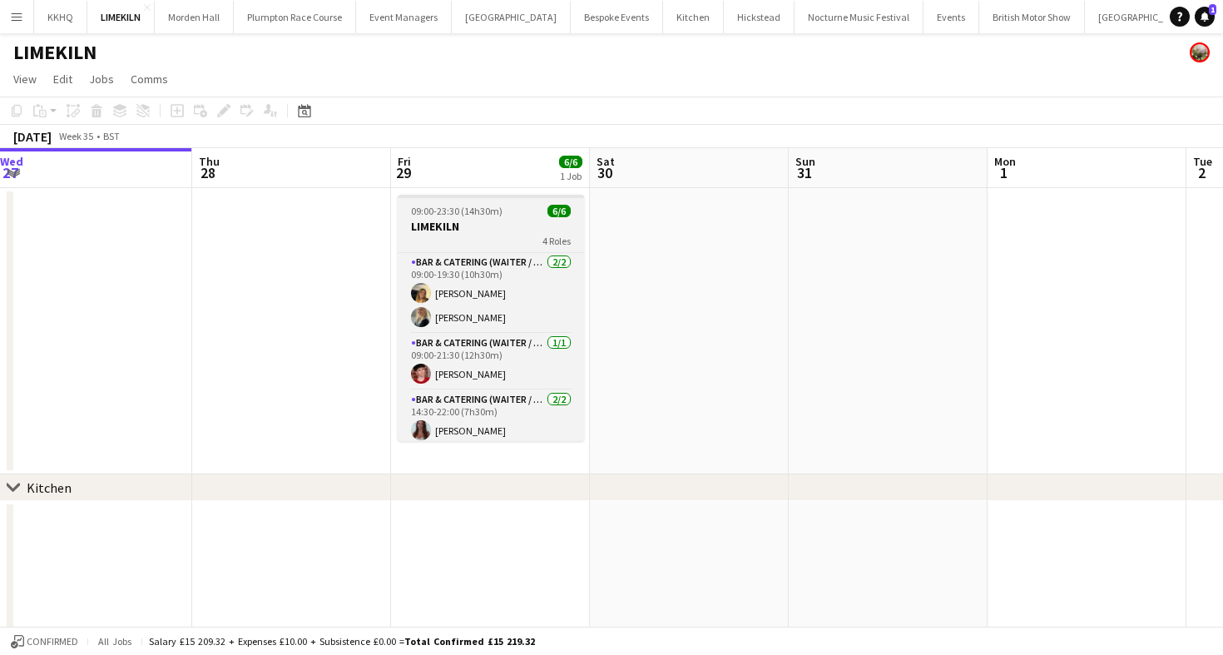
click at [500, 227] on h3 "LIMEKILN" at bounding box center [491, 226] width 186 height 15
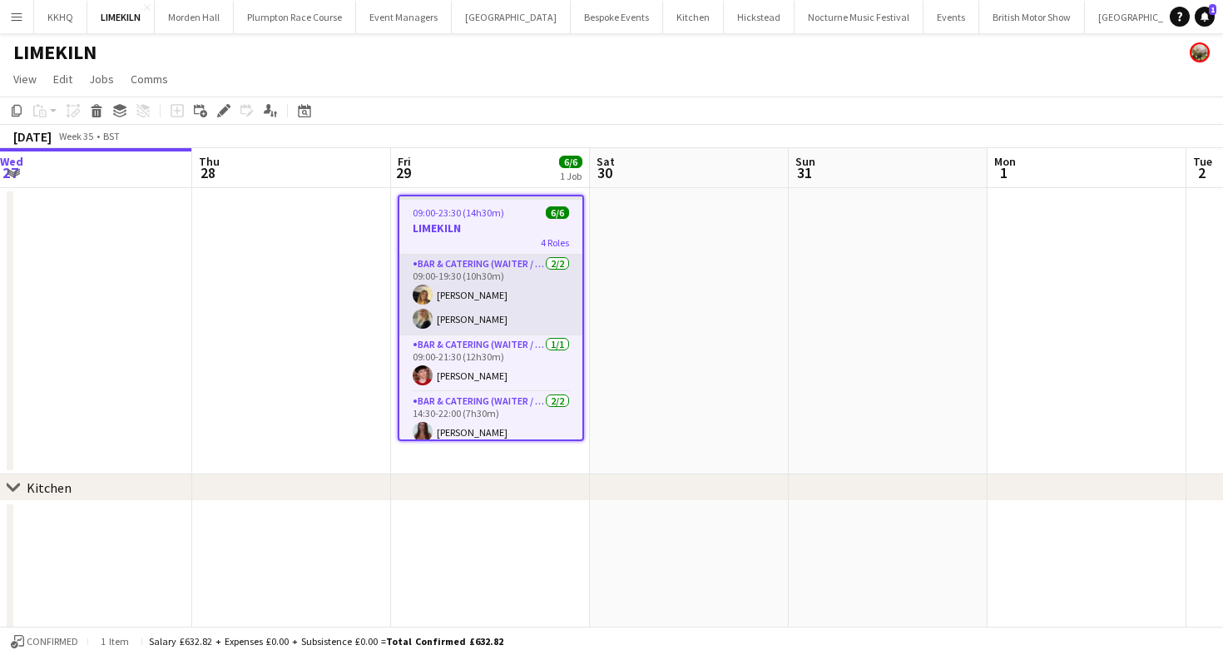
click at [463, 287] on app-card-role "Bar & Catering (Waiter / waitress) [DATE] 09:00-19:30 (10h30m) [PERSON_NAME] [P…" at bounding box center [490, 295] width 183 height 81
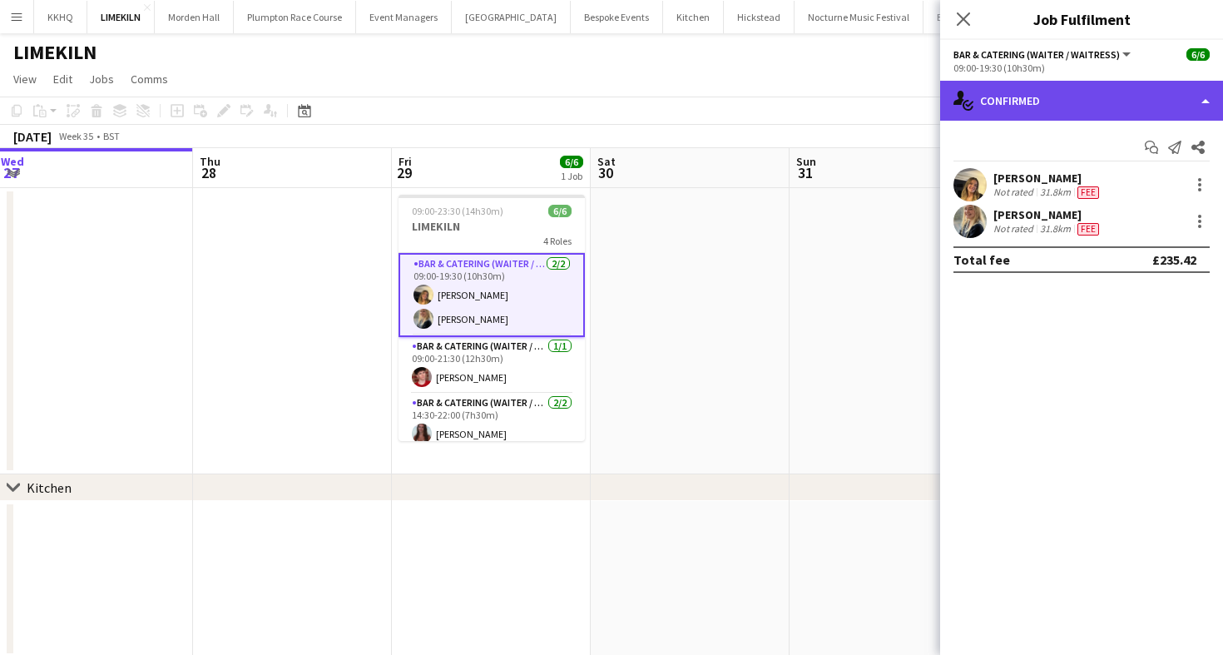
click at [1012, 113] on div "single-neutral-actions-check-2 Confirmed" at bounding box center [1081, 101] width 283 height 40
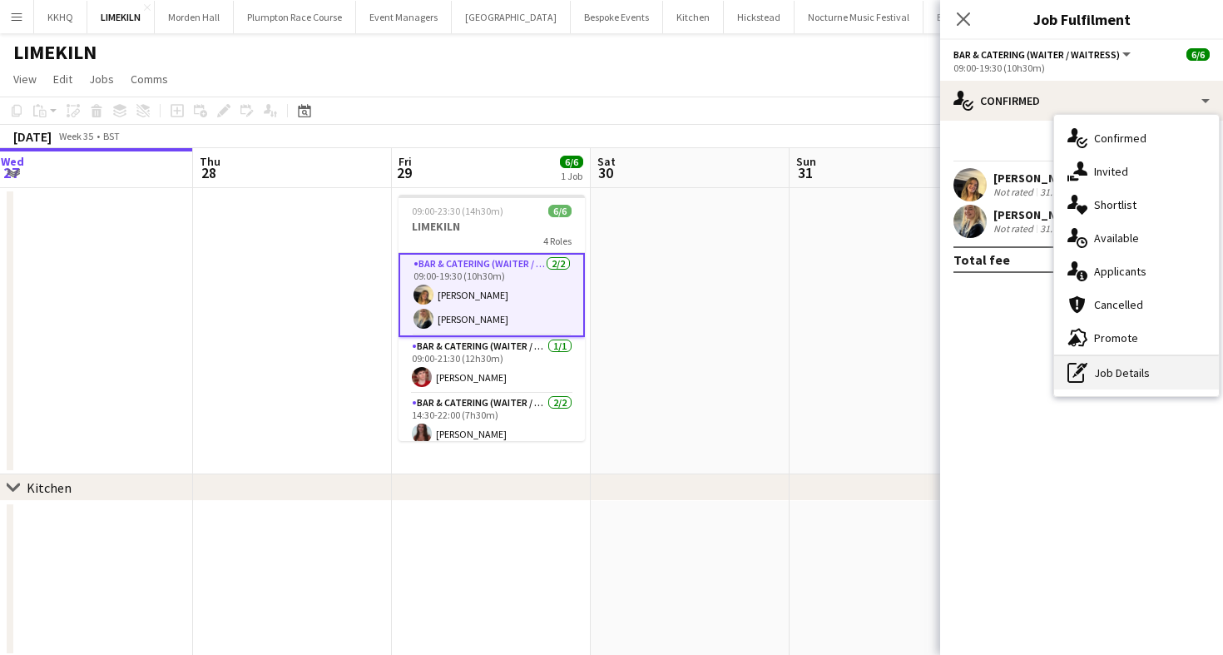
click at [1108, 376] on div "pen-write Job Details" at bounding box center [1136, 372] width 165 height 33
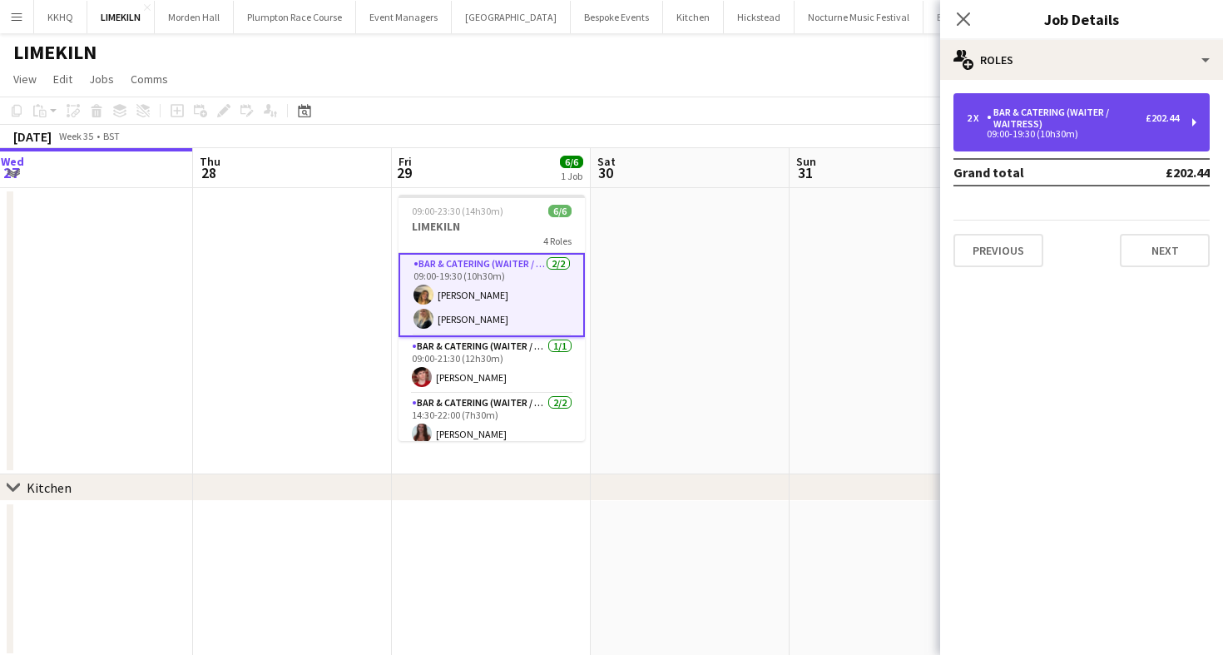
click at [1031, 116] on div "Bar & Catering (Waiter / waitress)" at bounding box center [1066, 117] width 159 height 23
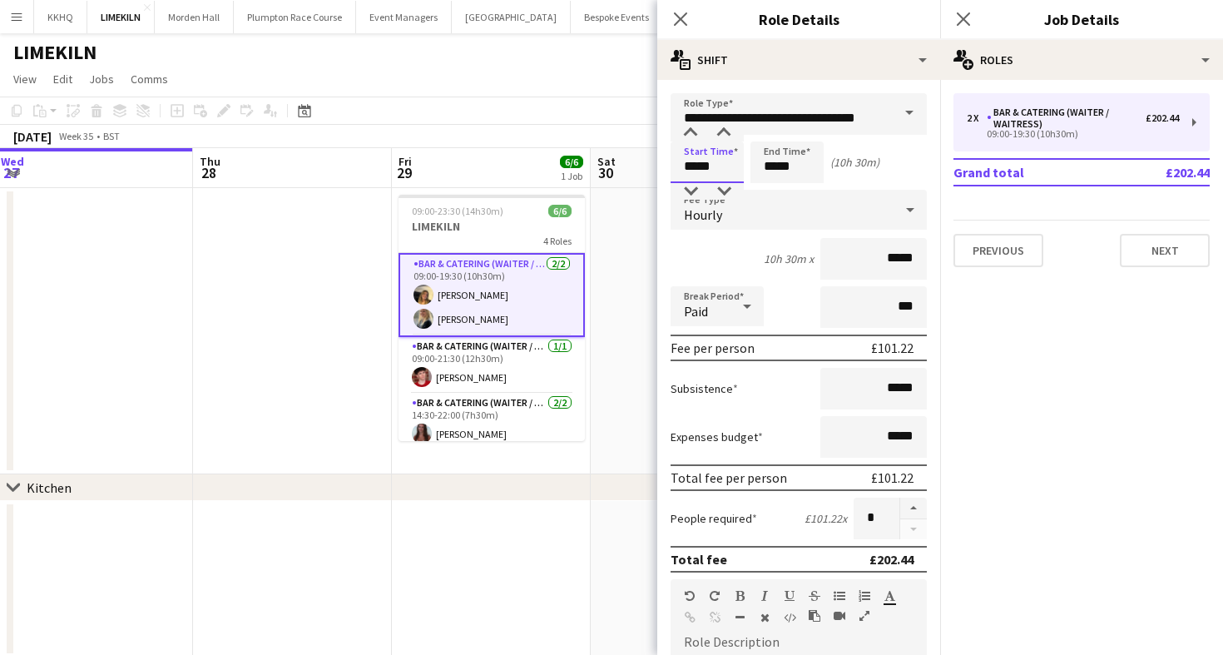
click at [686, 180] on input "*****" at bounding box center [707, 162] width 73 height 42
click at [688, 133] on div at bounding box center [690, 133] width 33 height 17
type input "*****"
click at [697, 189] on div at bounding box center [690, 191] width 33 height 17
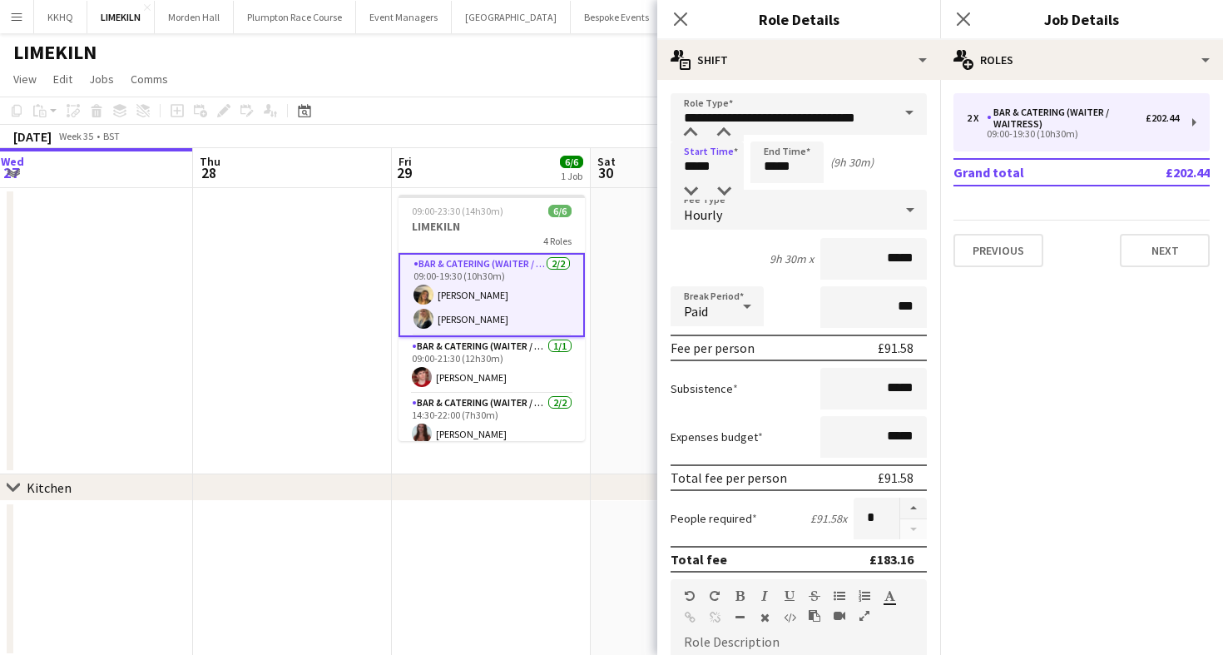
click at [575, 80] on app-page-menu "View Day view expanded Day view collapsed Month view Date picker Jump to [DATE]…" at bounding box center [611, 81] width 1223 height 32
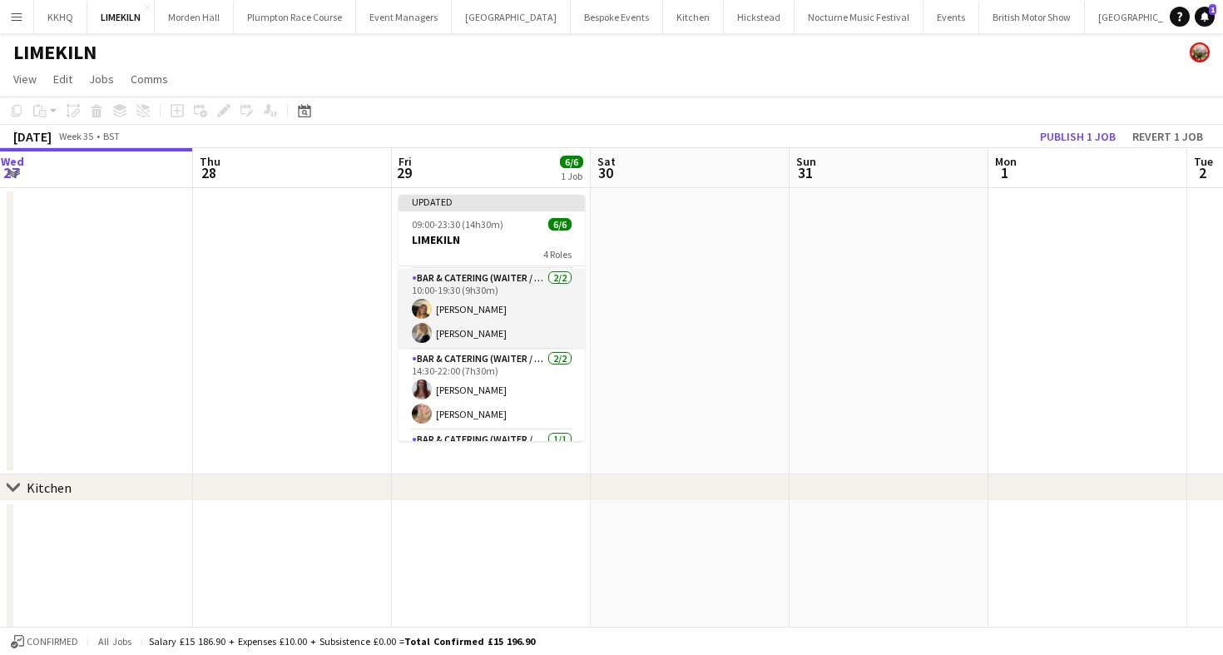
scroll to position [56, 0]
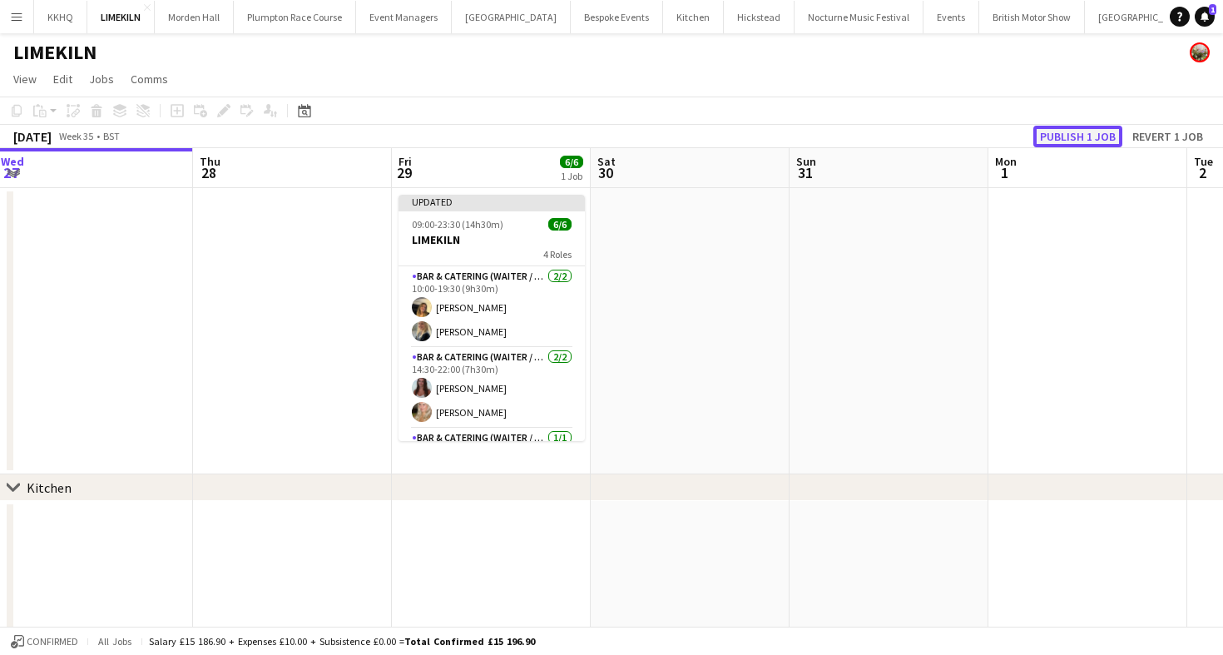
click at [1077, 145] on button "Publish 1 job" at bounding box center [1077, 137] width 89 height 22
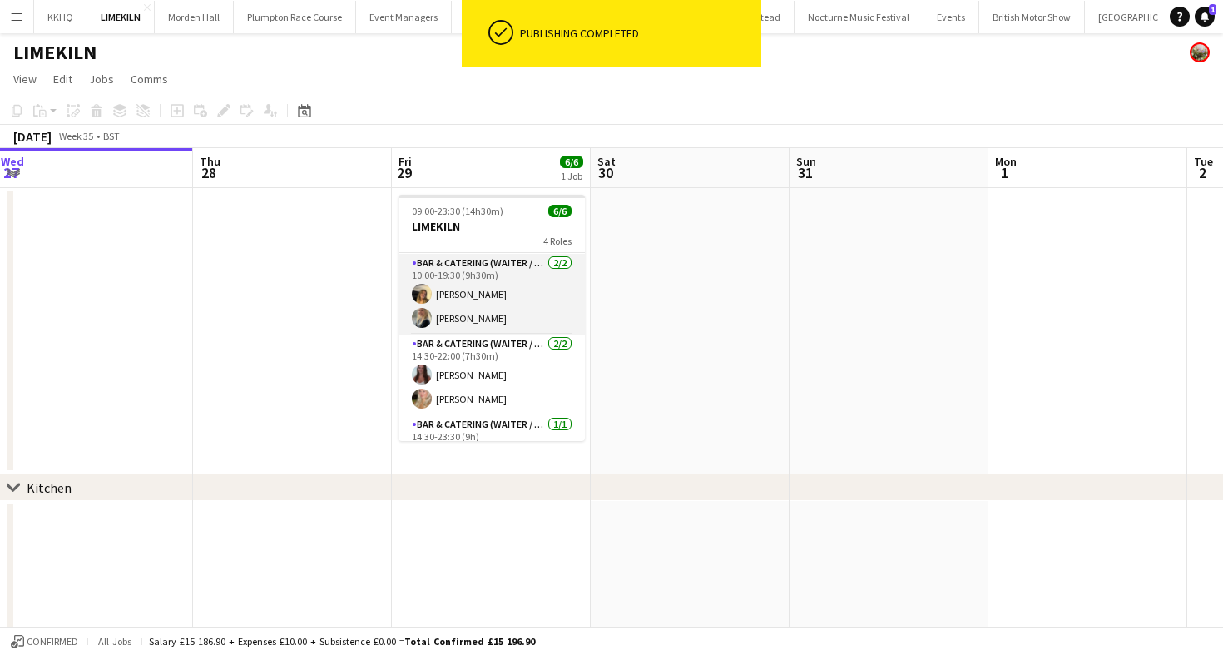
scroll to position [40, 0]
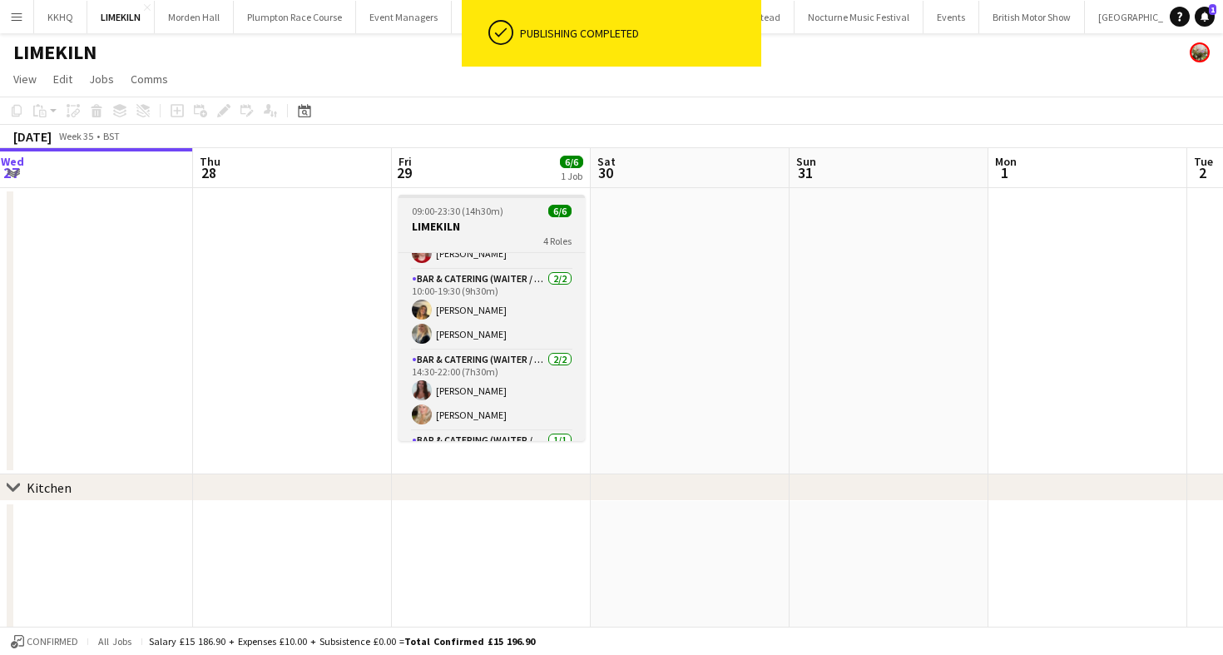
click at [485, 245] on div "4 Roles" at bounding box center [491, 240] width 186 height 13
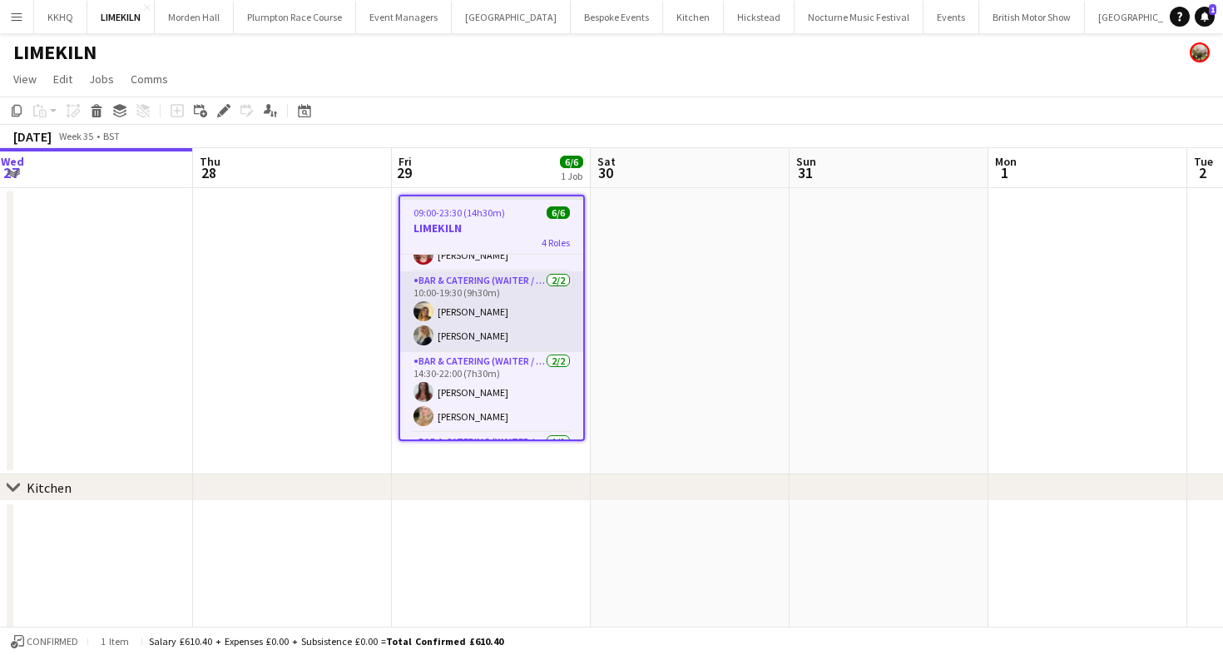
scroll to position [0, 0]
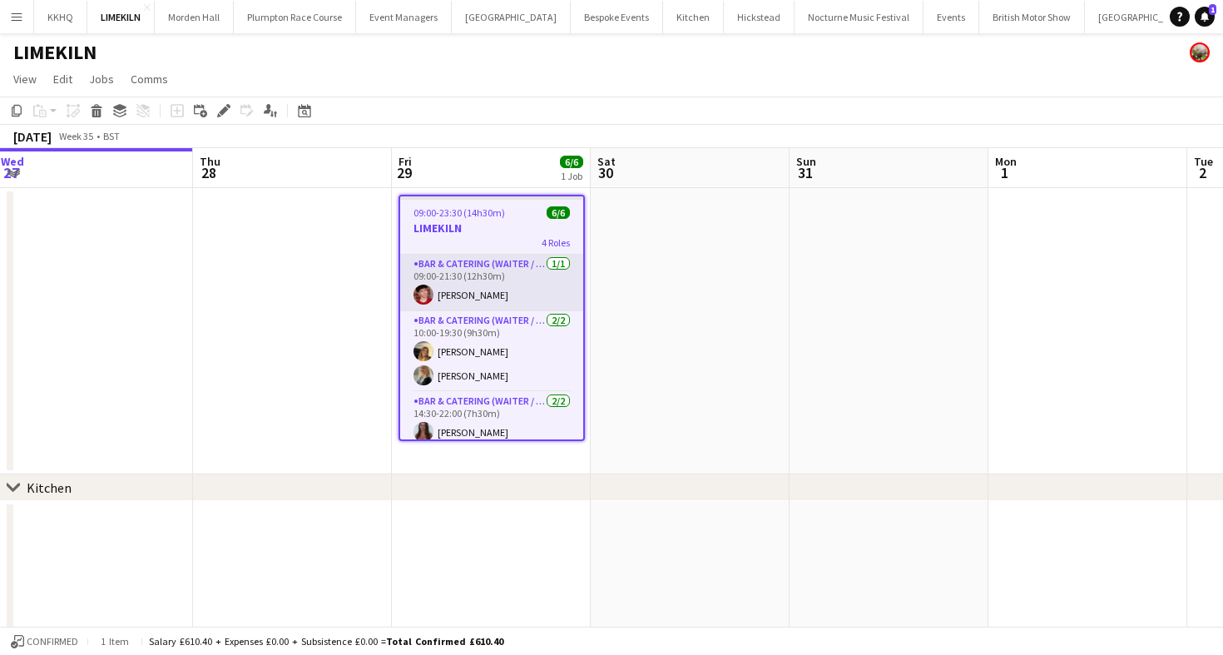
click at [478, 279] on app-card-role "Bar & Catering (Waiter / waitress) [DATE] 09:00-21:30 (12h30m) [PERSON_NAME]" at bounding box center [491, 283] width 183 height 57
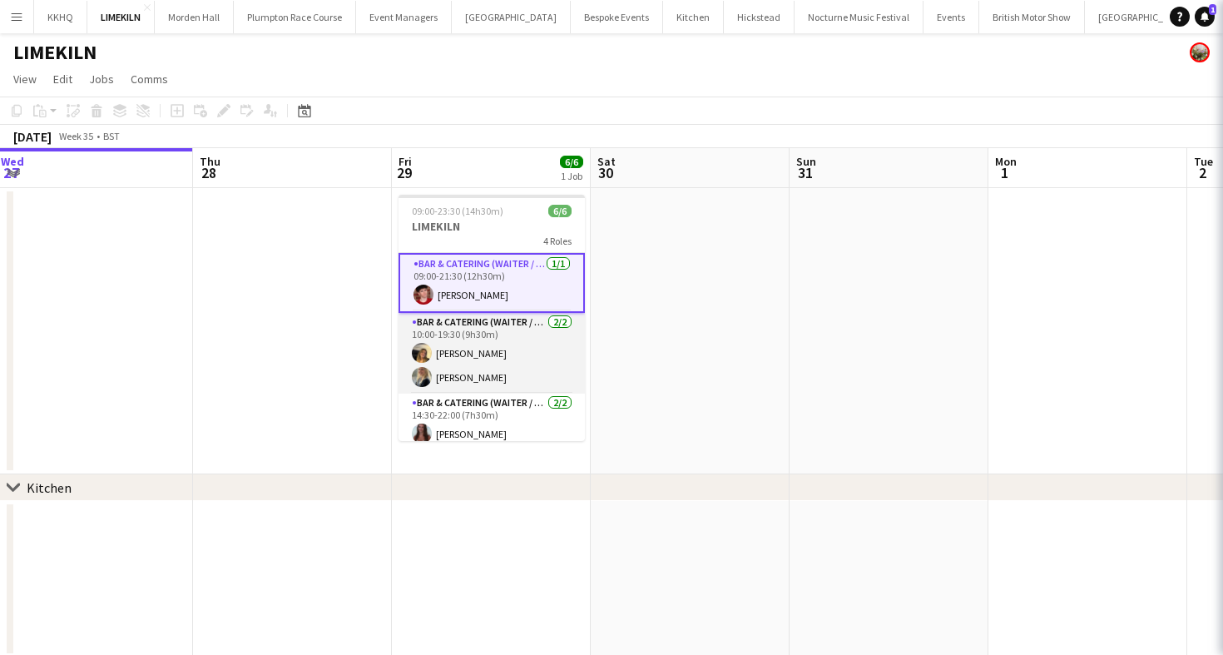
click at [480, 356] on app-card-role "Bar & Catering (Waiter / waitress) [DATE] 10:00-19:30 (9h30m) [PERSON_NAME] [PE…" at bounding box center [491, 353] width 186 height 81
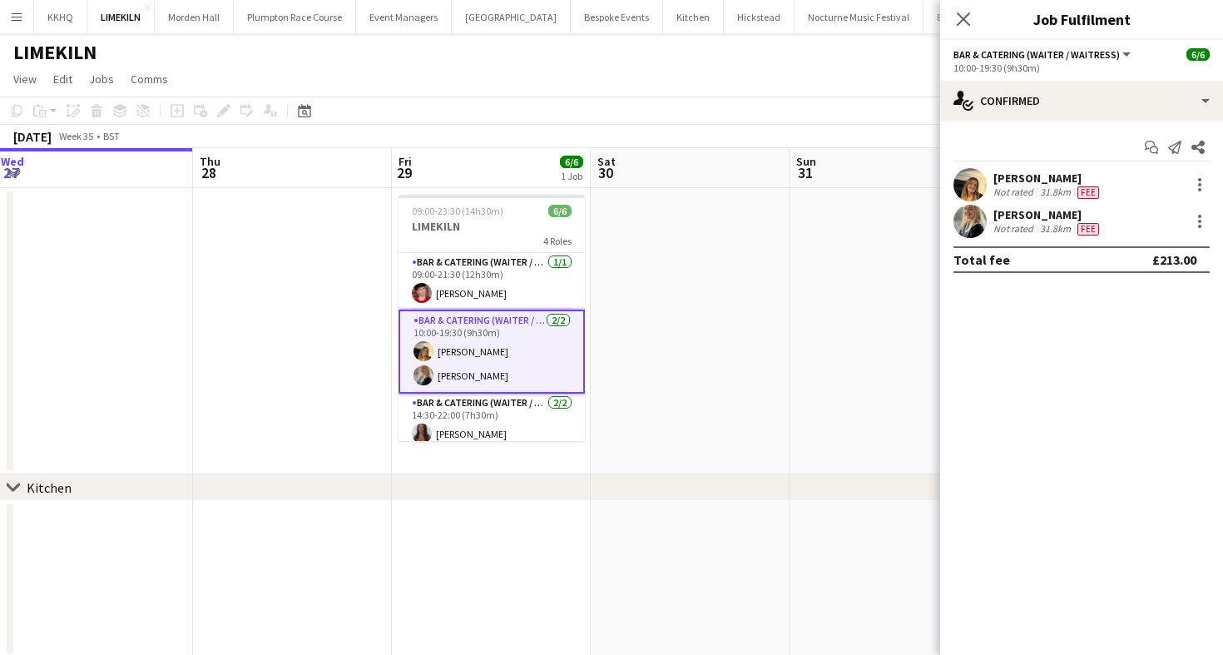
scroll to position [0, 601]
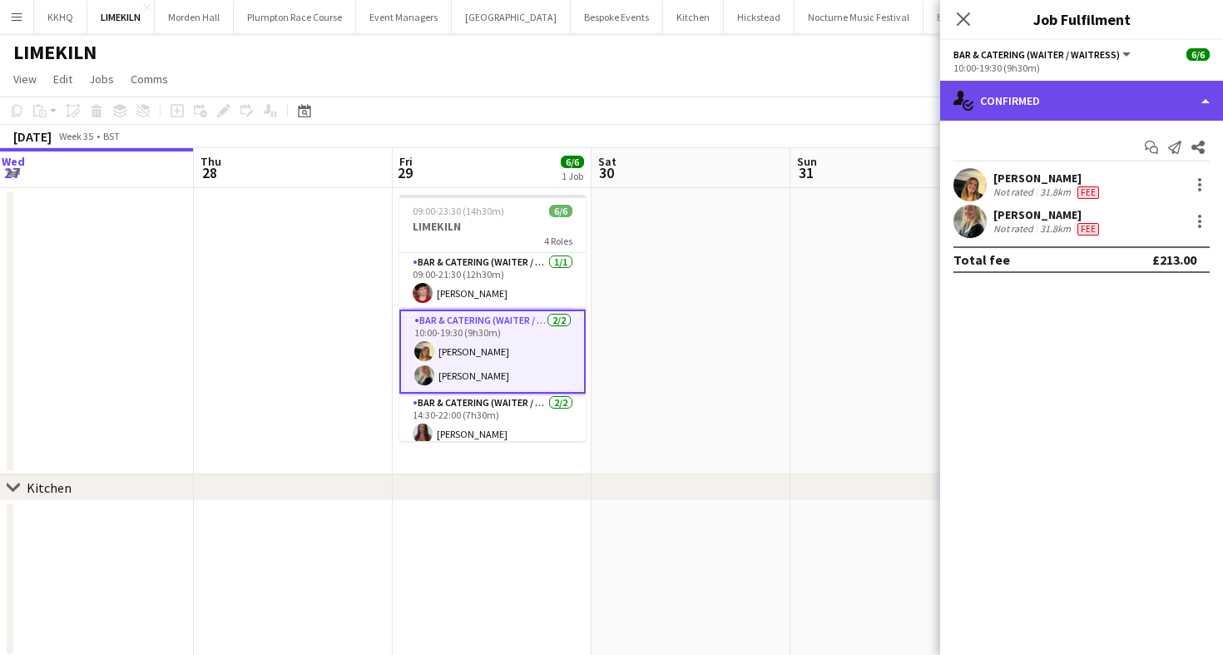
click at [1005, 101] on div "single-neutral-actions-check-2 Confirmed" at bounding box center [1081, 101] width 283 height 40
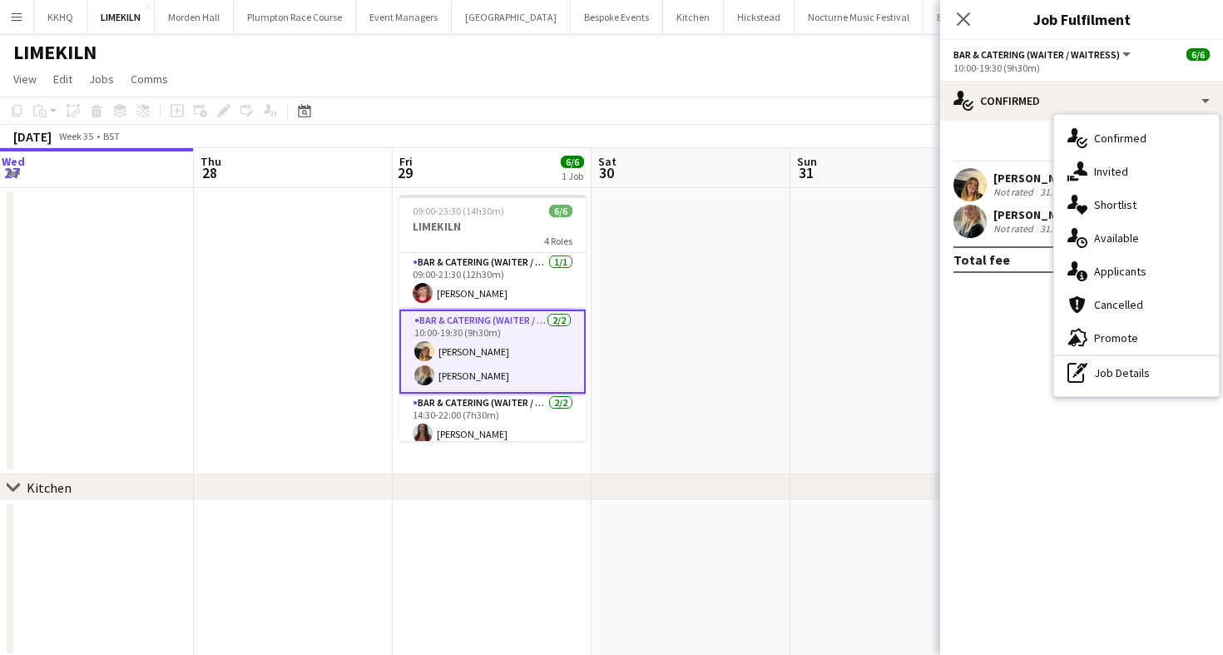
click at [1102, 391] on div "single-neutral-actions-check-2 Confirmed single-neutral-actions-share-1 Invited…" at bounding box center [1136, 255] width 165 height 281
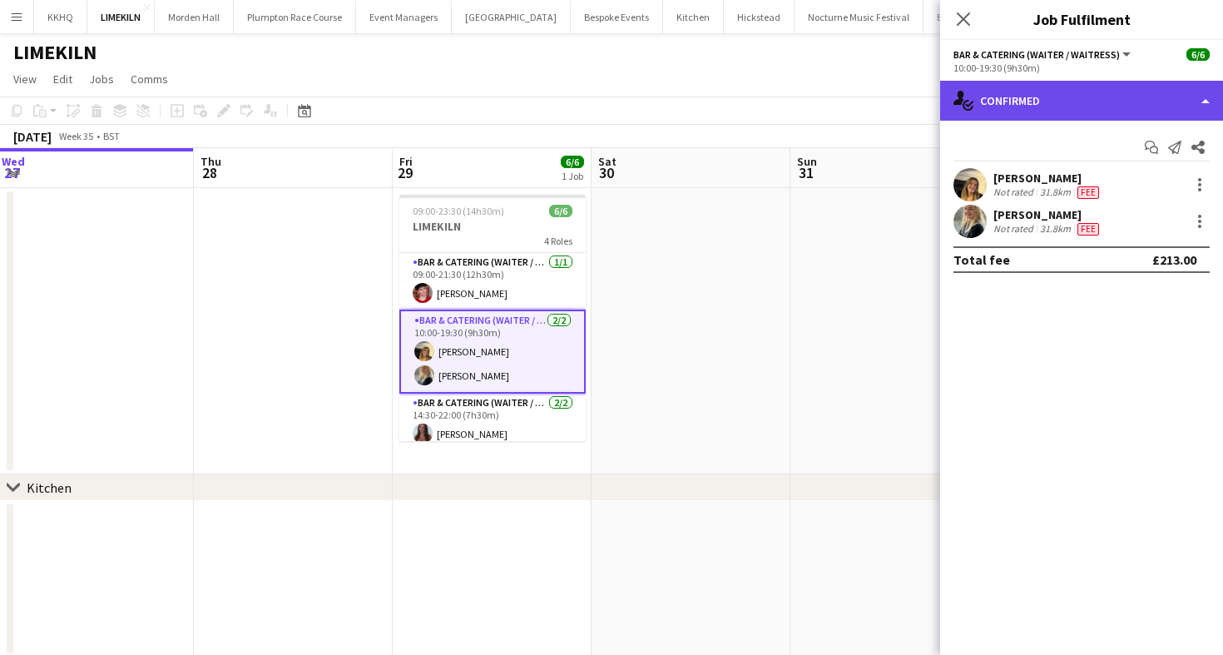
click at [1050, 94] on div "single-neutral-actions-check-2 Confirmed" at bounding box center [1081, 101] width 283 height 40
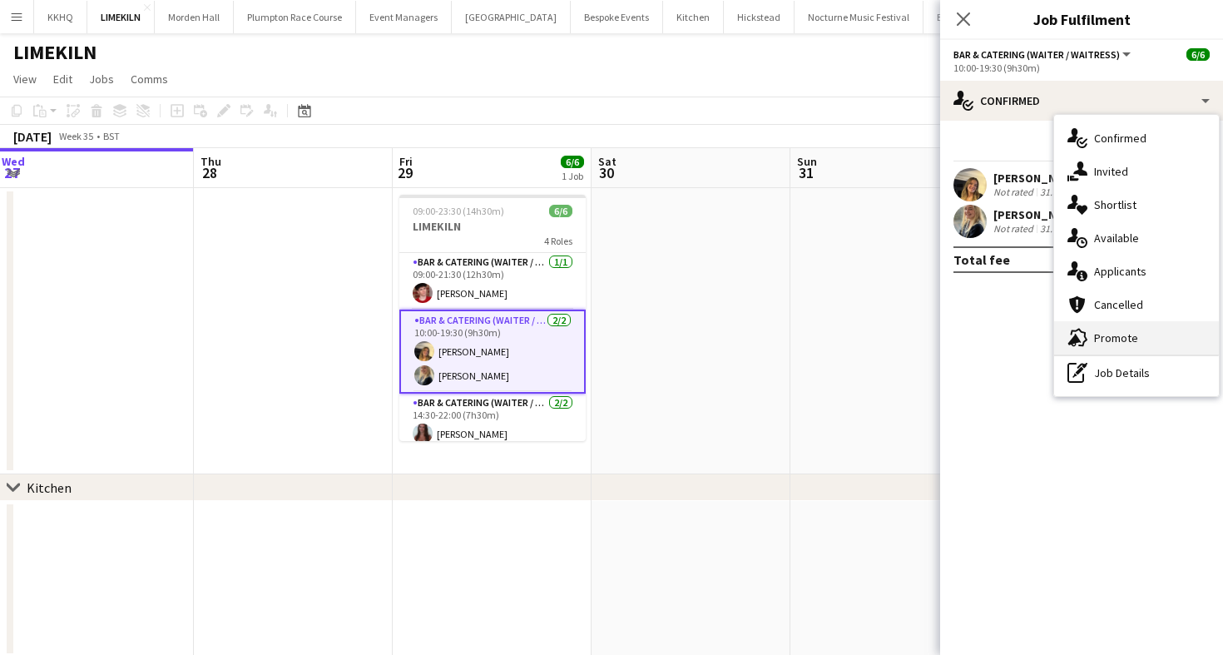
click at [1097, 350] on div "advertising-megaphone Promote" at bounding box center [1136, 337] width 165 height 33
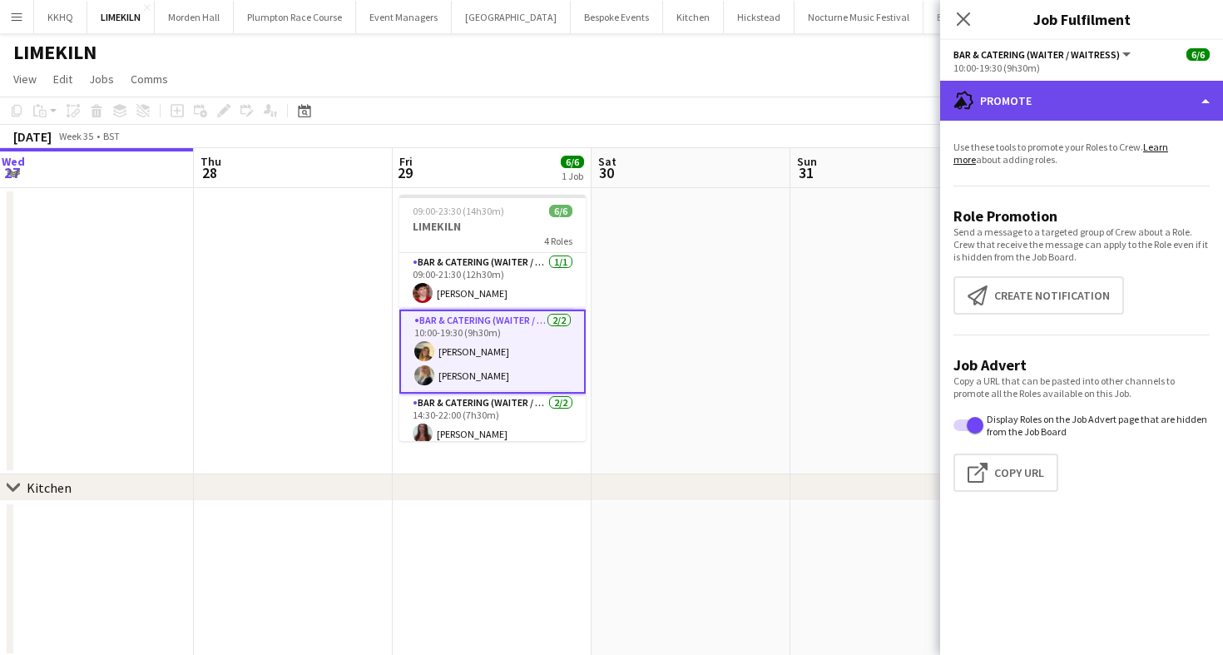
click at [1043, 97] on div "advertising-megaphone Promote" at bounding box center [1081, 101] width 283 height 40
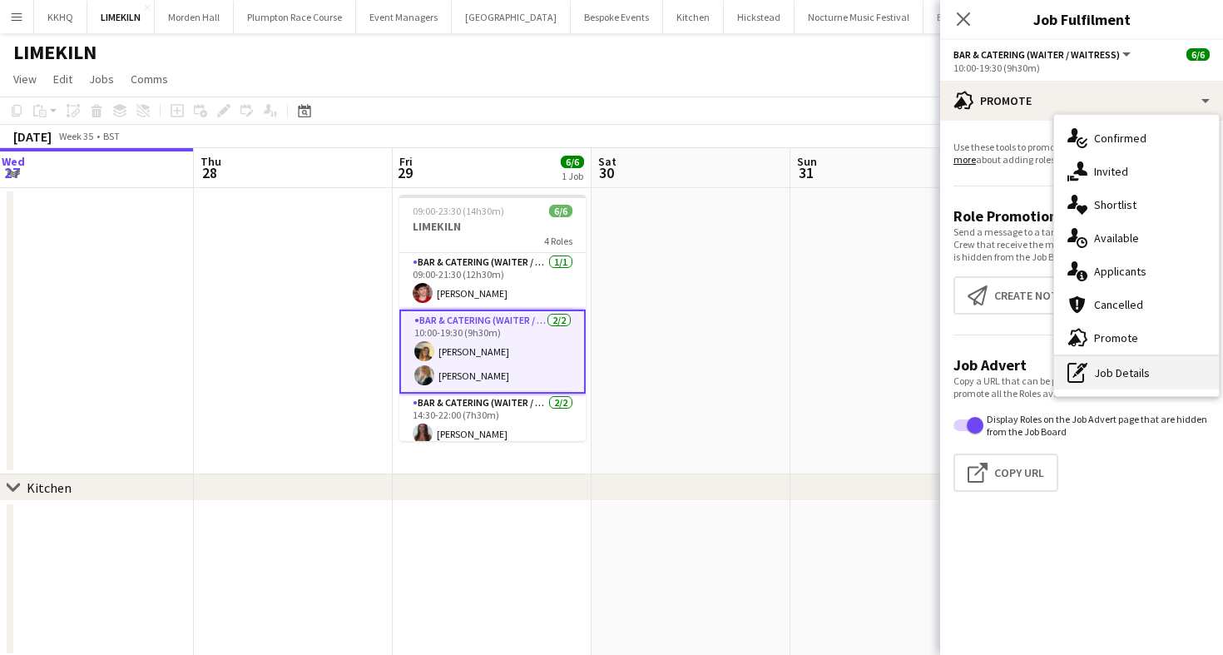
click at [1095, 376] on div "pen-write Job Details" at bounding box center [1136, 372] width 165 height 33
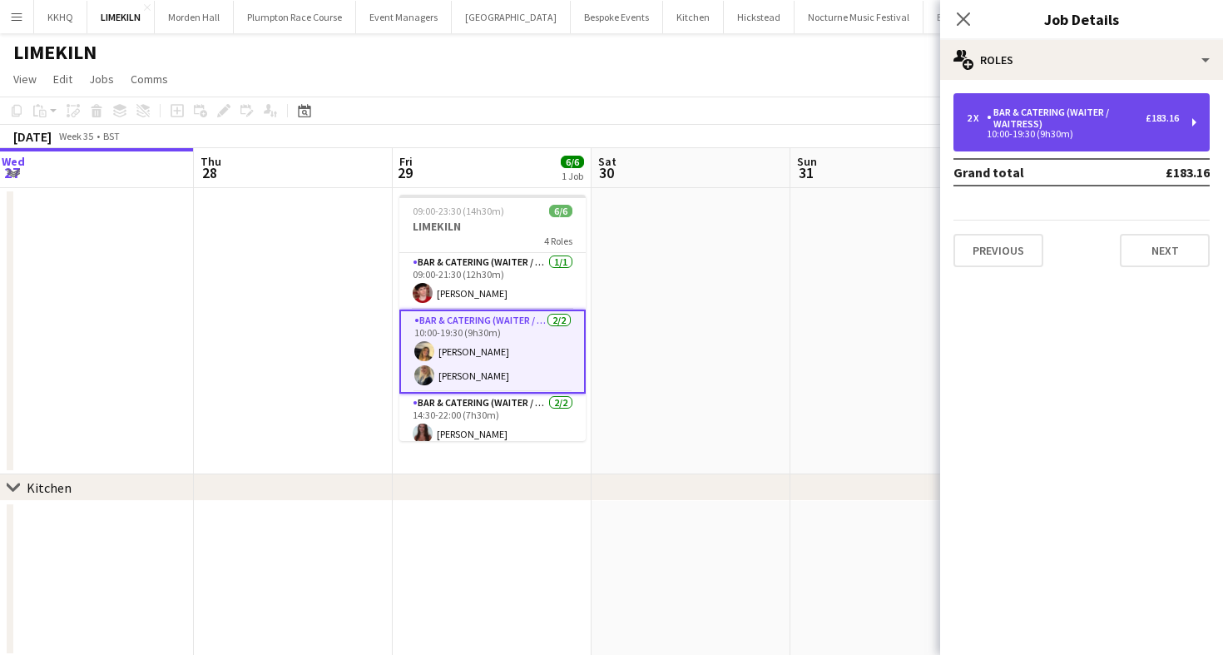
click at [1067, 111] on div "Bar & Catering (Waiter / waitress)" at bounding box center [1066, 117] width 159 height 23
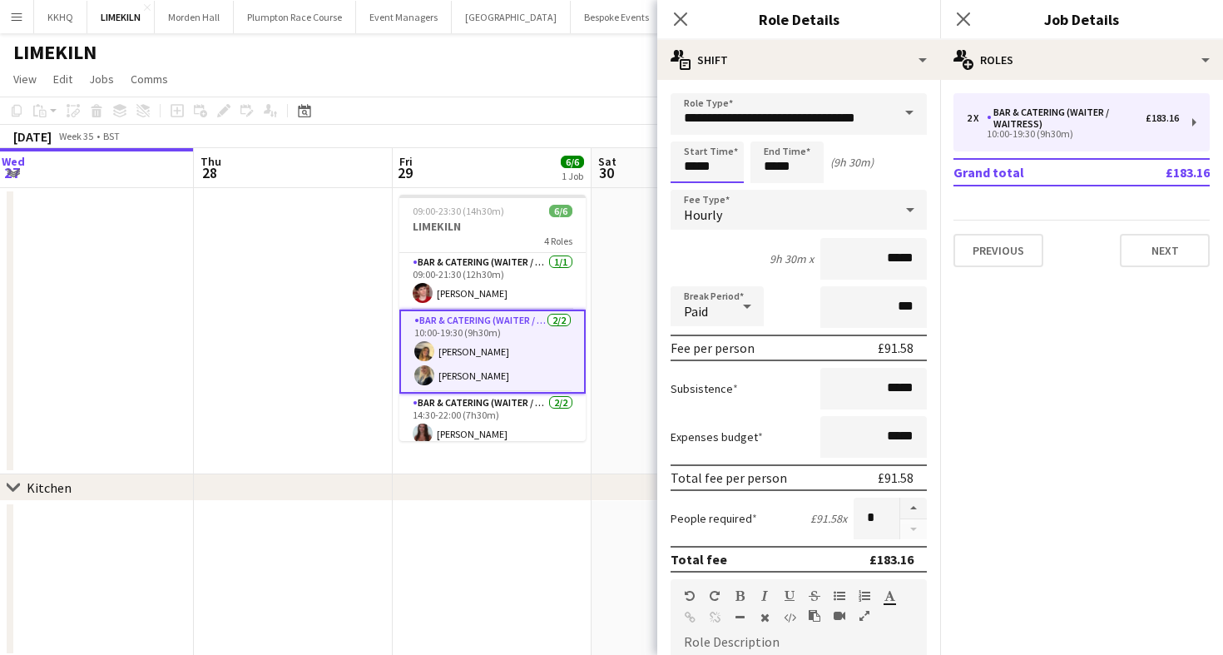
click at [696, 166] on input "*****" at bounding box center [707, 162] width 73 height 42
type input "*****"
click at [694, 130] on div at bounding box center [690, 133] width 33 height 17
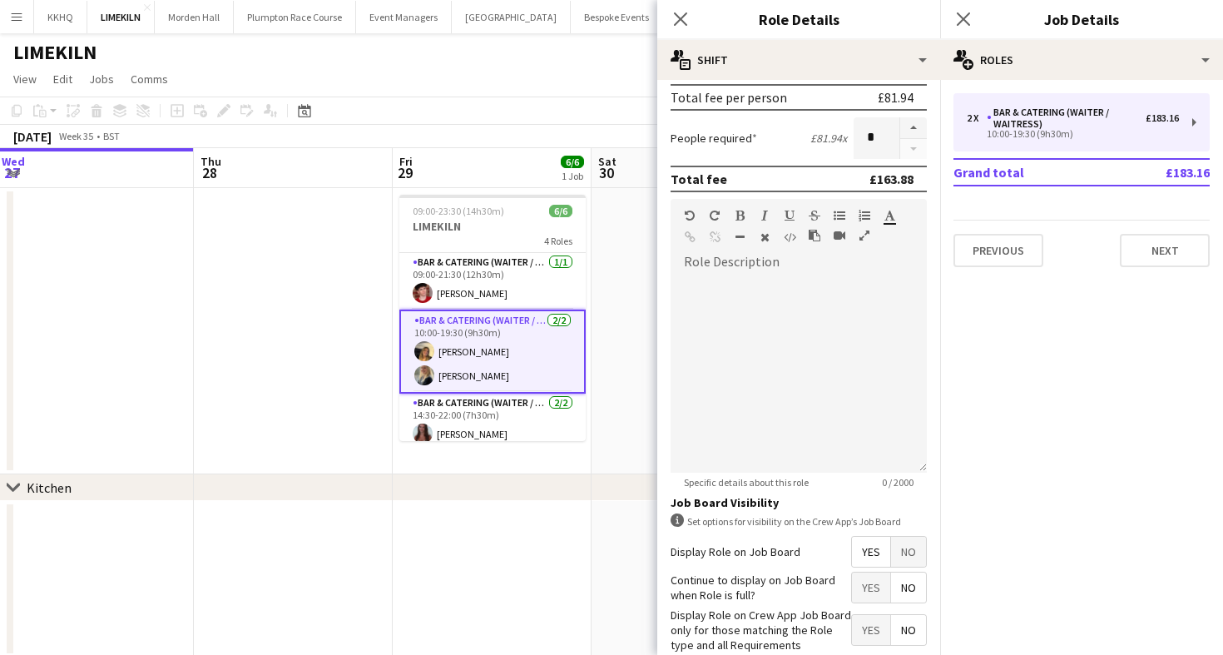
scroll to position [472, 0]
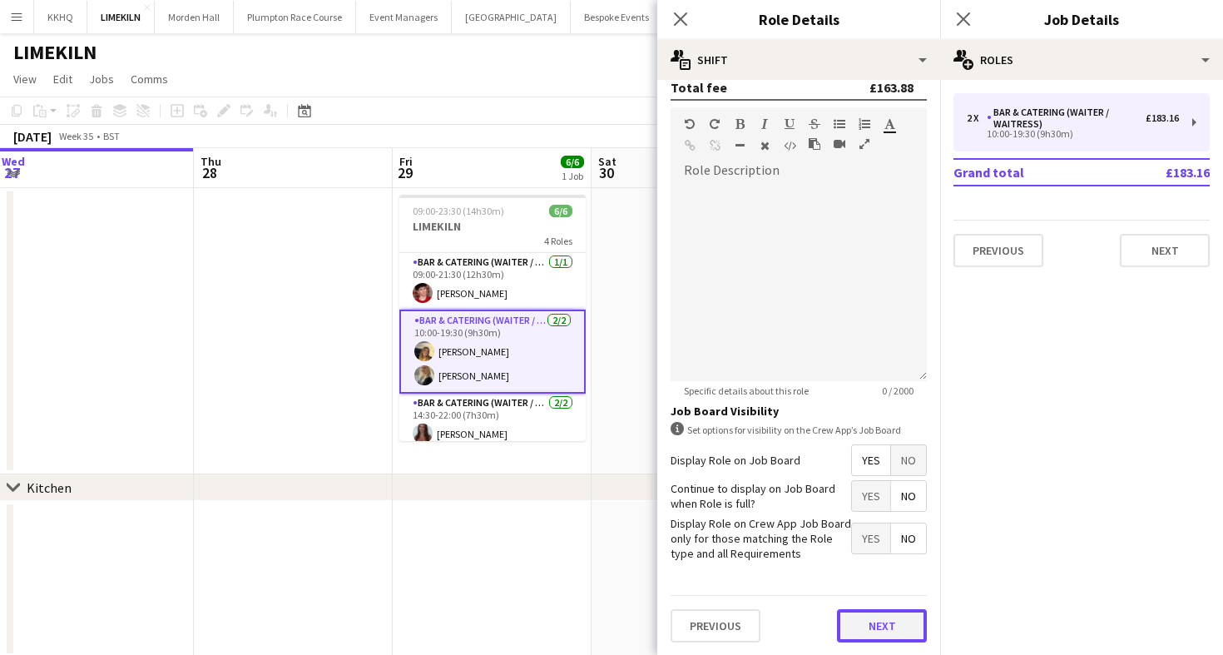
click at [867, 637] on button "Next" at bounding box center [882, 625] width 90 height 33
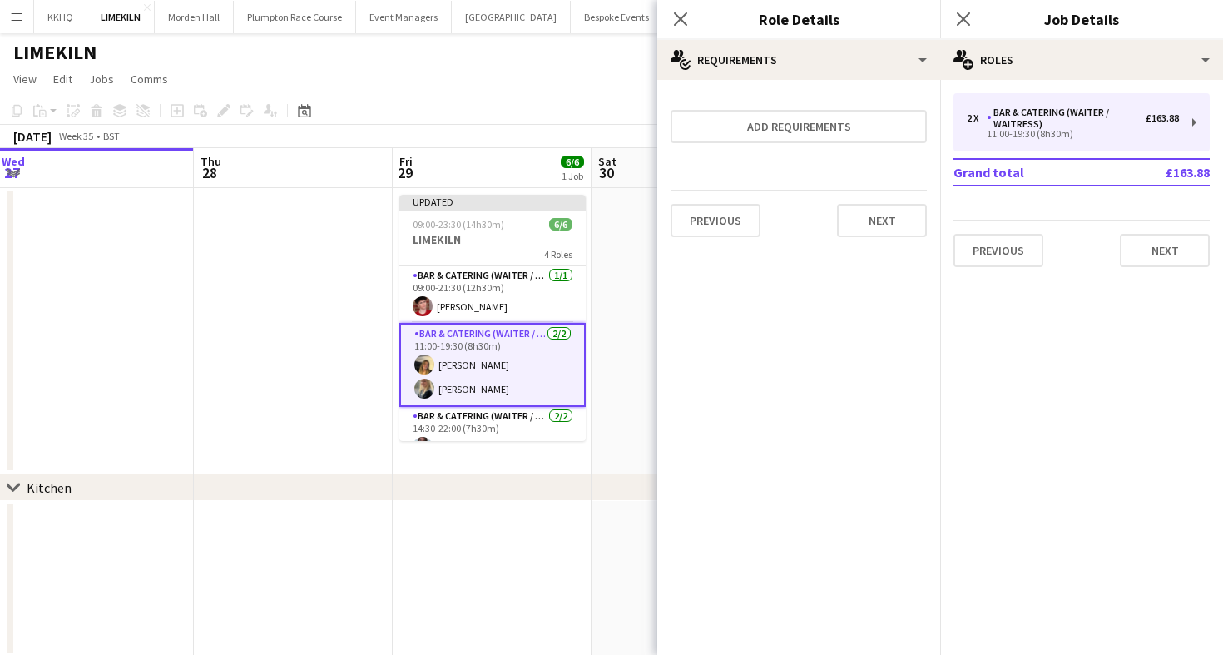
click at [507, 113] on app-toolbar "Copy Paste Paste Command V Paste with crew Command Shift V Paste linked Job [GE…" at bounding box center [611, 111] width 1223 height 28
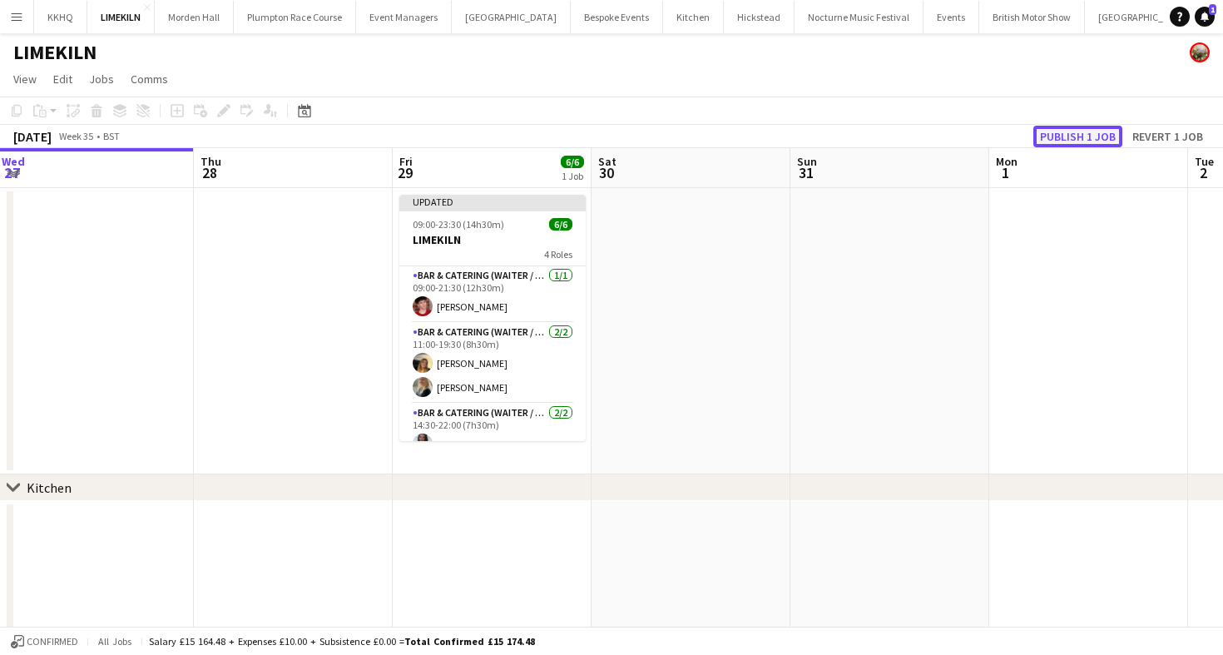
click at [1086, 140] on button "Publish 1 job" at bounding box center [1077, 137] width 89 height 22
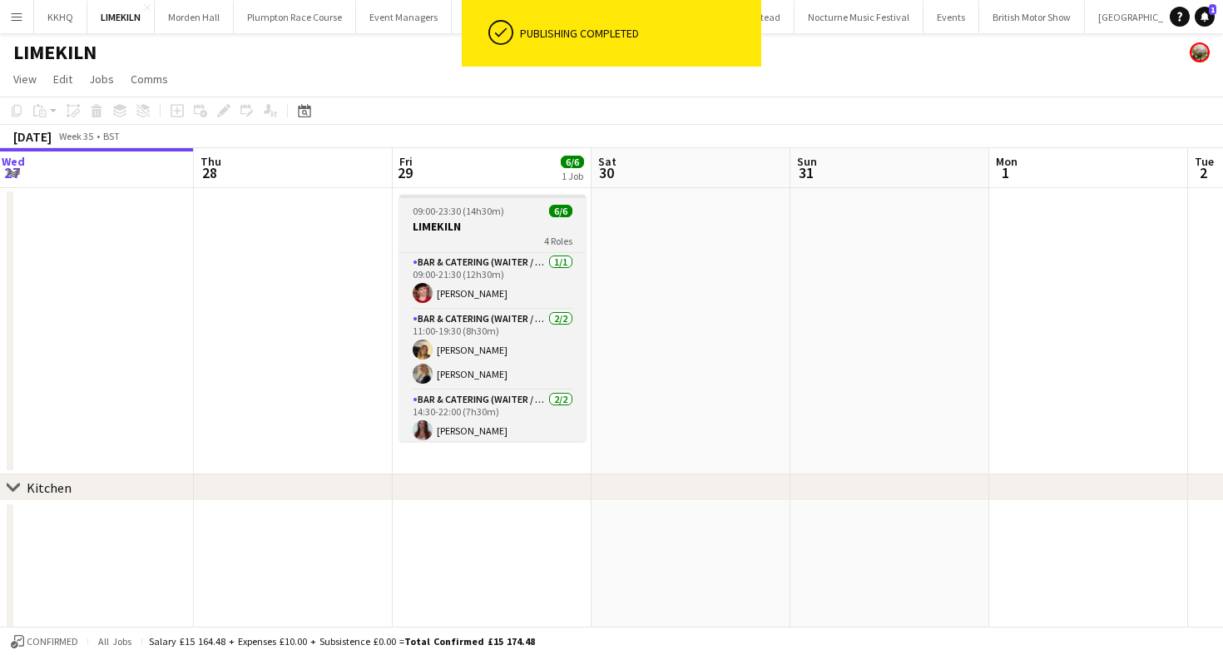
click at [495, 220] on h3 "LIMEKILN" at bounding box center [492, 226] width 186 height 15
